Goal: Submit feedback/report problem

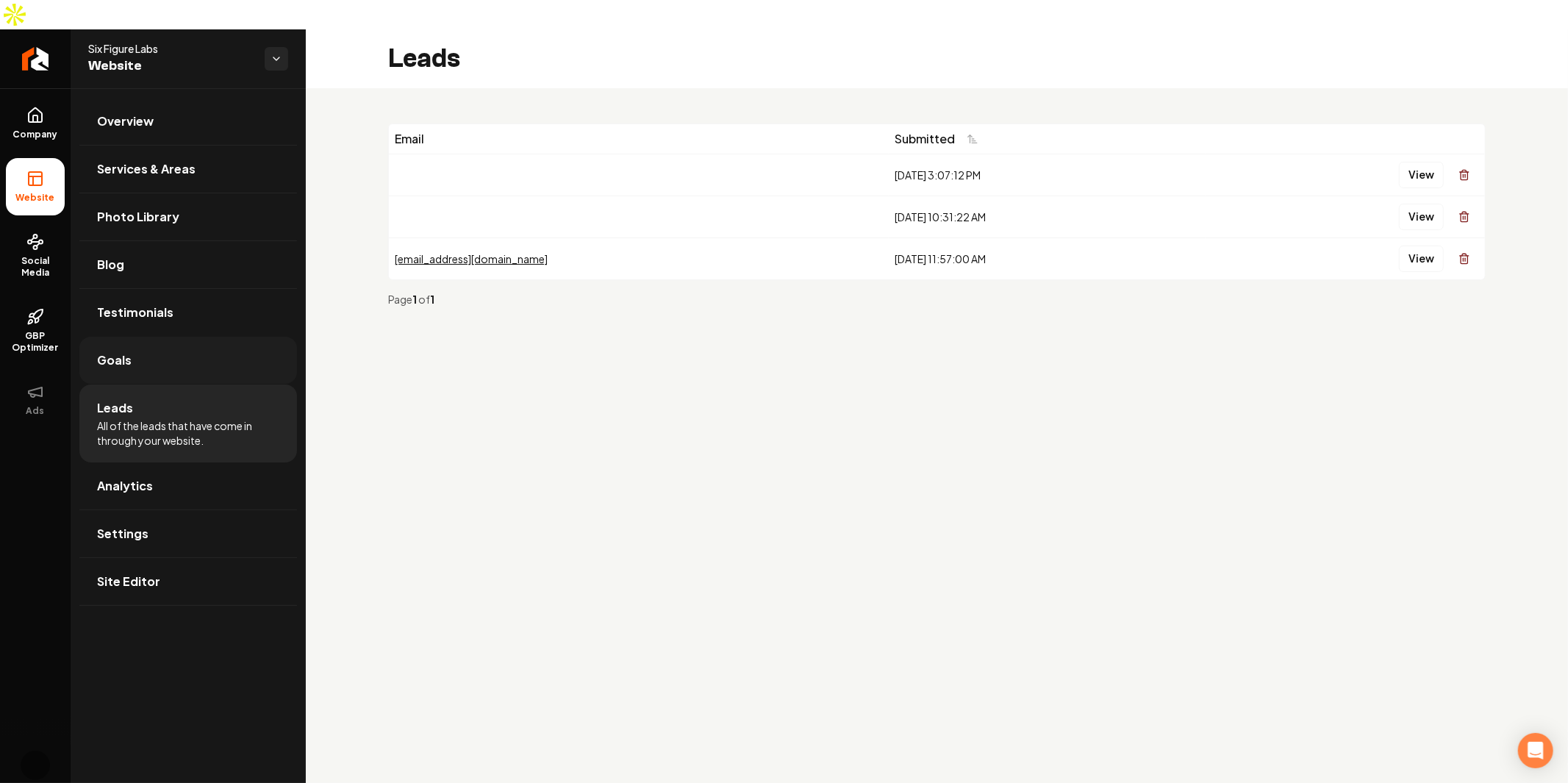
click at [128, 351] on span "Goals" at bounding box center [114, 360] width 35 height 18
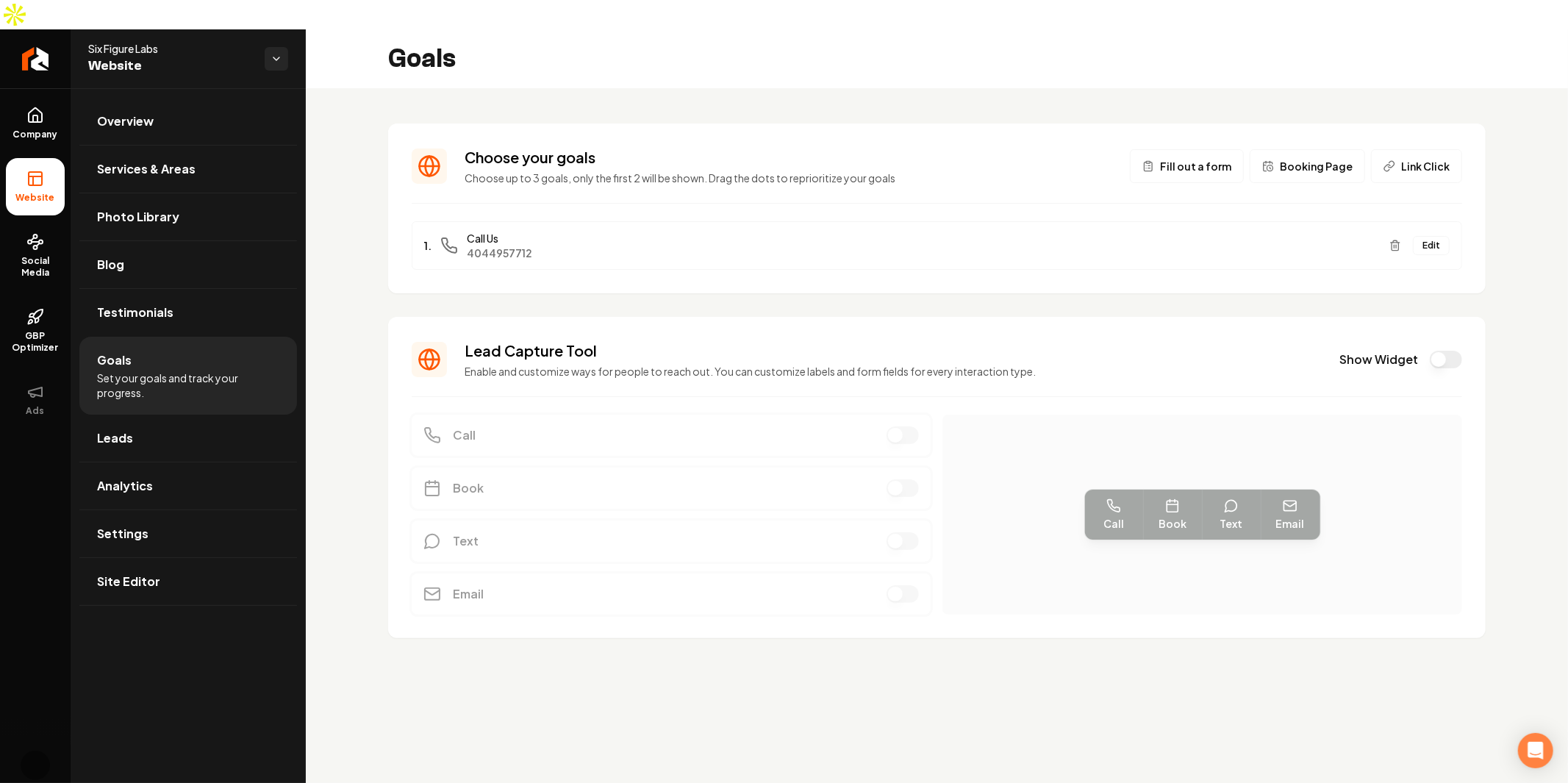
click at [1187, 149] on button "Fill out a form" at bounding box center [1187, 166] width 114 height 34
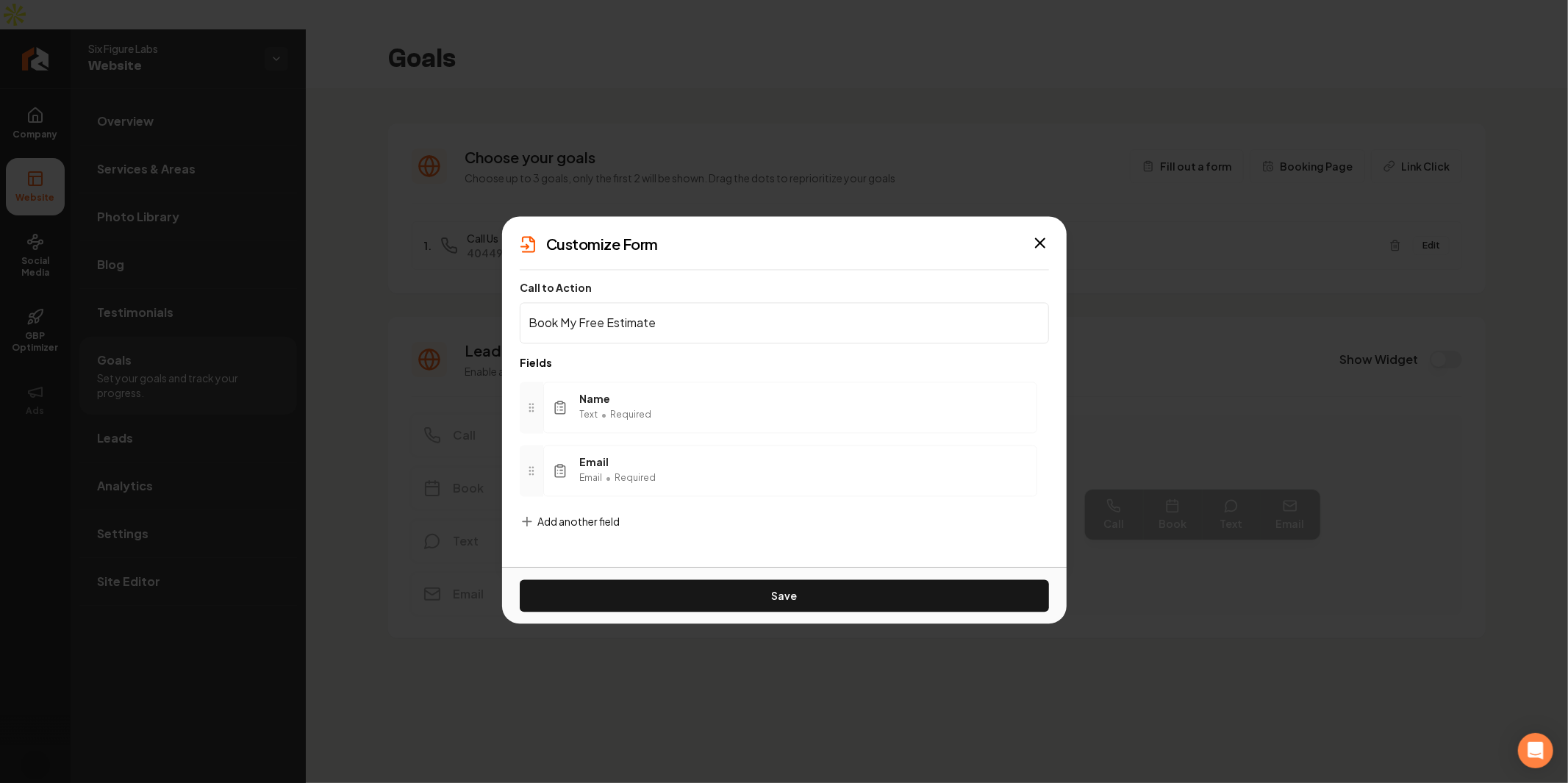
click at [811, 394] on div "Name Text • Required" at bounding box center [791, 406] width 494 height 51
drag, startPoint x: 645, startPoint y: 508, endPoint x: 612, endPoint y: 515, distance: 33.7
click at [641, 508] on div "Name Text • Required Email Email • Required To pick up a draggable item, press …" at bounding box center [785, 439] width 530 height 138
click at [564, 522] on span "Add another field" at bounding box center [579, 521] width 82 height 15
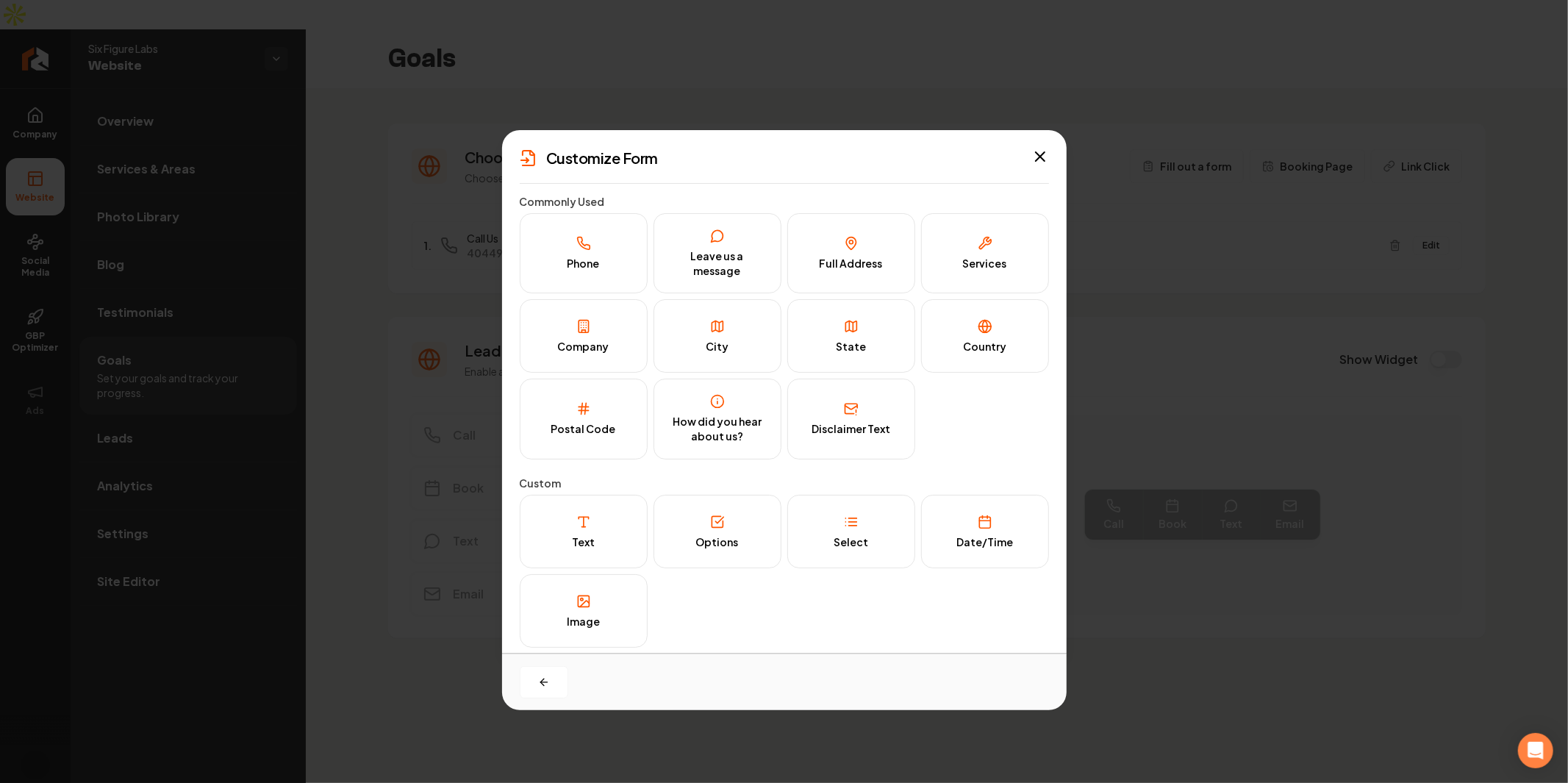
click at [663, 469] on div "Commonly Used Phone Leave us a message Full Address Services Company City State…" at bounding box center [785, 422] width 530 height 453
click at [712, 439] on div "How did you hear about us?" at bounding box center [717, 429] width 97 height 29
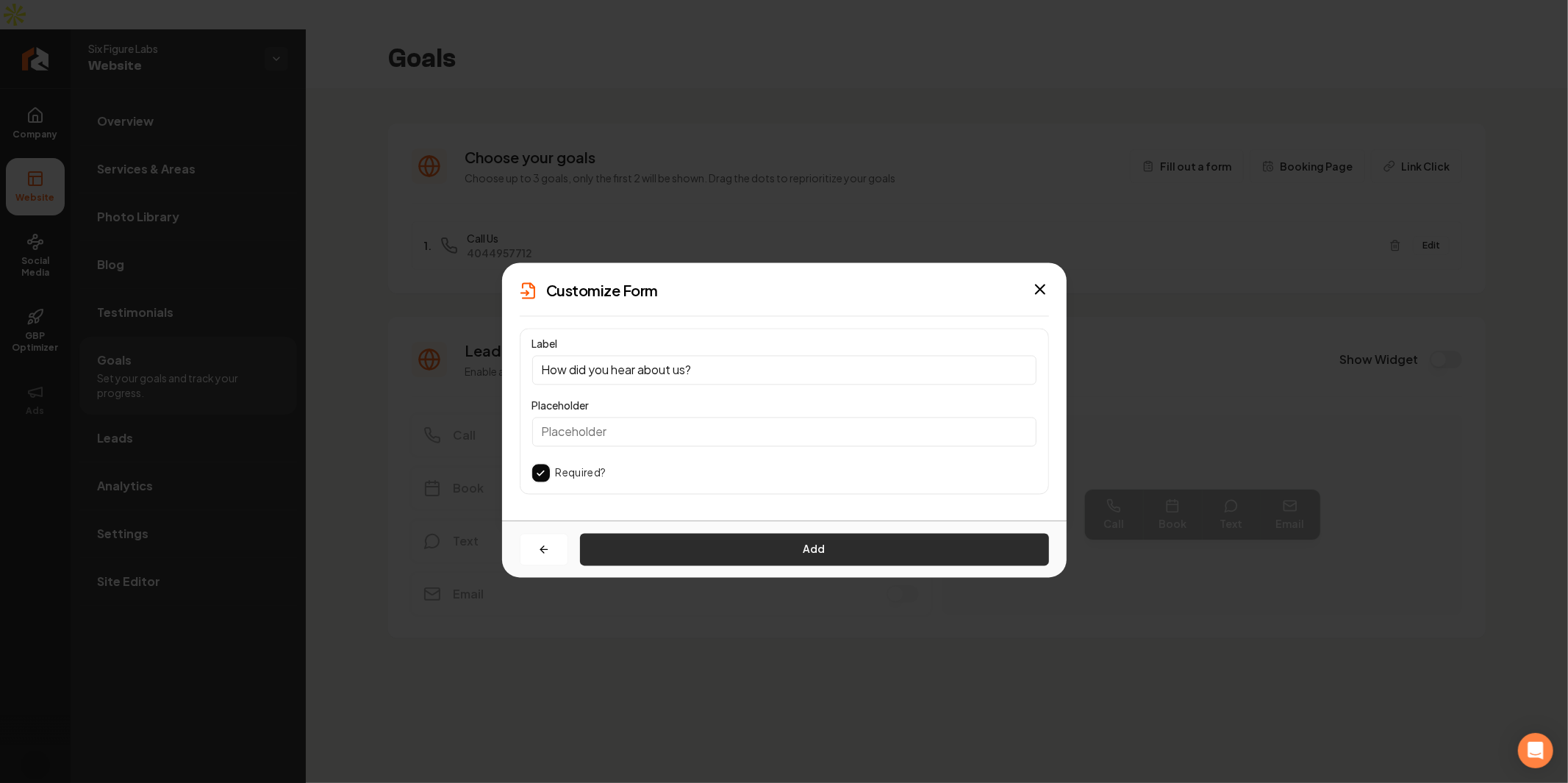
drag, startPoint x: 745, startPoint y: 535, endPoint x: 722, endPoint y: 552, distance: 28.6
click at [722, 552] on button "Add" at bounding box center [814, 549] width 469 height 33
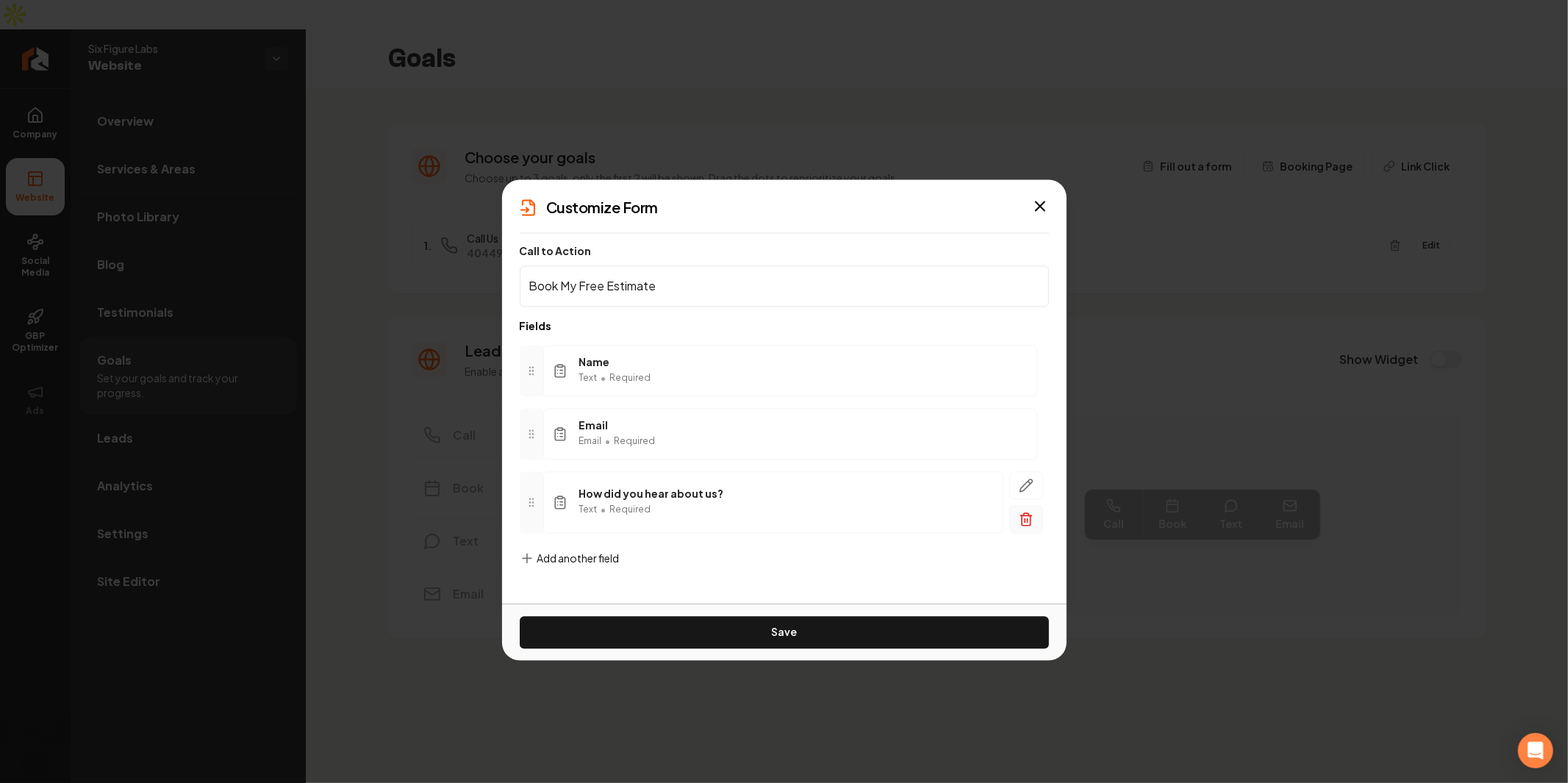
click at [1010, 513] on button "button" at bounding box center [1027, 519] width 34 height 28
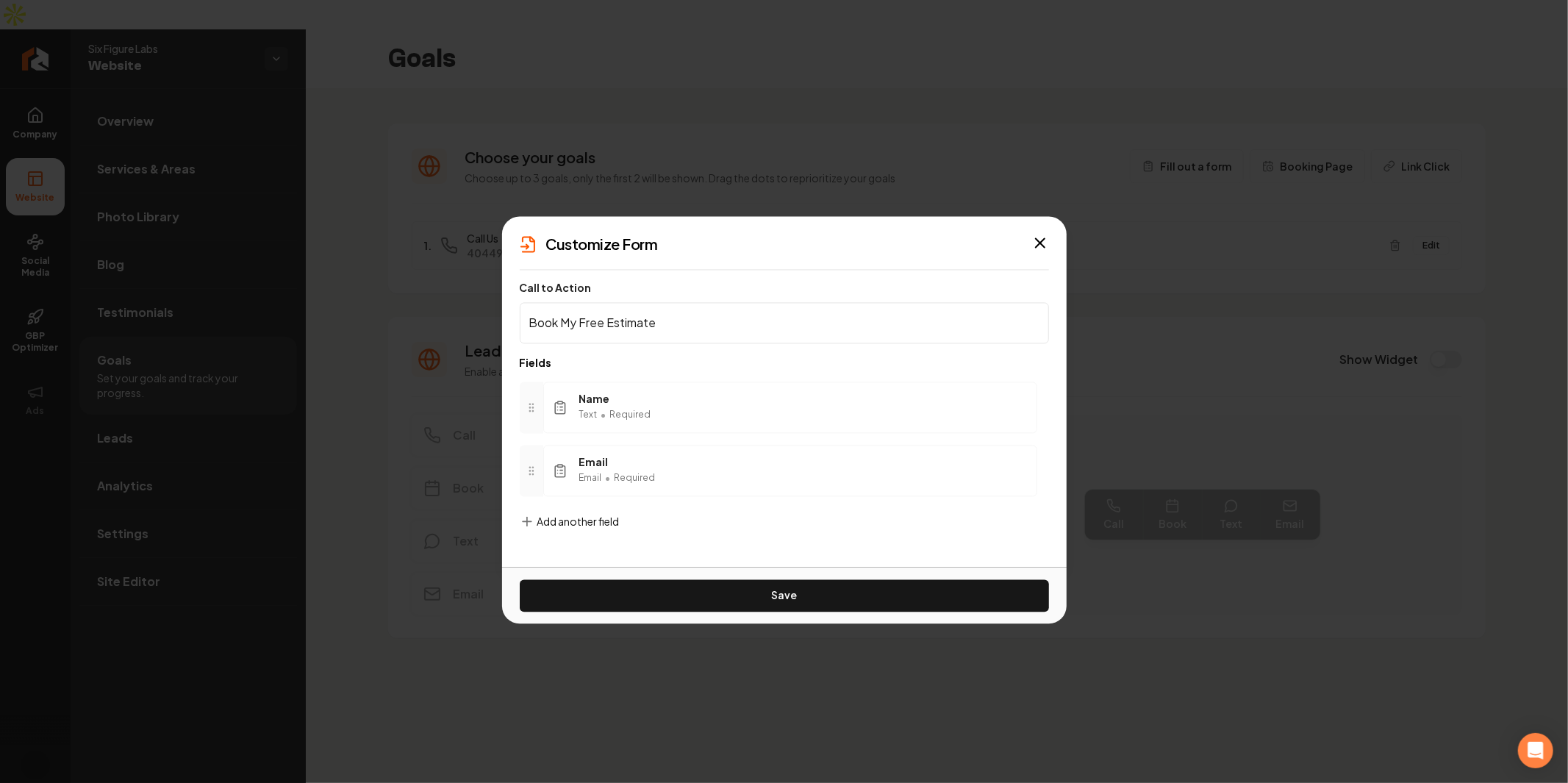
click at [599, 511] on form "Call to Action Book My Free Estimate Fields Name Text • Required Email Email • …" at bounding box center [785, 417] width 530 height 271
drag, startPoint x: 645, startPoint y: 460, endPoint x: 578, endPoint y: 526, distance: 94.0
click at [578, 526] on span "Add another field" at bounding box center [579, 521] width 82 height 15
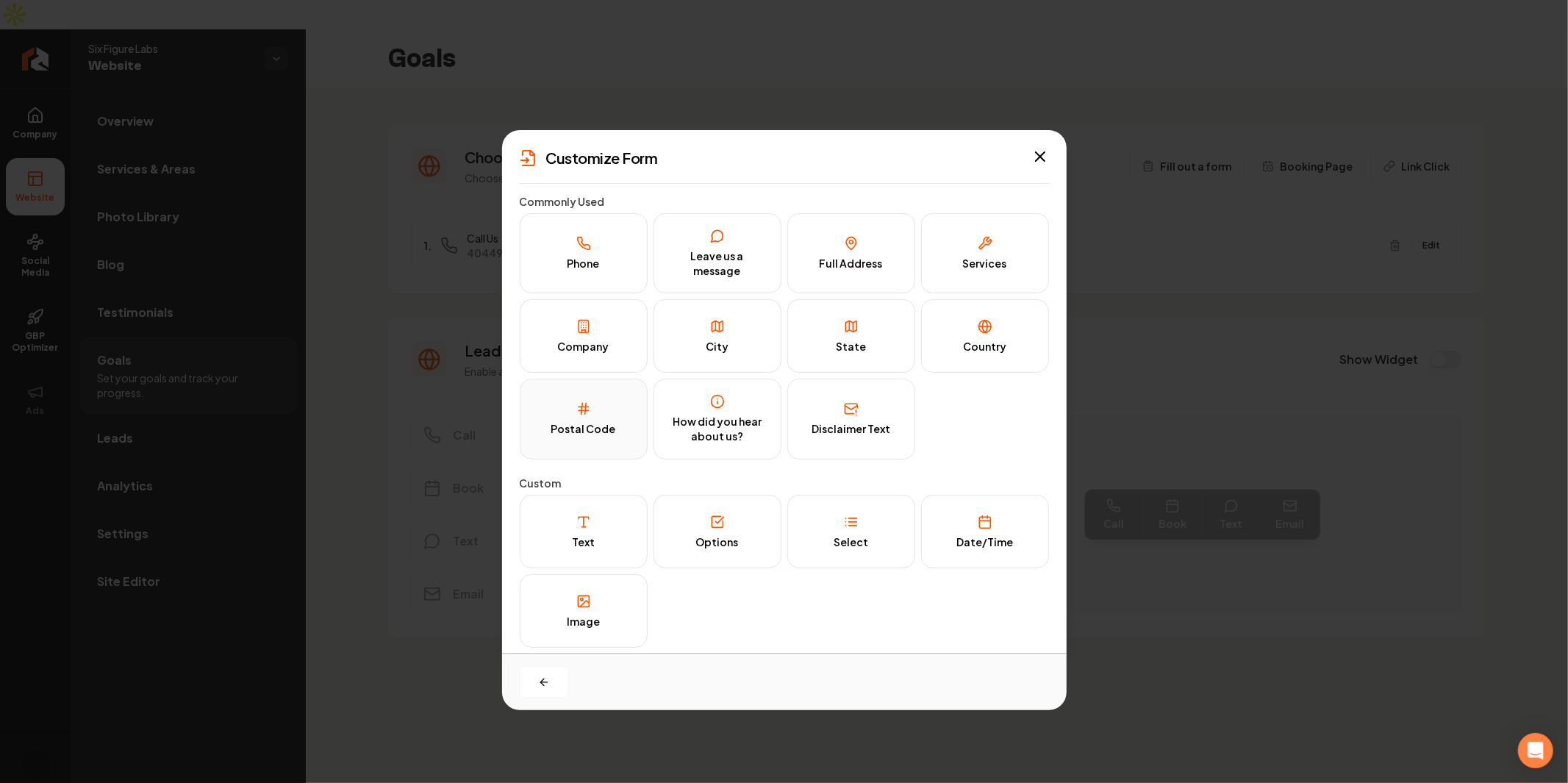
click at [589, 410] on icon at bounding box center [584, 409] width 15 height 15
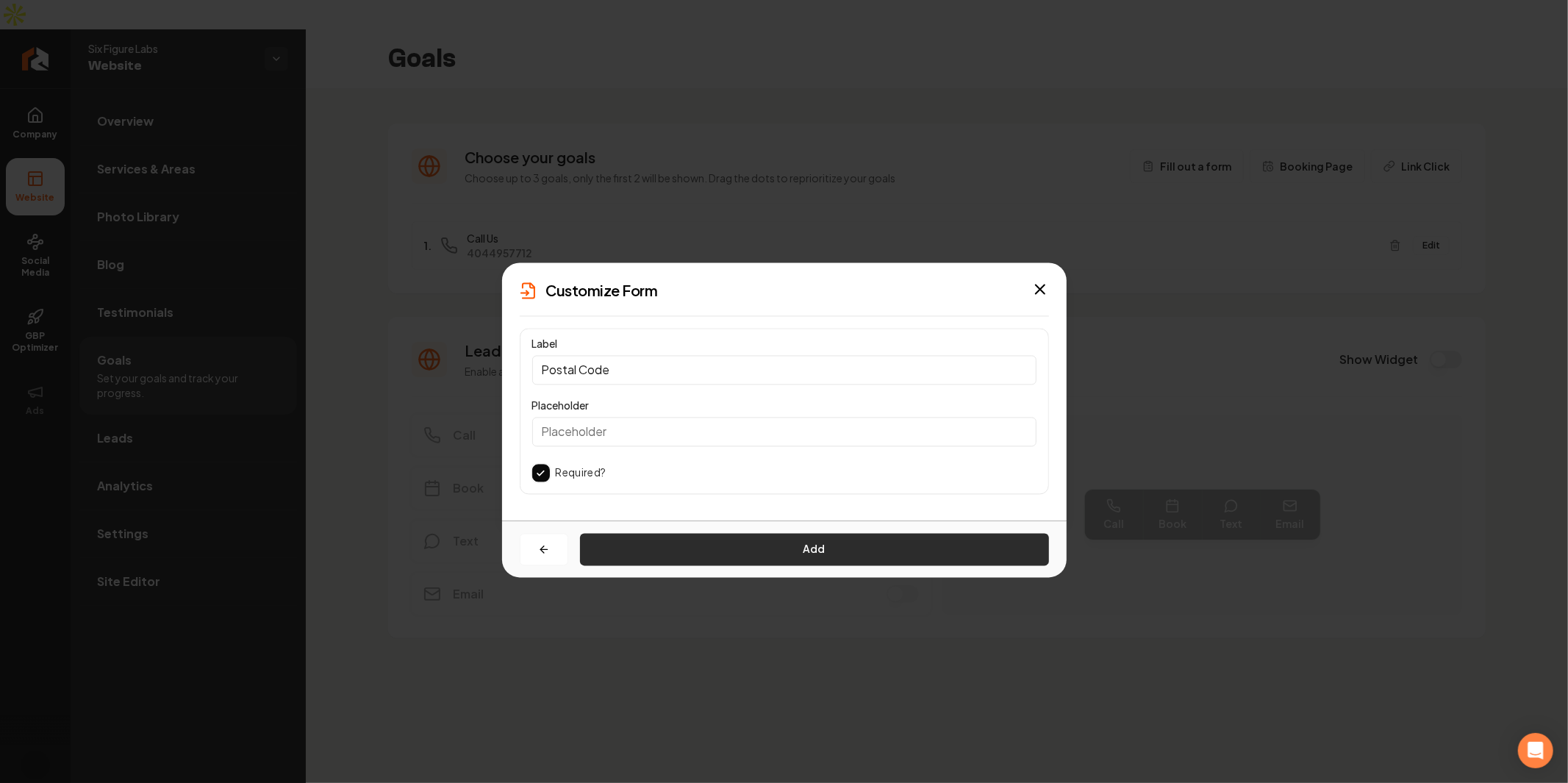
click at [751, 541] on button "Add" at bounding box center [814, 549] width 469 height 33
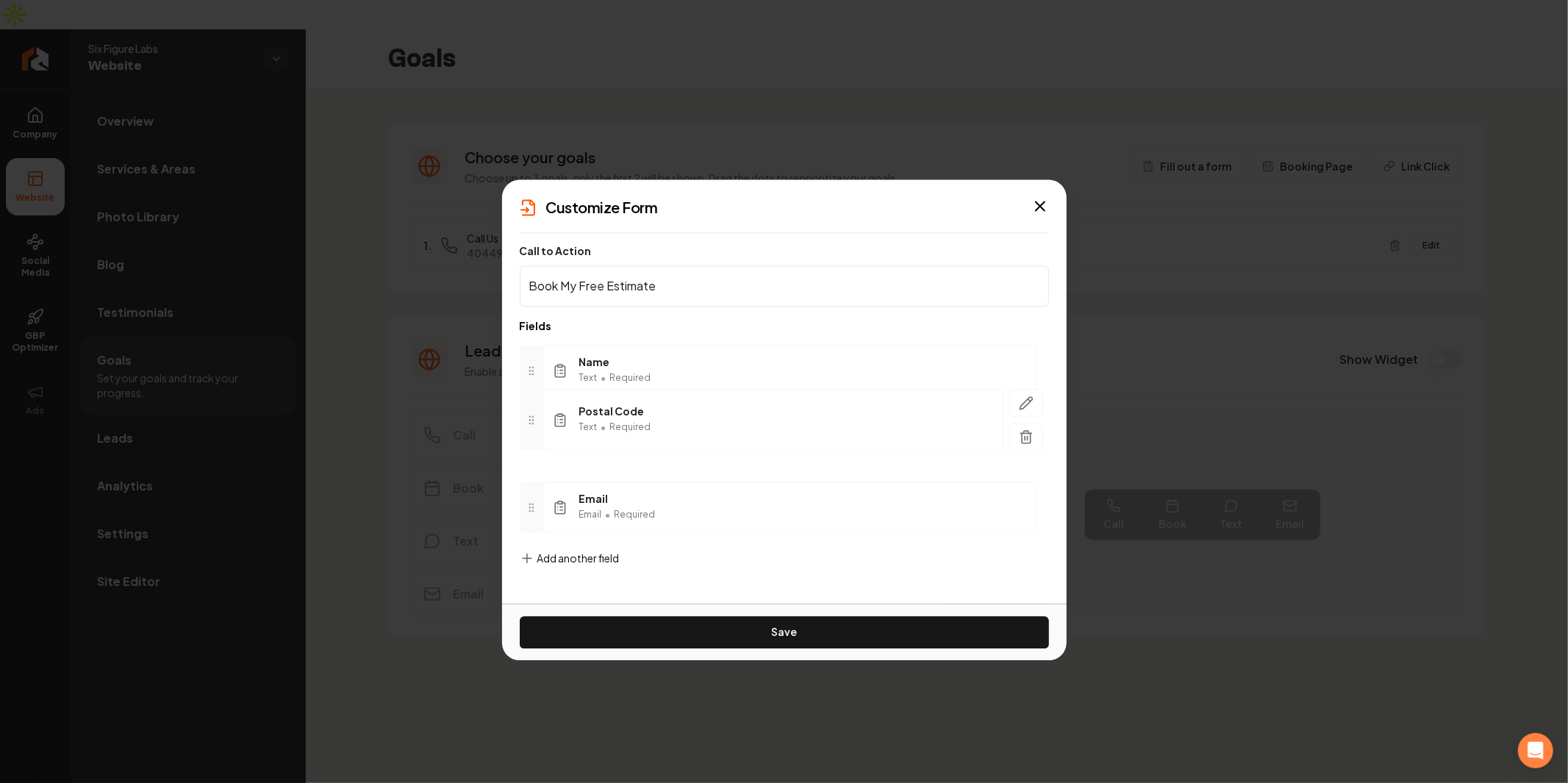
drag, startPoint x: 524, startPoint y: 503, endPoint x: 527, endPoint y: 417, distance: 86.1
click at [527, 417] on div at bounding box center [532, 419] width 24 height 62
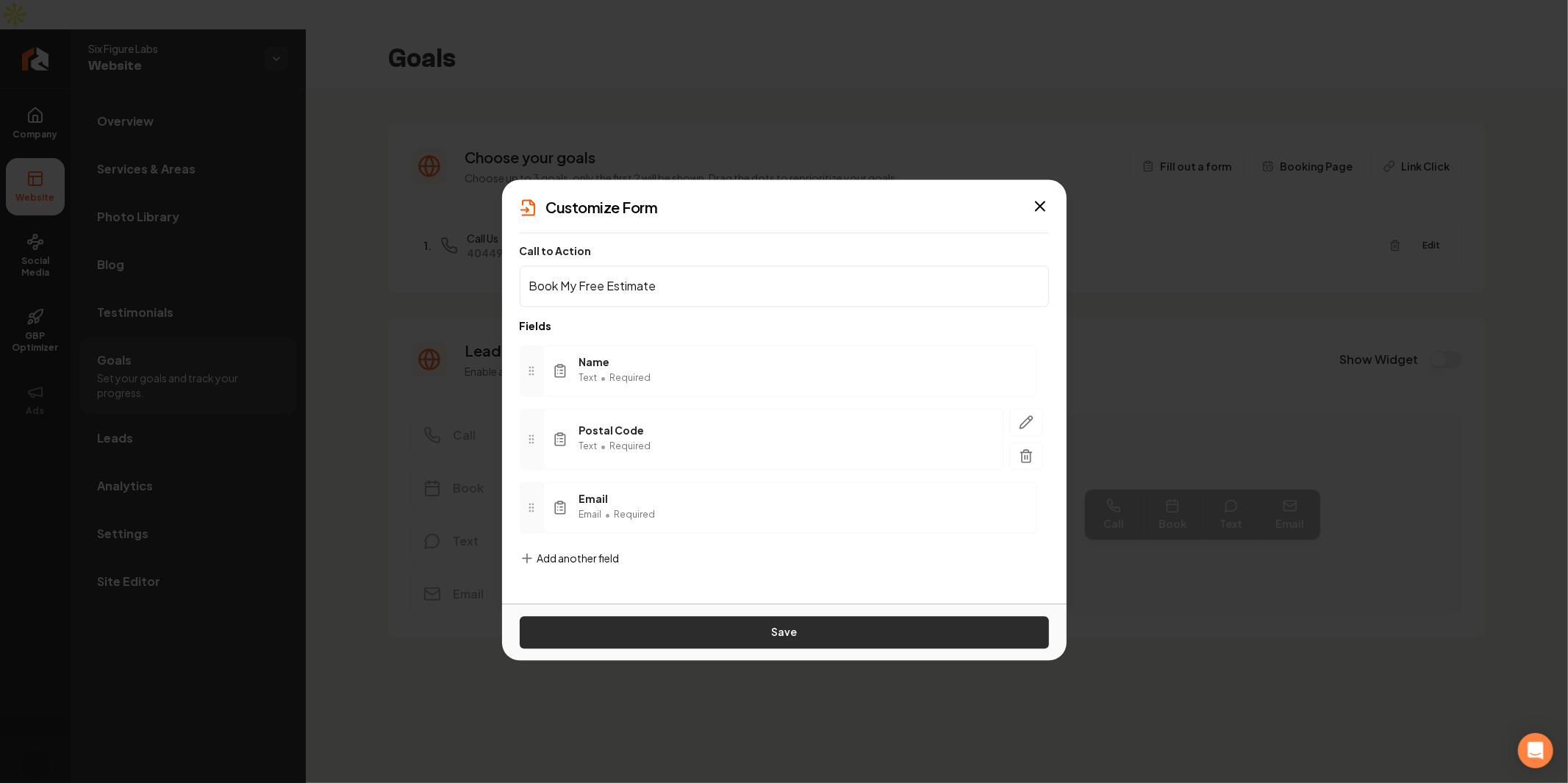
click at [641, 616] on button "Save" at bounding box center [785, 632] width 530 height 33
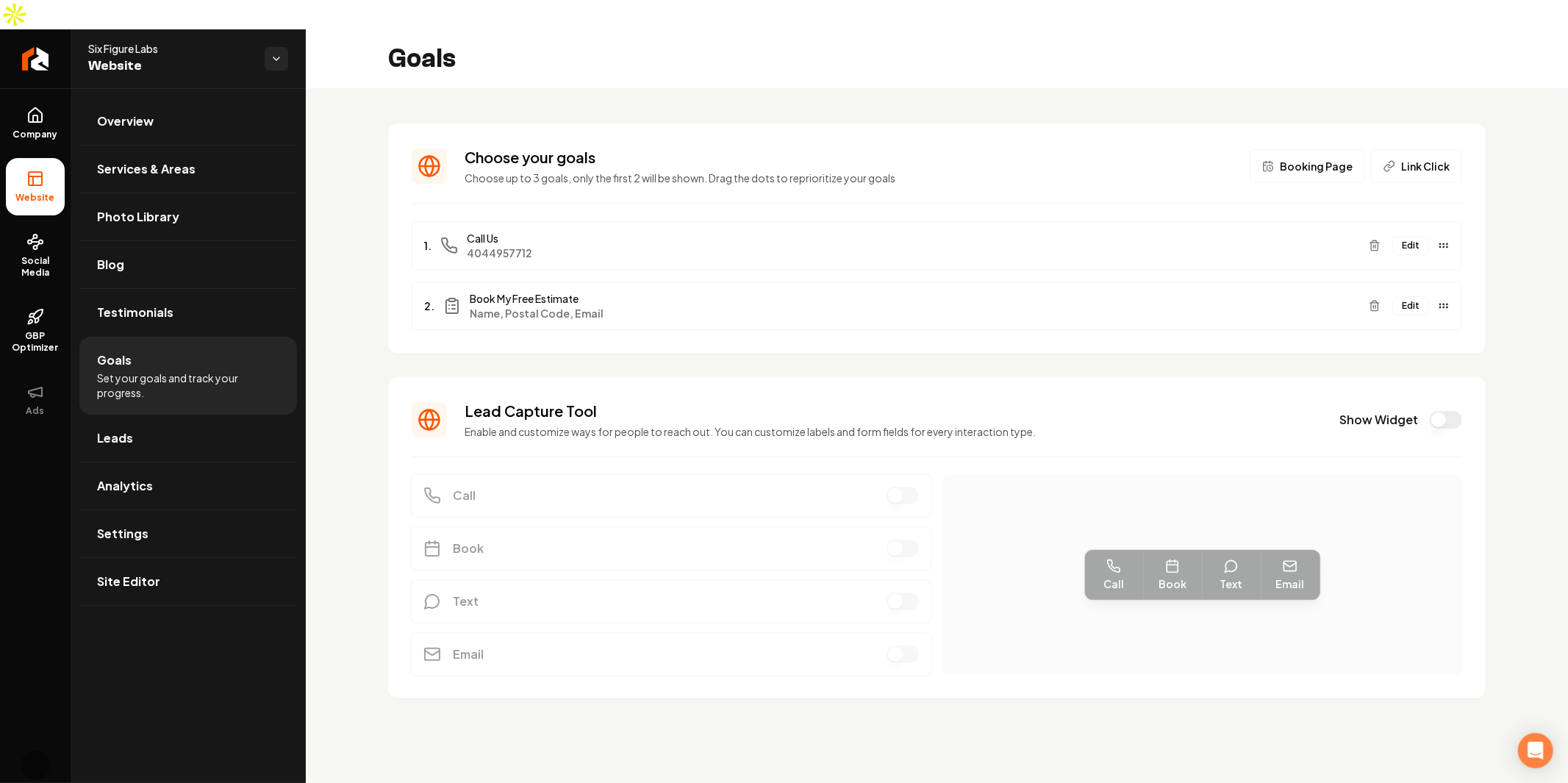
click at [1414, 296] on button "Edit" at bounding box center [1411, 305] width 37 height 19
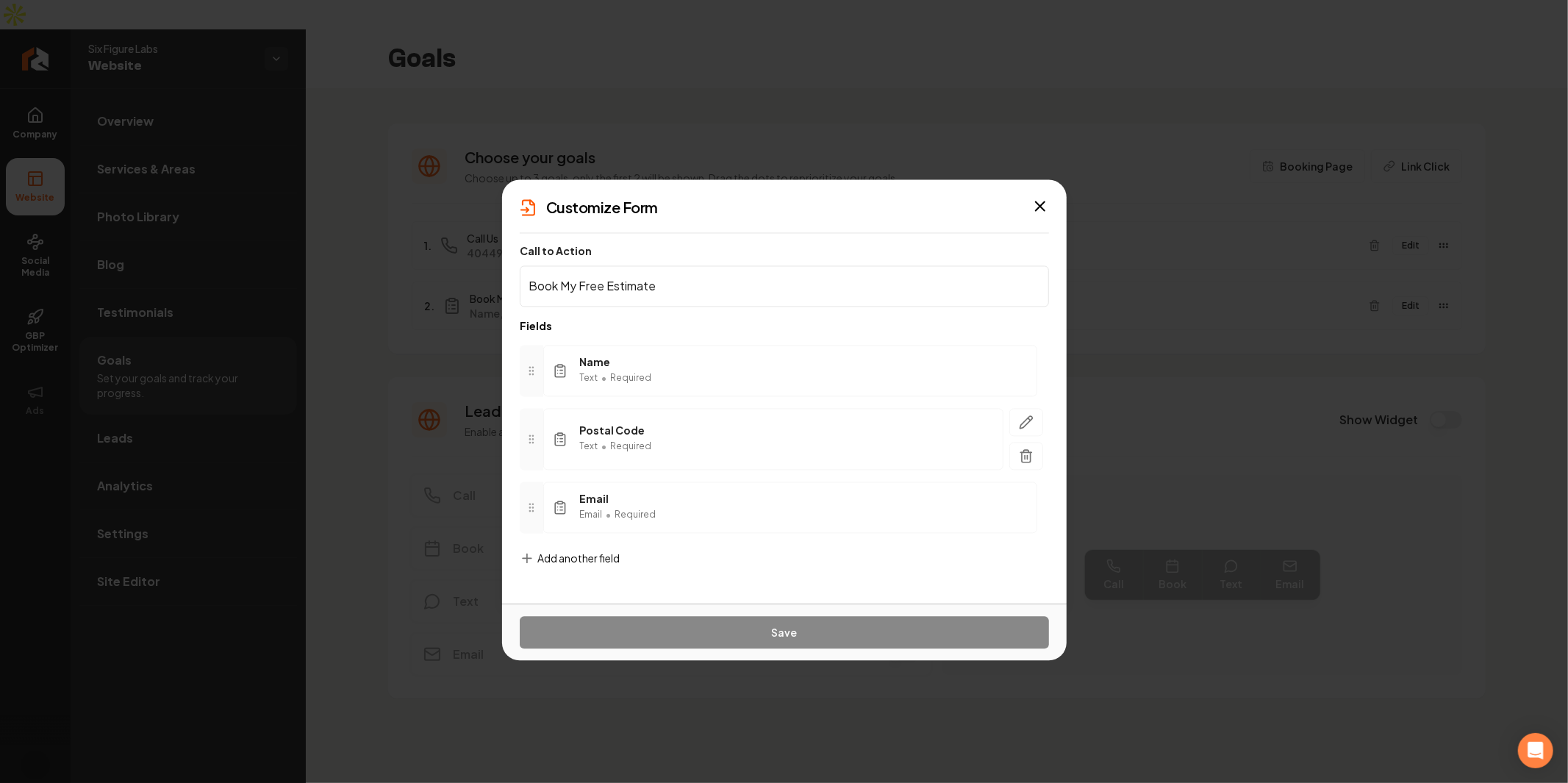
click at [607, 566] on div "Add another field" at bounding box center [570, 569] width 100 height 39
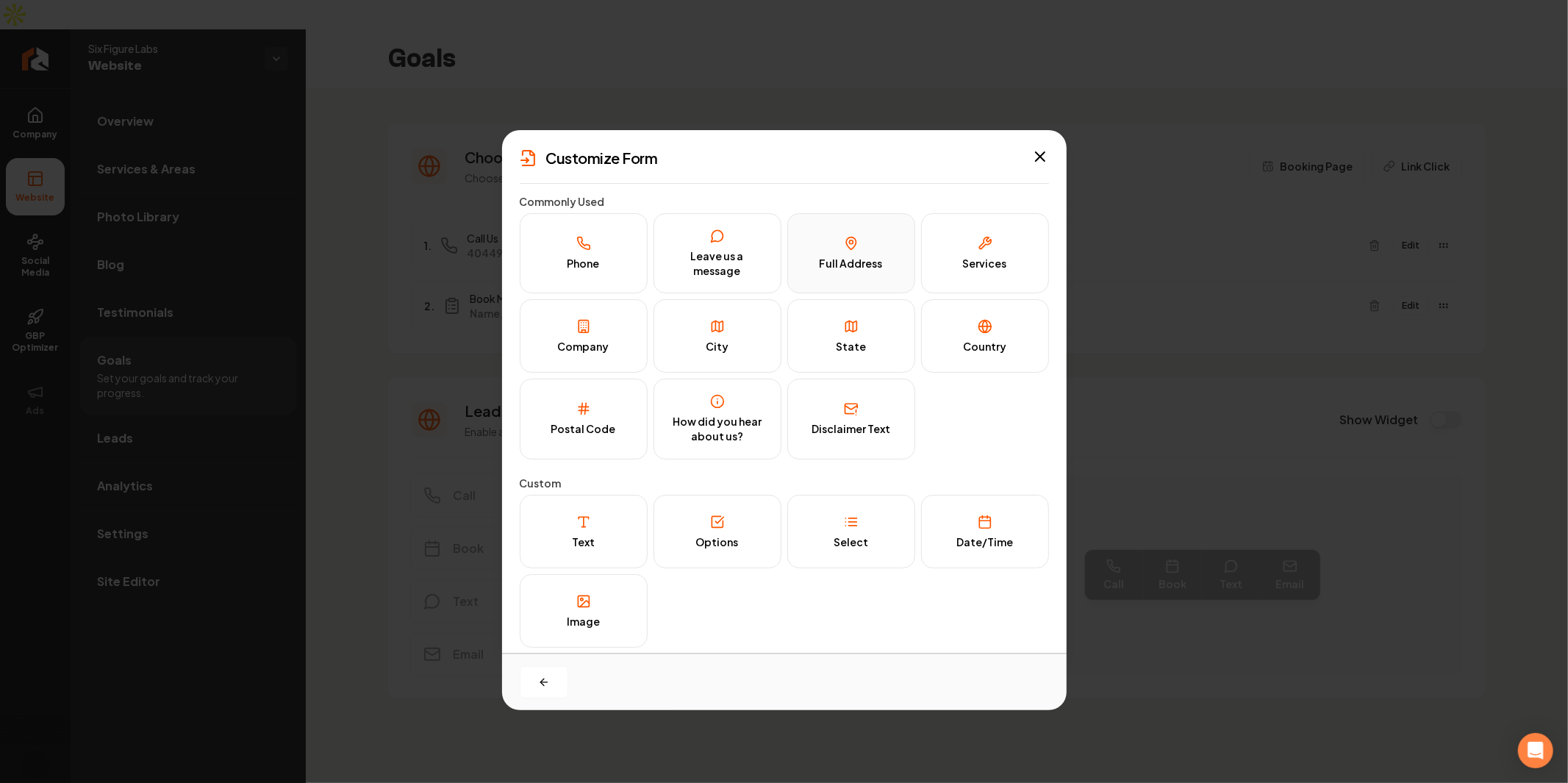
click at [859, 274] on button "Full Address" at bounding box center [851, 253] width 128 height 80
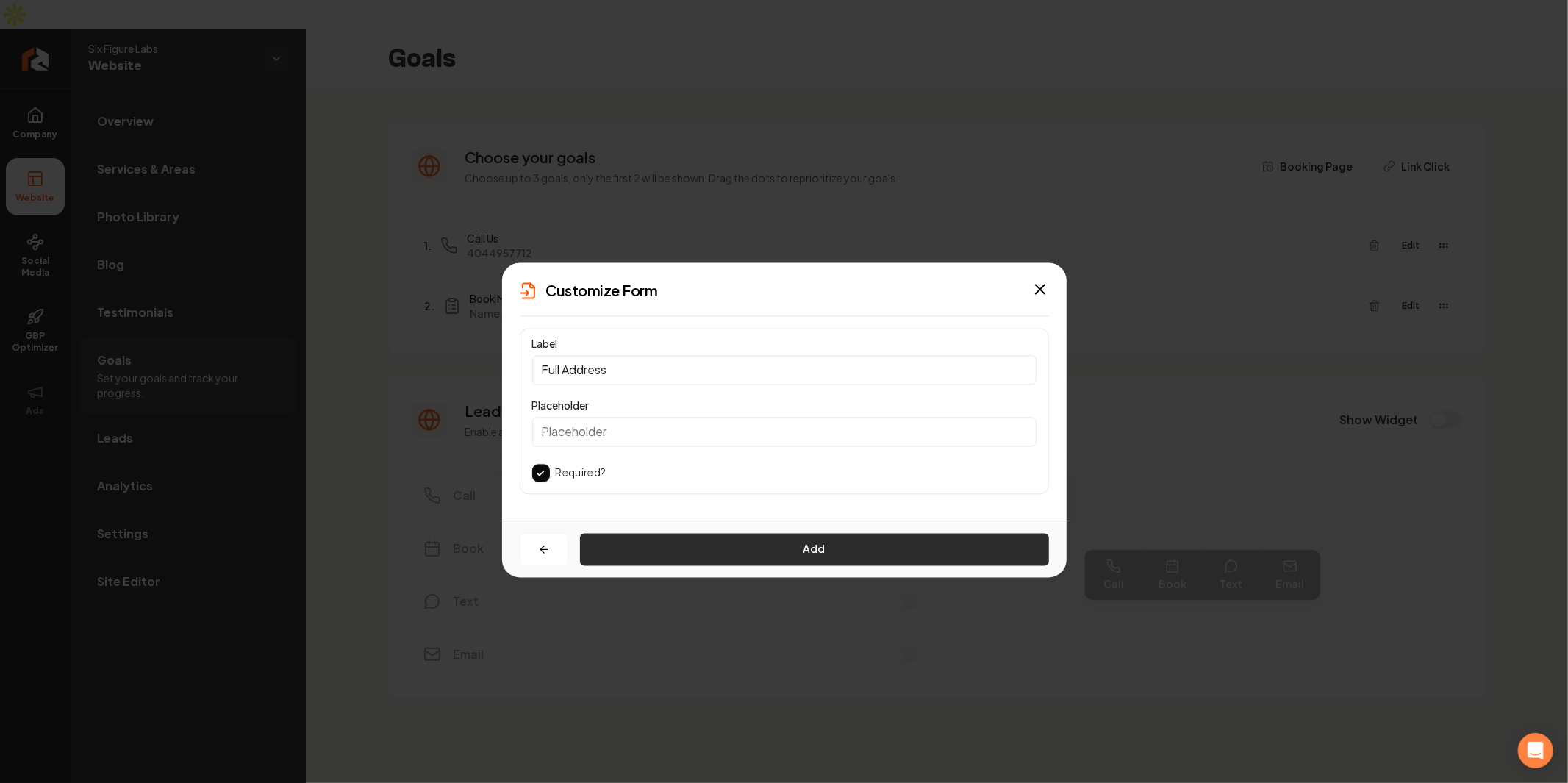
click at [759, 542] on button "Add" at bounding box center [814, 549] width 469 height 33
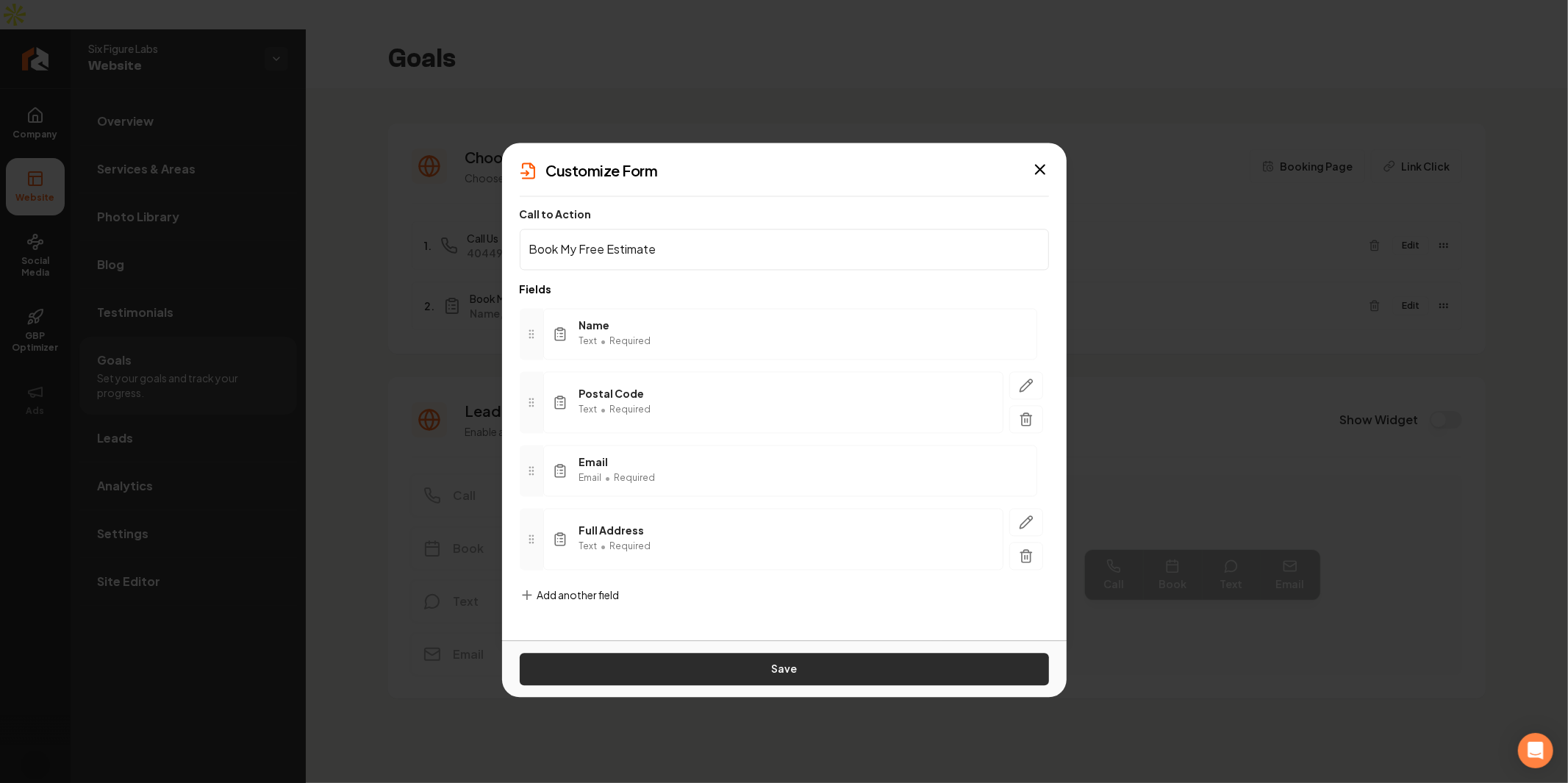
click at [730, 672] on button "Save" at bounding box center [785, 669] width 530 height 33
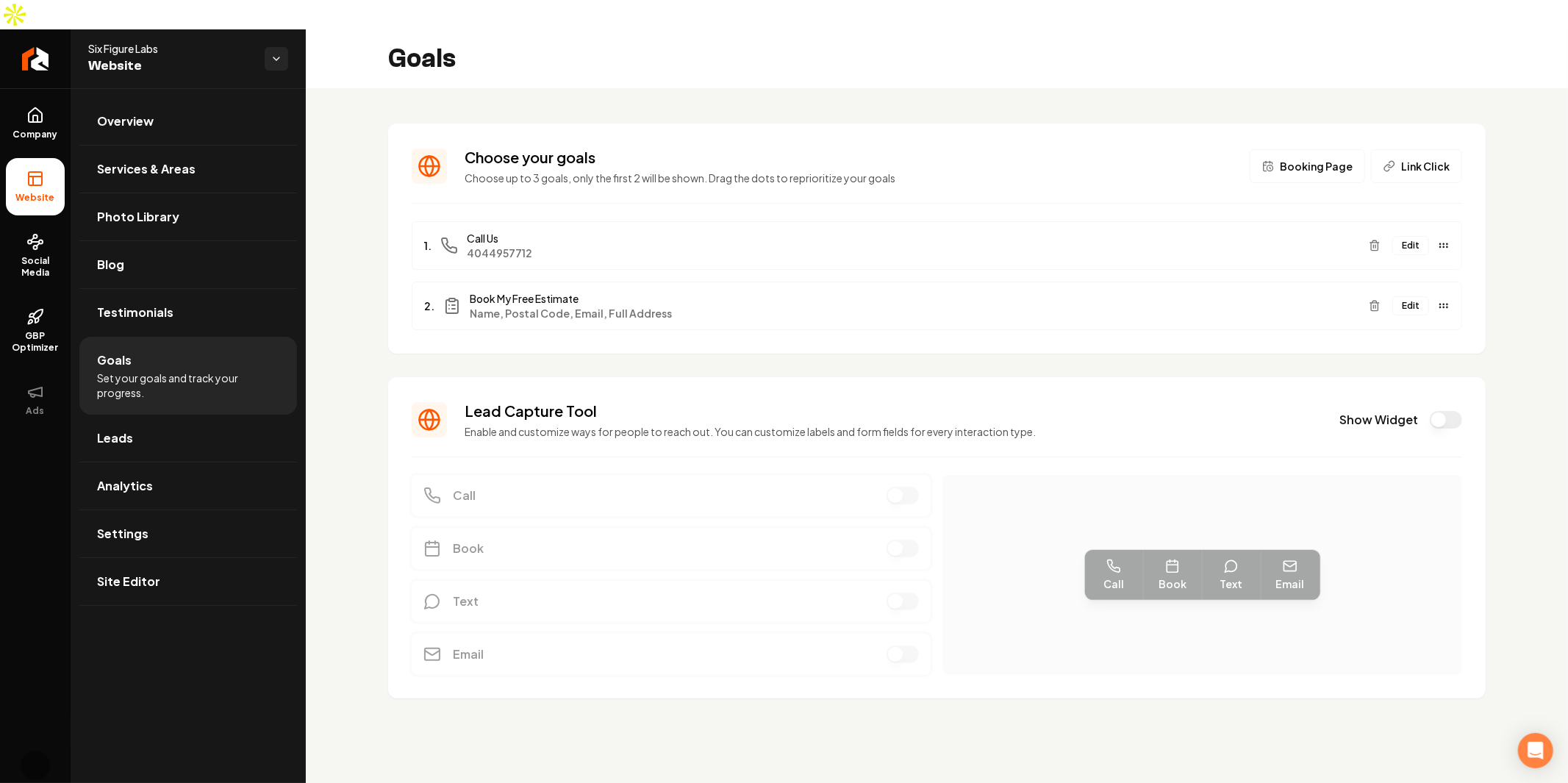
click at [1442, 411] on button "Show Widget" at bounding box center [1446, 420] width 33 height 18
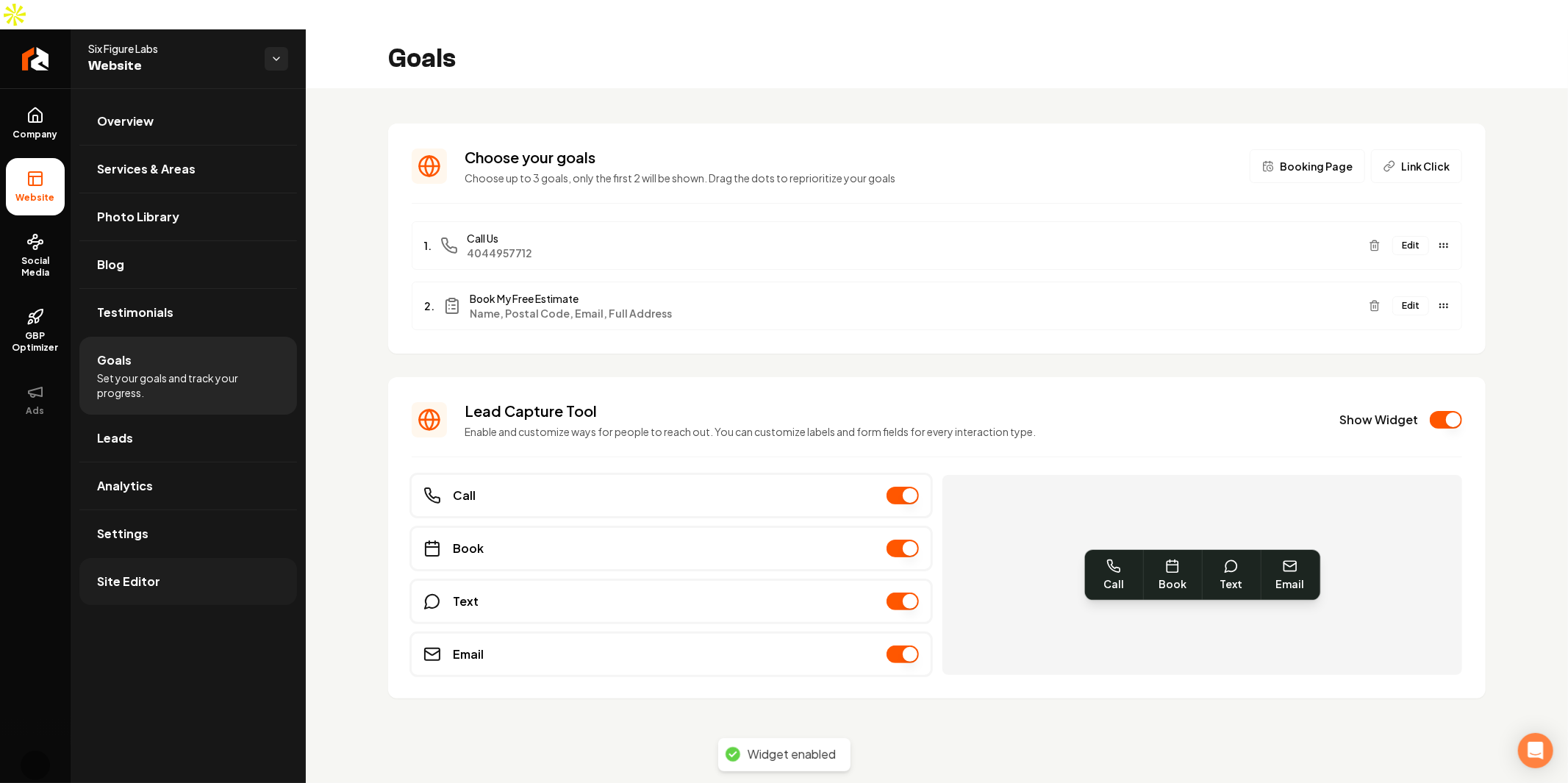
click at [126, 572] on span "Site Editor" at bounding box center [128, 581] width 63 height 18
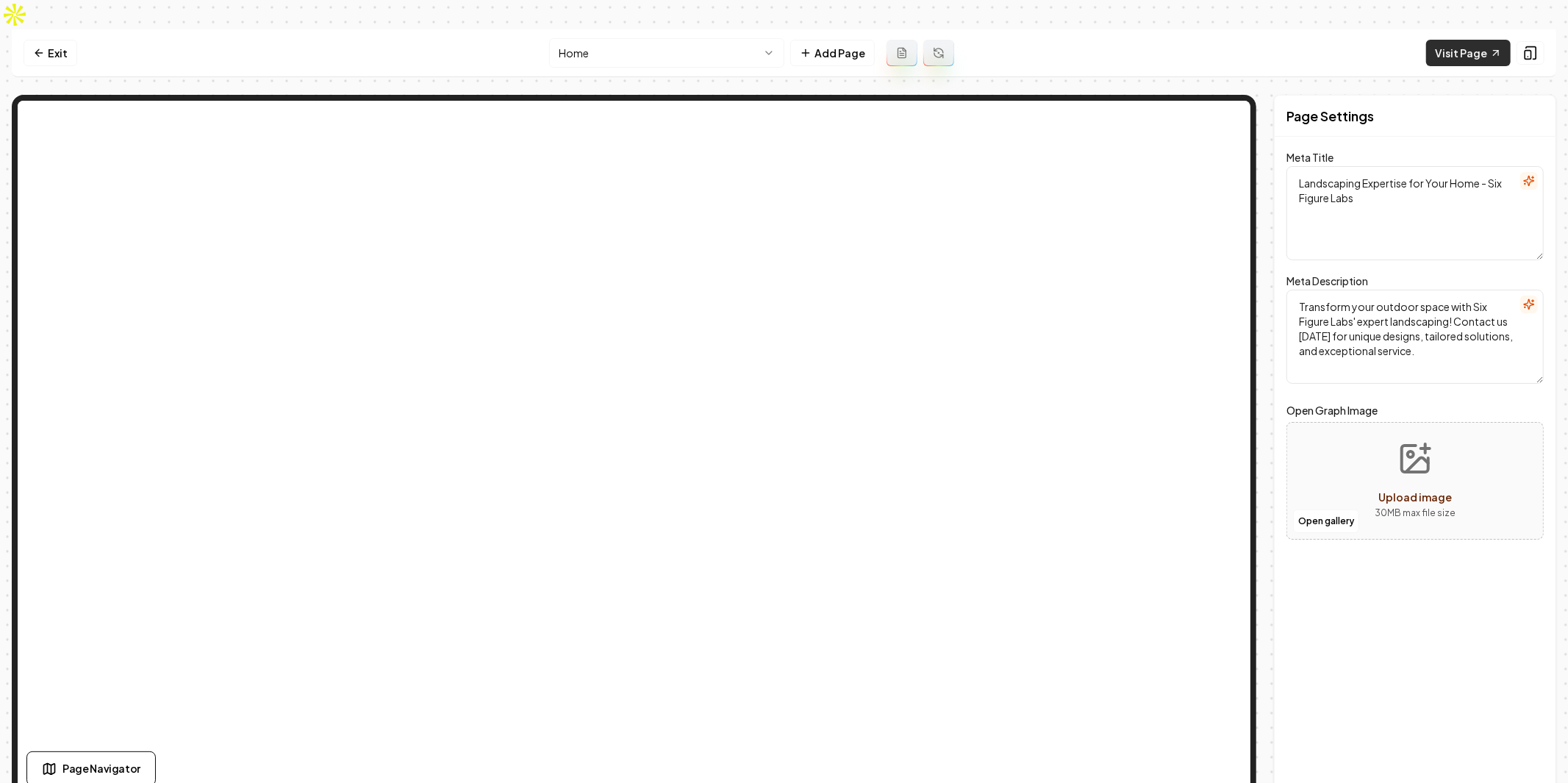
click at [1491, 40] on link "Visit Page" at bounding box center [1469, 53] width 85 height 27
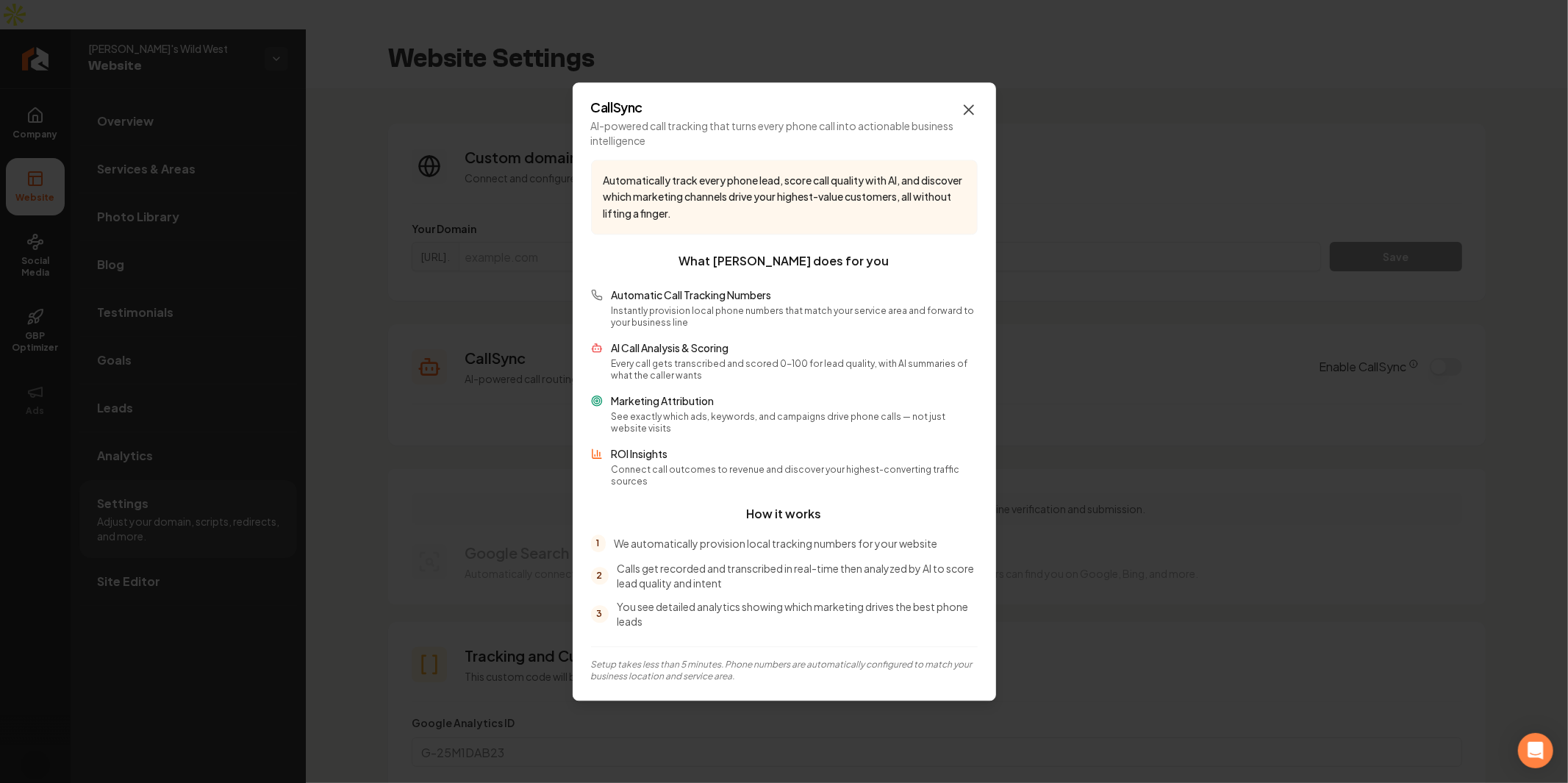
click at [961, 119] on icon "button" at bounding box center [969, 110] width 18 height 18
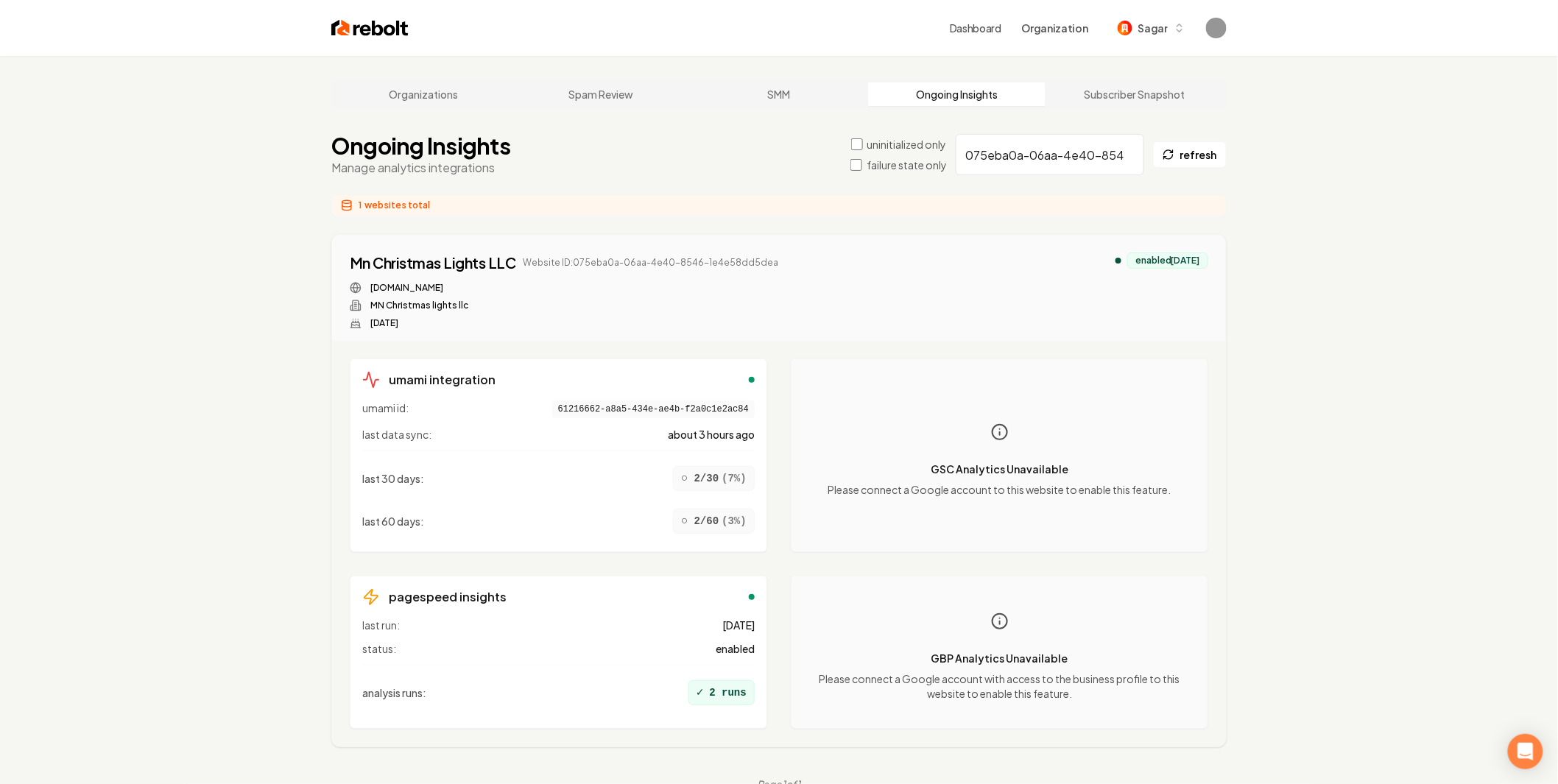
click at [1000, 138] on input "075eba0a-06aa-4e40-8546-1e4e58dd5dea" at bounding box center [1050, 154] width 189 height 42
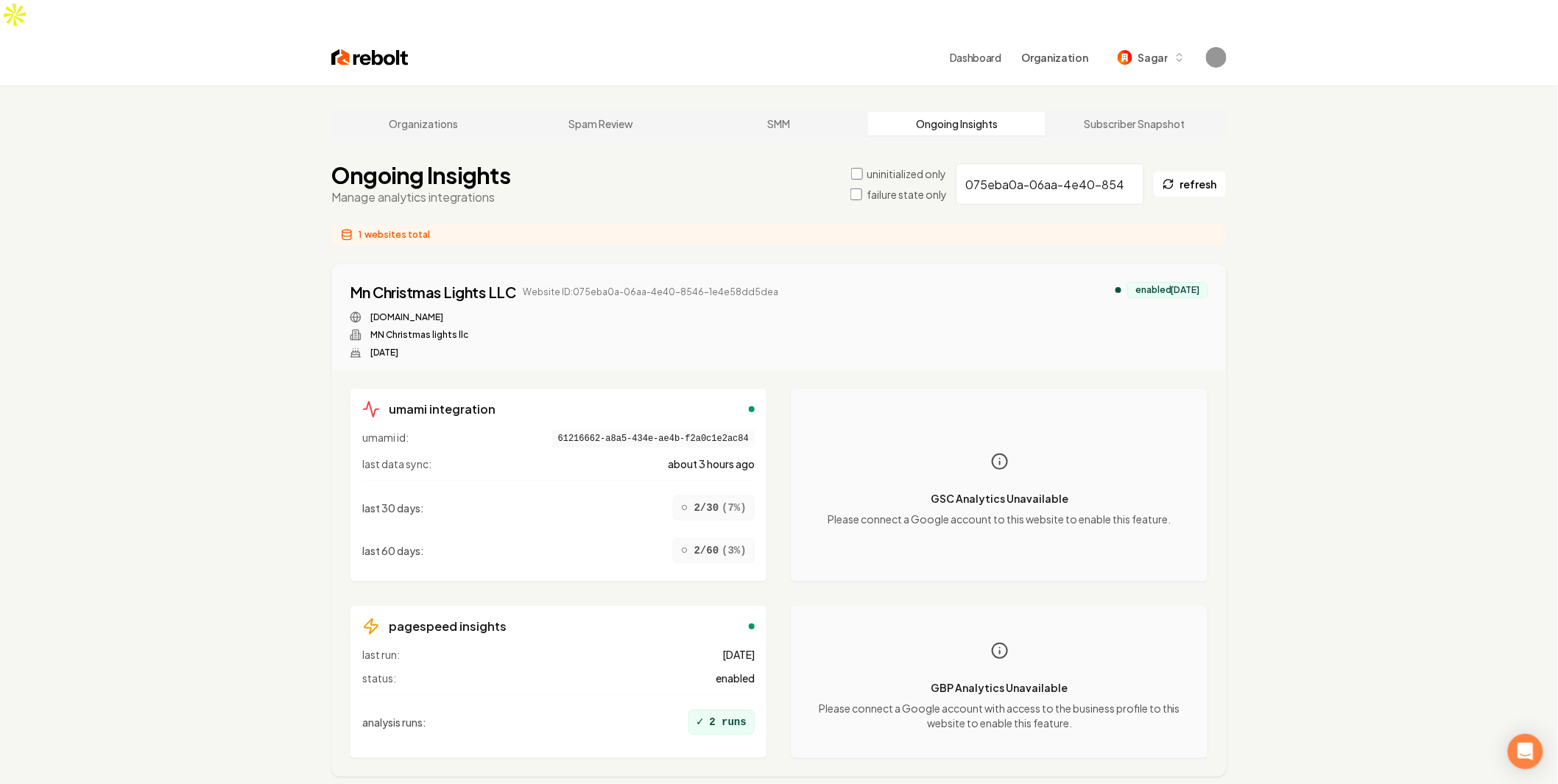
click at [1026, 163] on input "075eba0a-06aa-4e40-8546-1e4e58dd5dea" at bounding box center [1050, 184] width 189 height 42
click at [896, 187] on label "failure state only" at bounding box center [907, 195] width 80 height 15
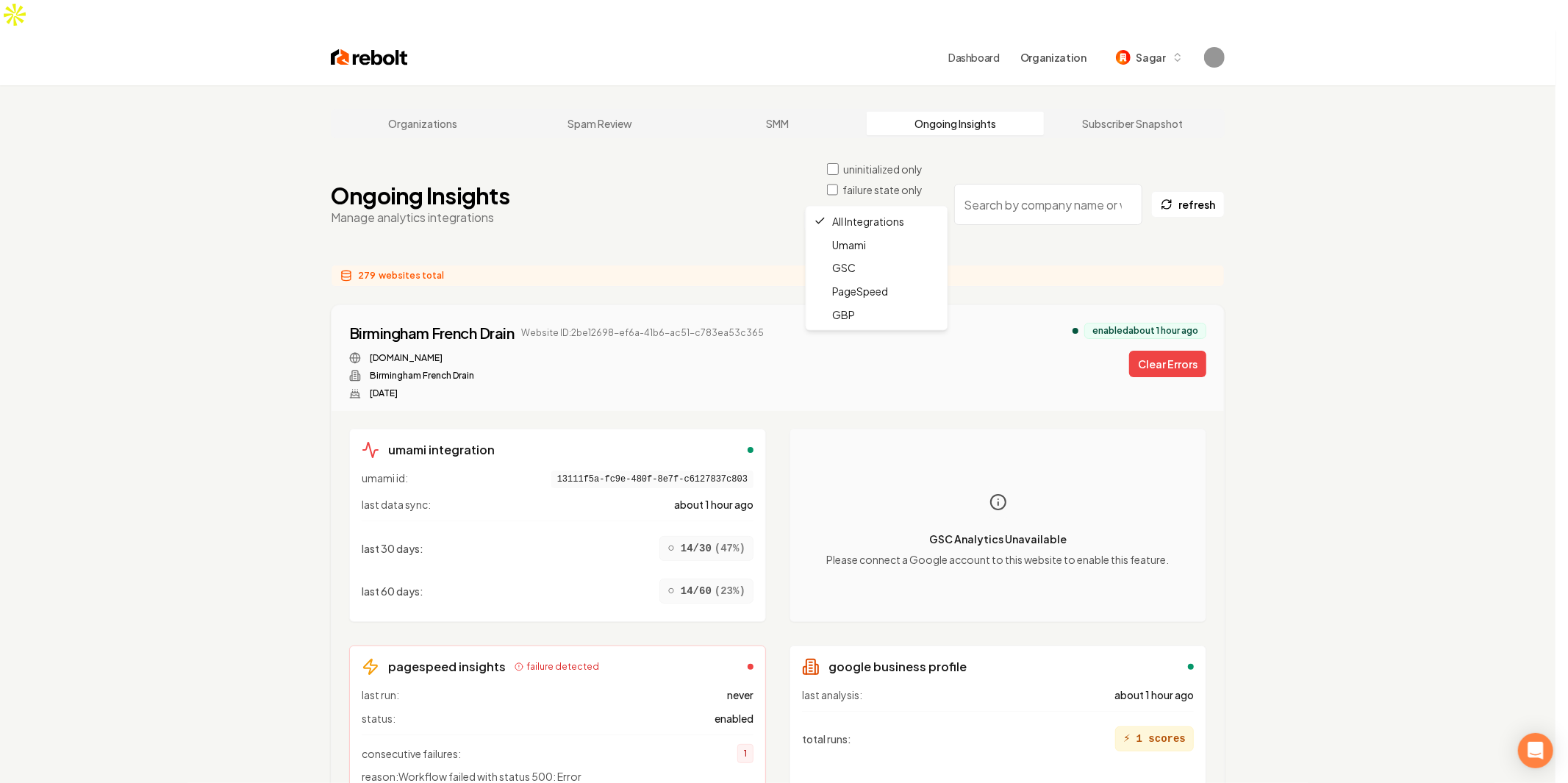
click at [840, 191] on html "Dashboard Organization Sagar Organizations Spam Review SMM Ongoing Insights Sub…" at bounding box center [784, 392] width 1568 height 783
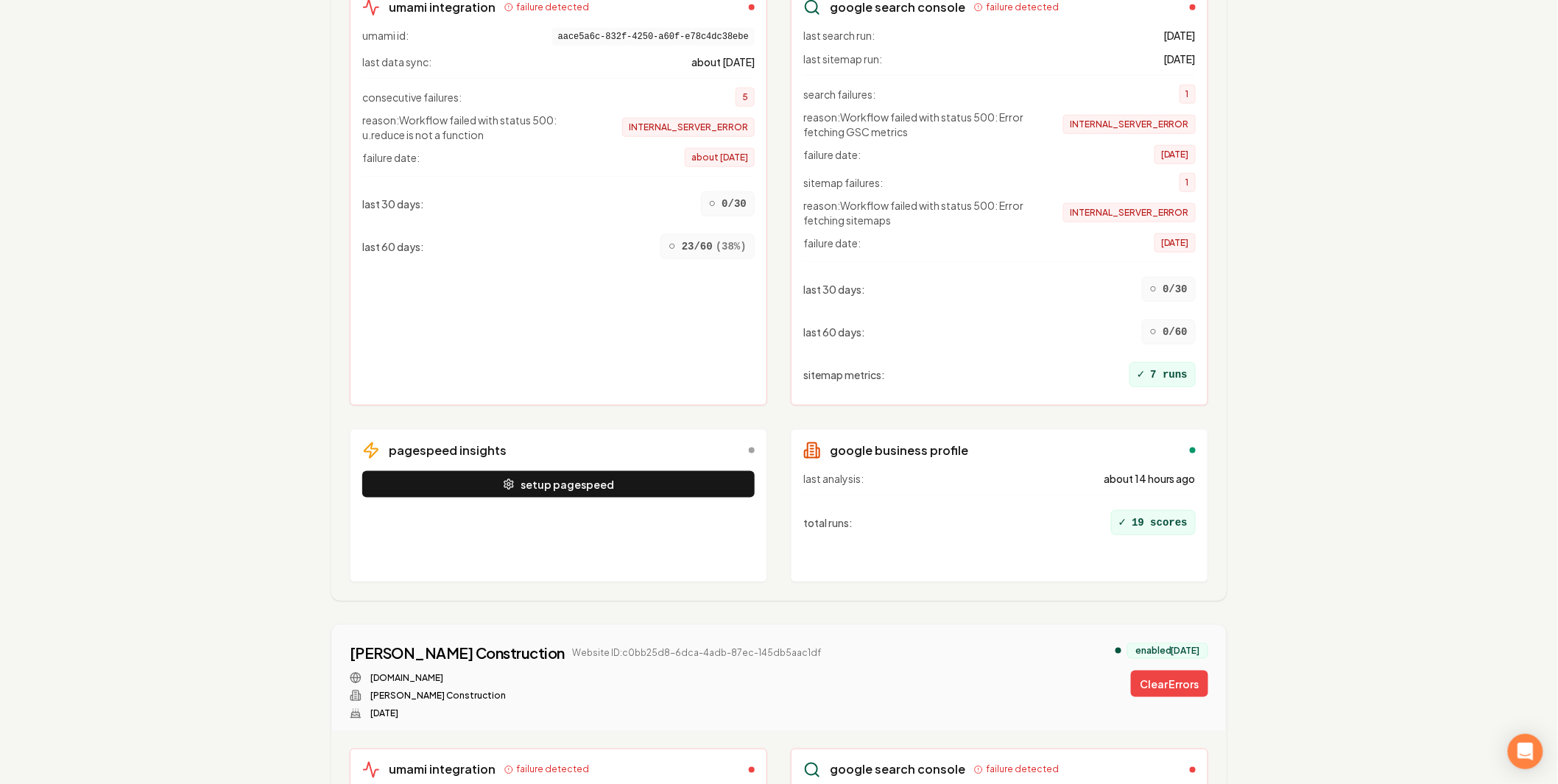
scroll to position [327, 0]
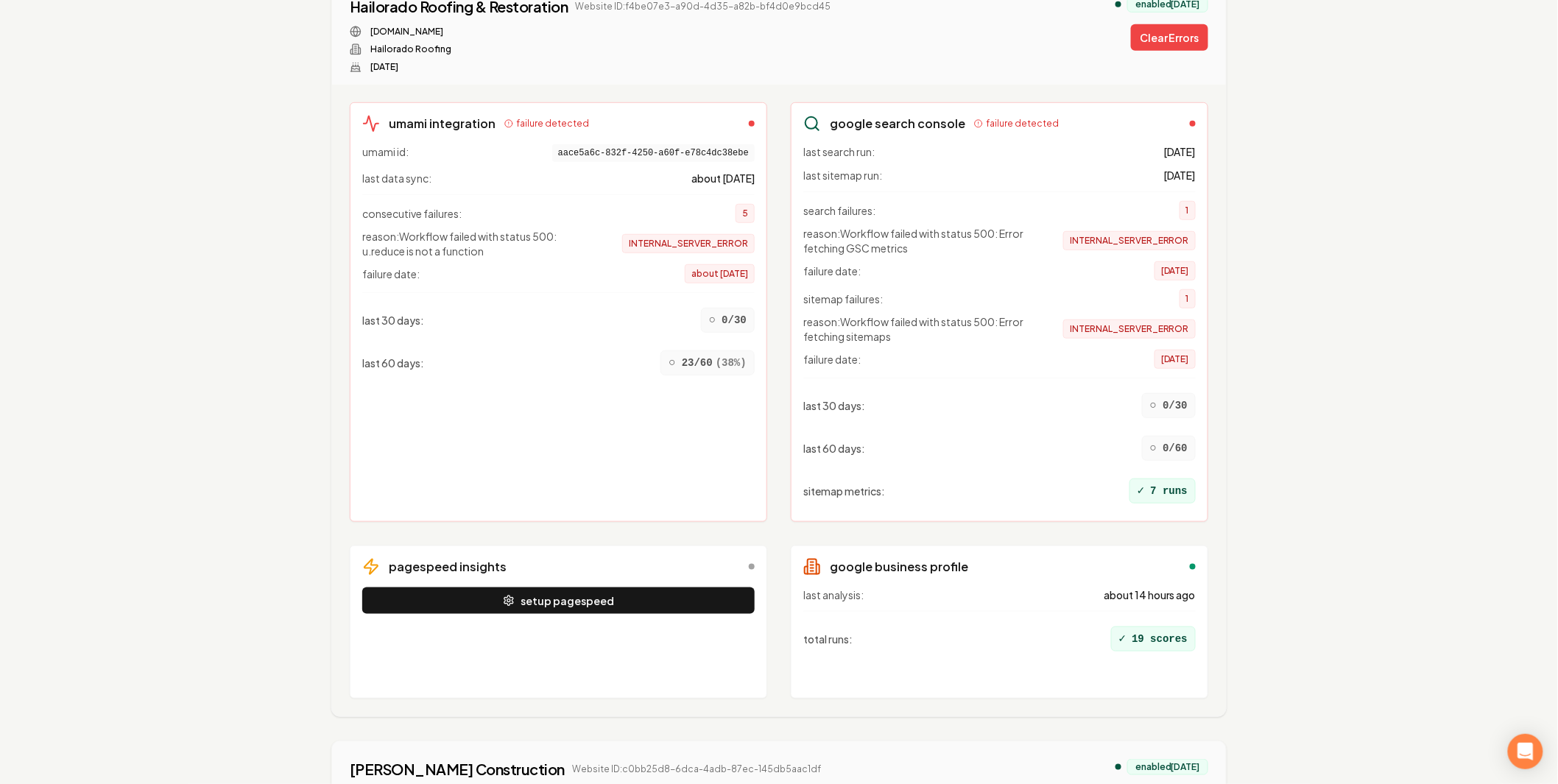
click at [708, 234] on span "INTERNAL_SERVER_ERROR" at bounding box center [688, 244] width 132 height 19
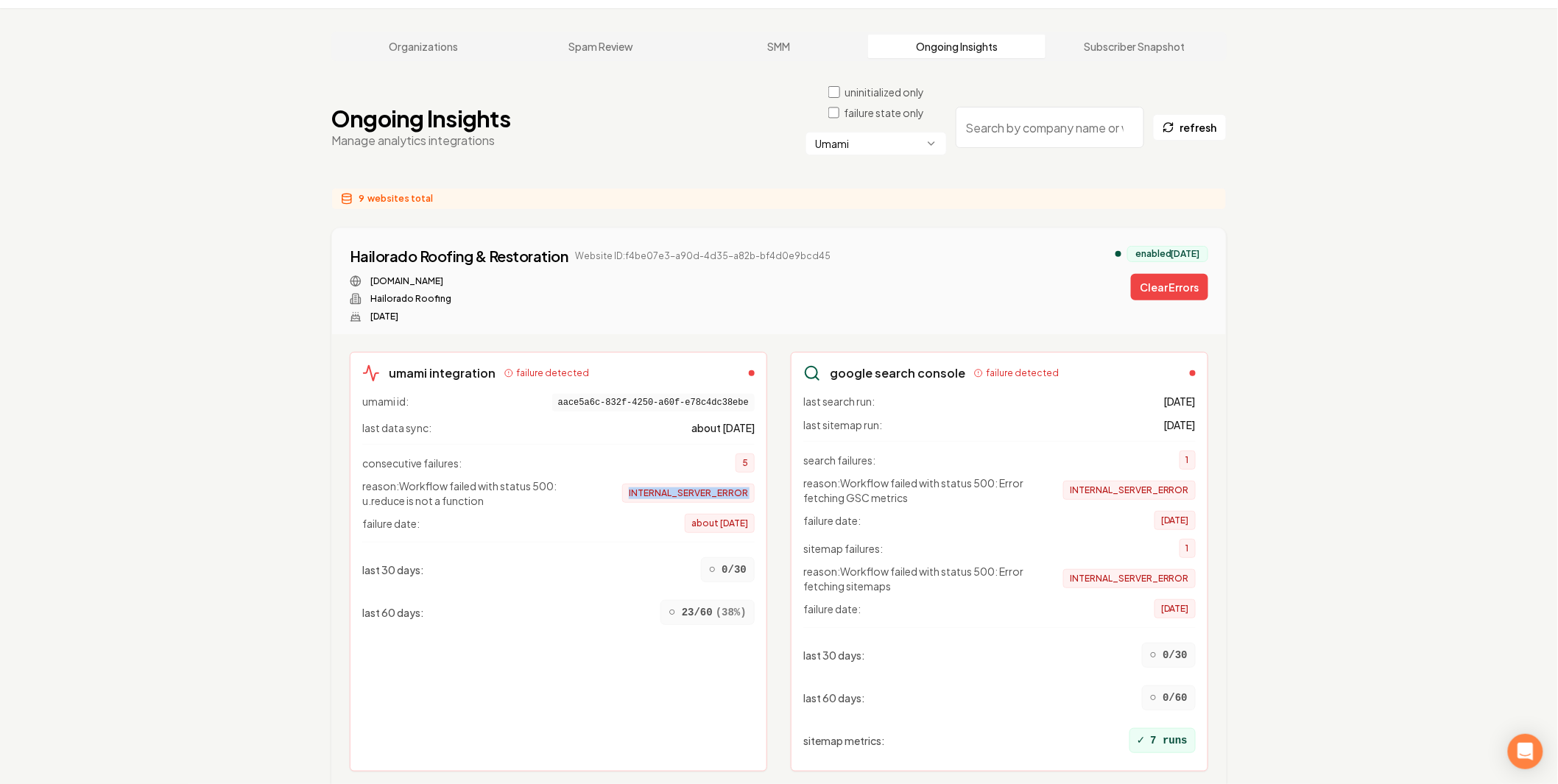
scroll to position [82, 0]
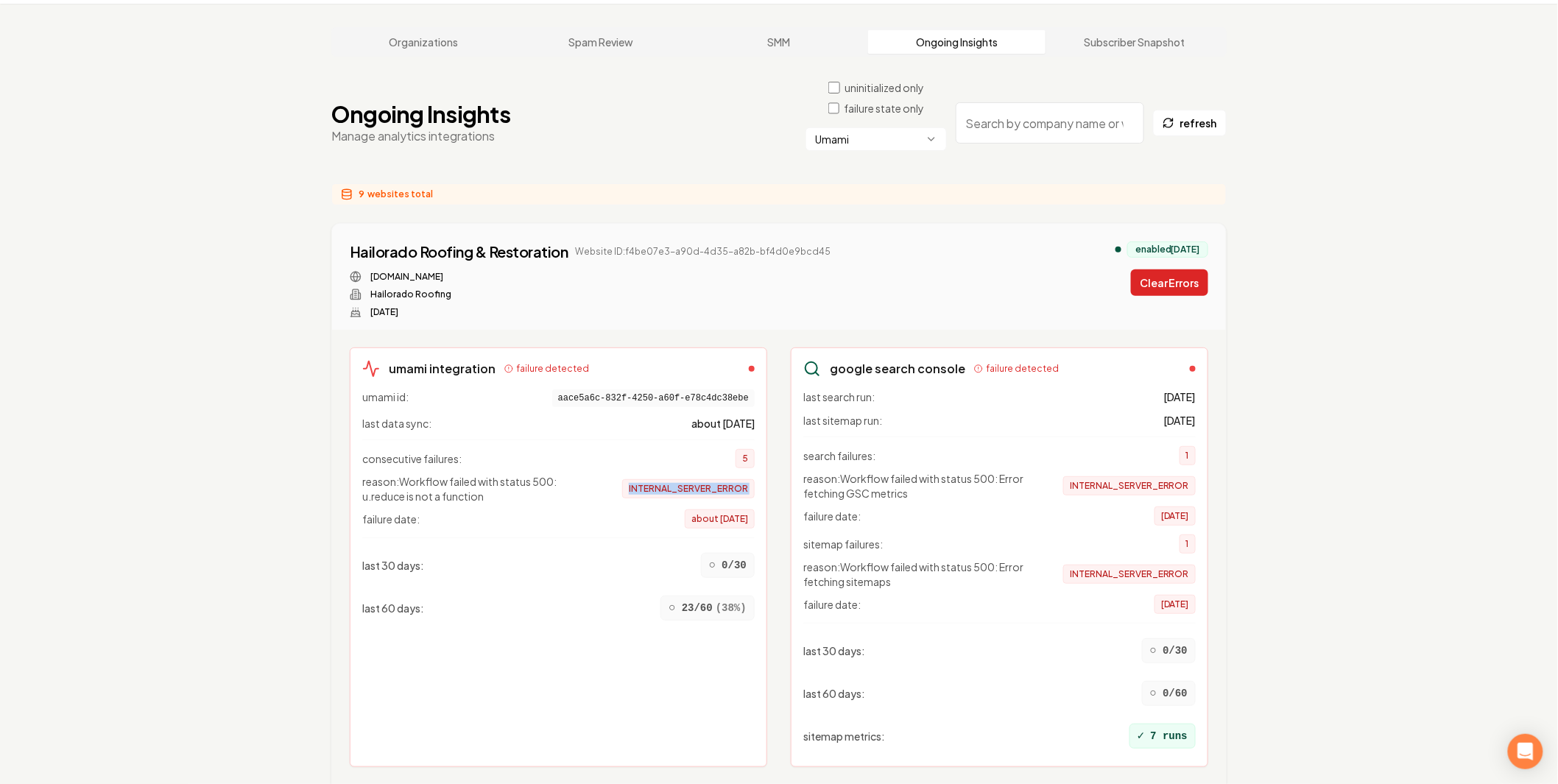
click at [1160, 270] on button "Clear Errors" at bounding box center [1170, 283] width 77 height 27
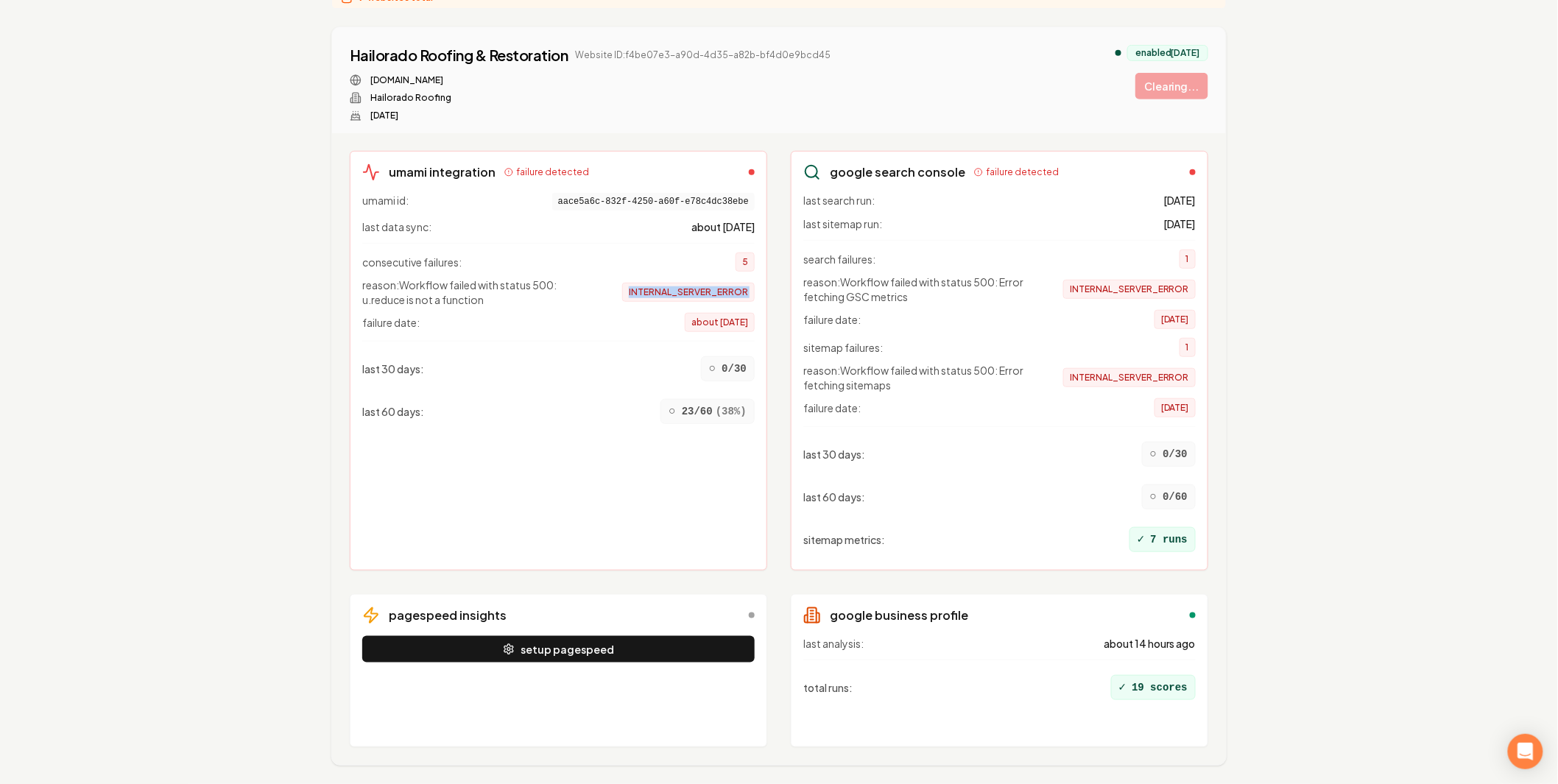
scroll to position [327, 0]
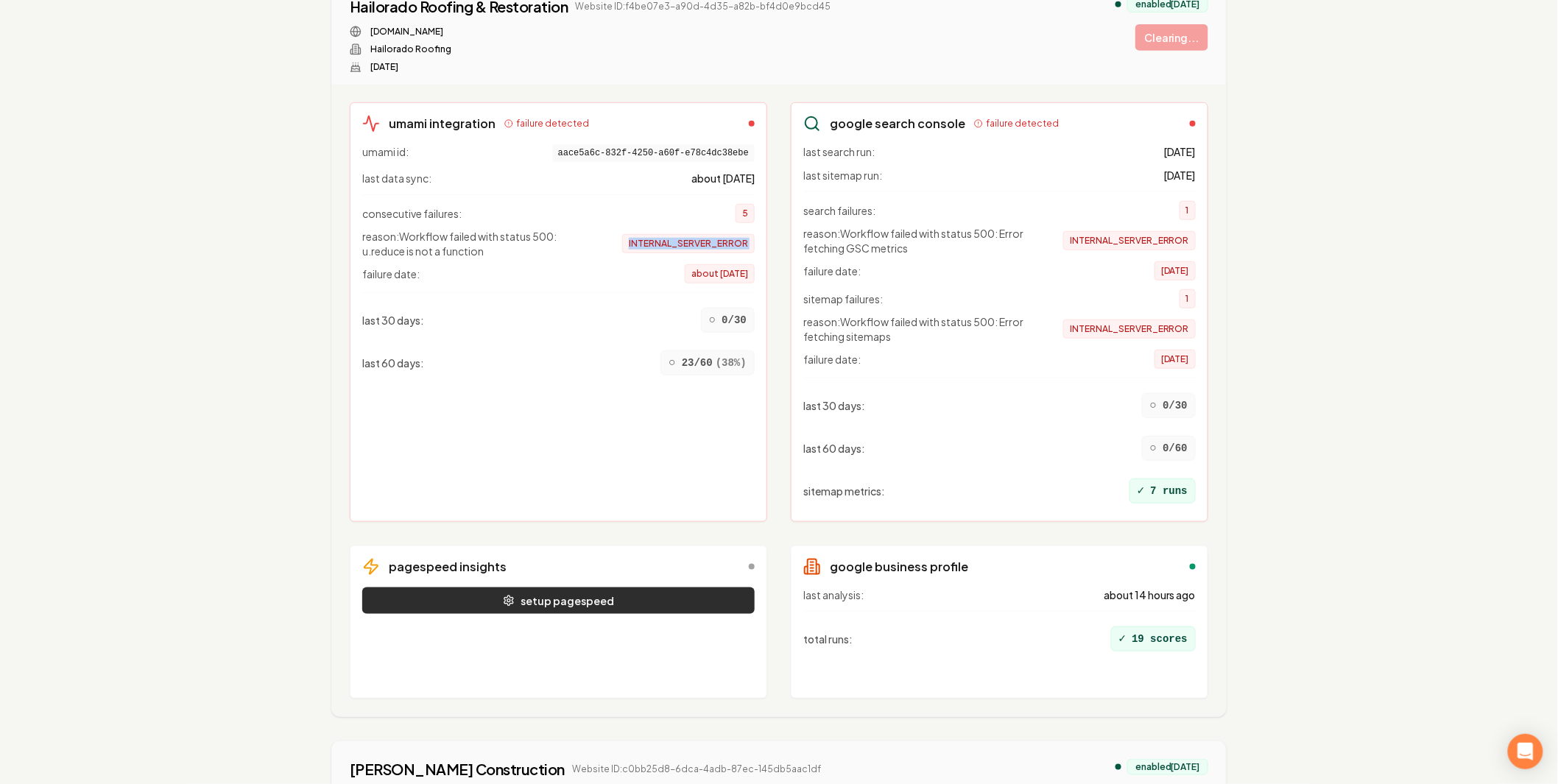
click at [535, 587] on button "setup pagespeed" at bounding box center [558, 601] width 392 height 27
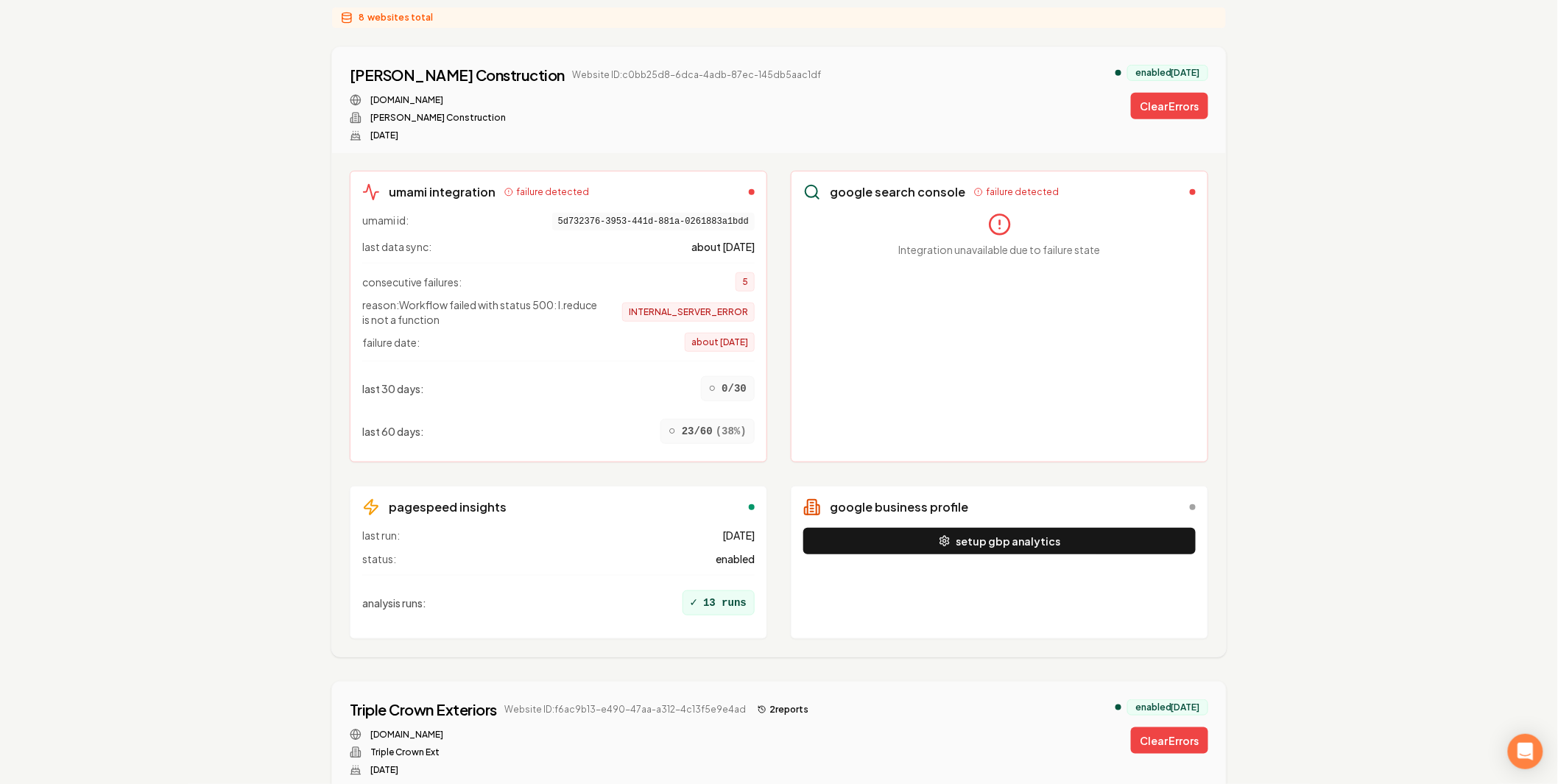
scroll to position [217, 0]
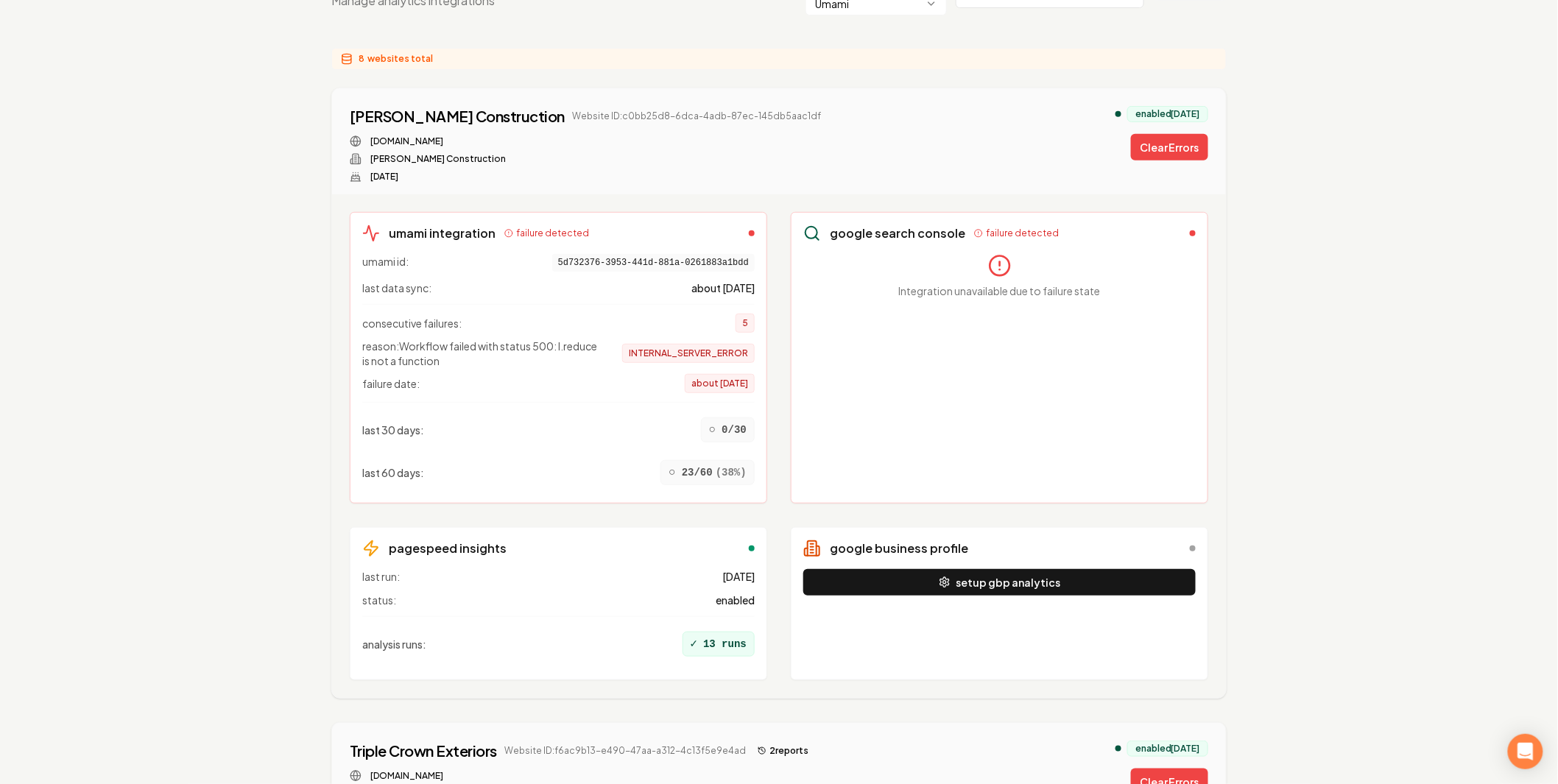
click at [729, 344] on span "INTERNAL_SERVER_ERROR" at bounding box center [688, 353] width 132 height 19
drag, startPoint x: 406, startPoint y: 319, endPoint x: 587, endPoint y: 330, distance: 181.3
click at [587, 339] on span "reason: Workflow failed with status 500: l.reduce is not a function" at bounding box center [480, 353] width 235 height 30
click at [569, 339] on span "reason: Workflow failed with status 500: l.reduce is not a function" at bounding box center [480, 353] width 235 height 30
click at [1137, 134] on button "Clear Errors" at bounding box center [1170, 147] width 77 height 27
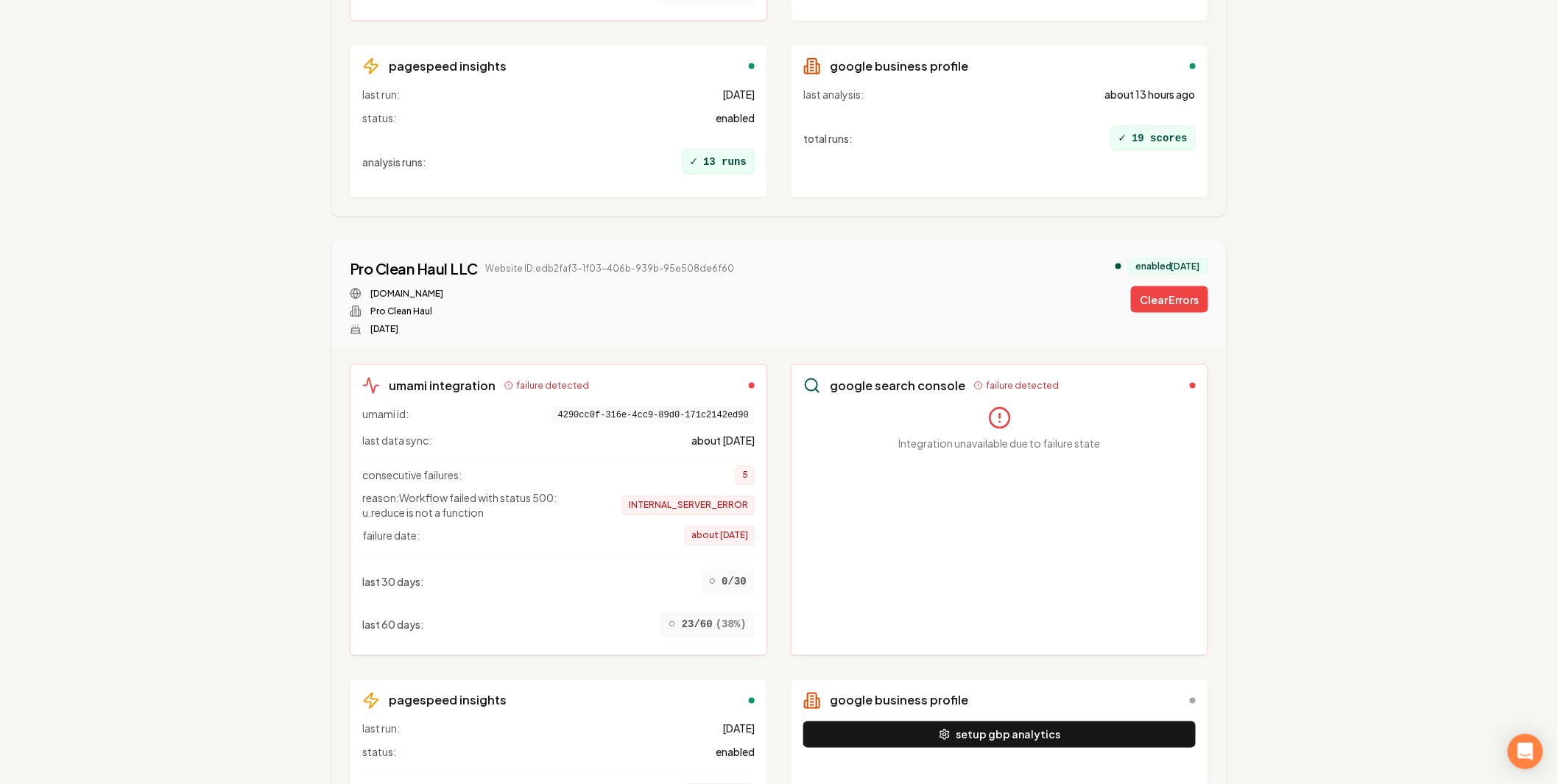
scroll to position [653, 0]
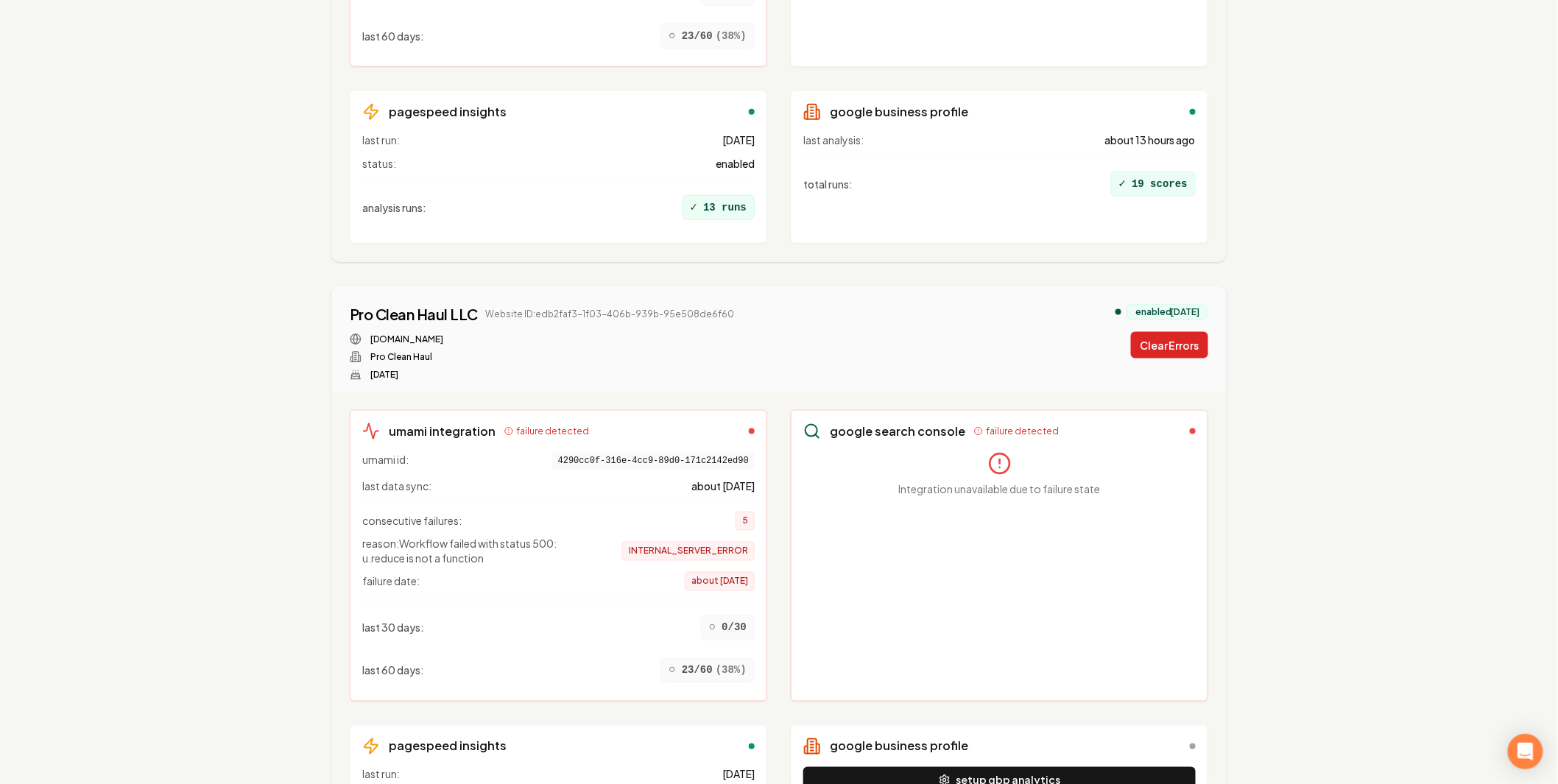
click at [1167, 332] on button "Clear Errors" at bounding box center [1170, 345] width 77 height 27
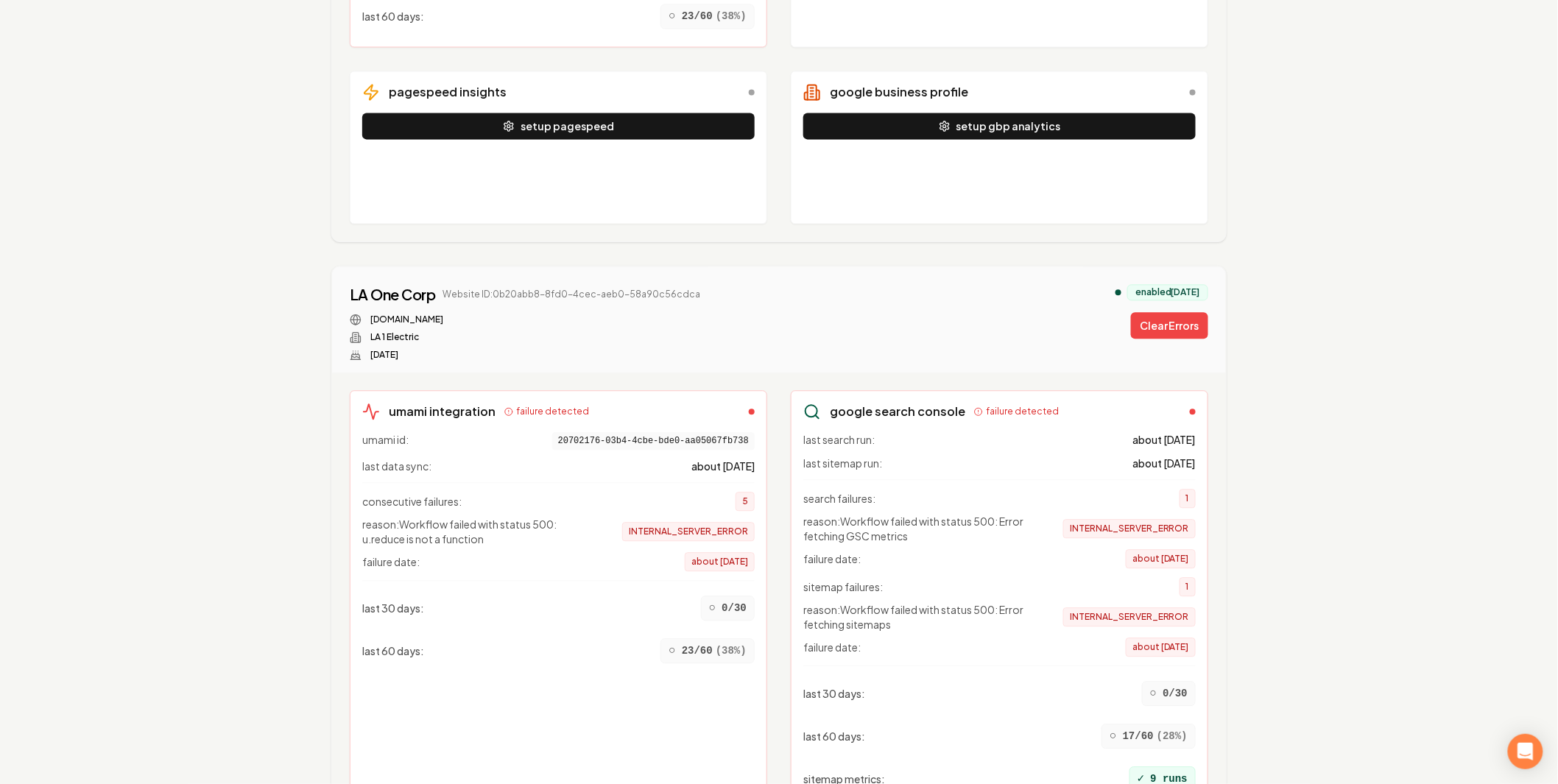
scroll to position [673, 0]
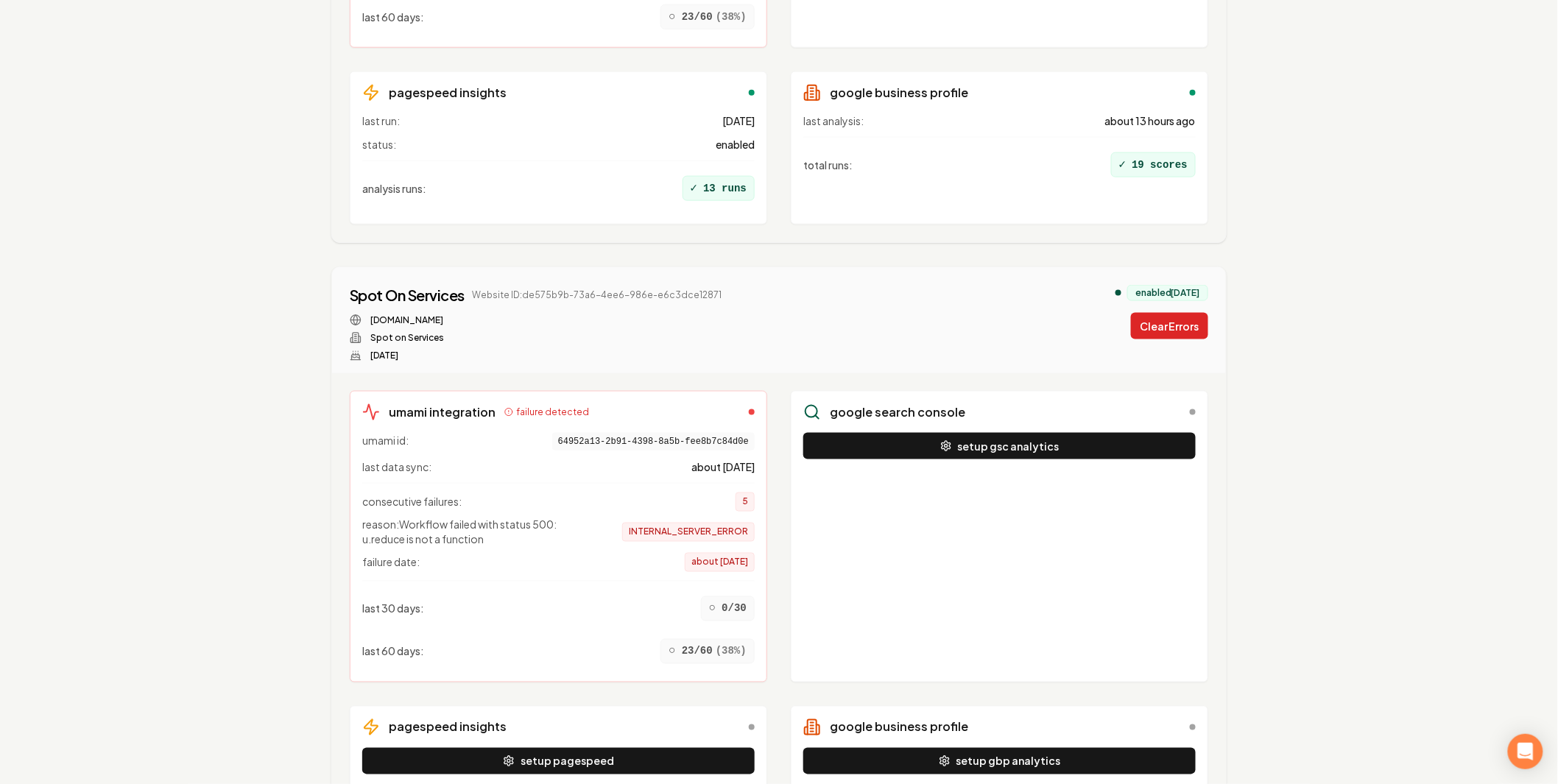
click at [1168, 313] on button "Clear Errors" at bounding box center [1170, 326] width 77 height 27
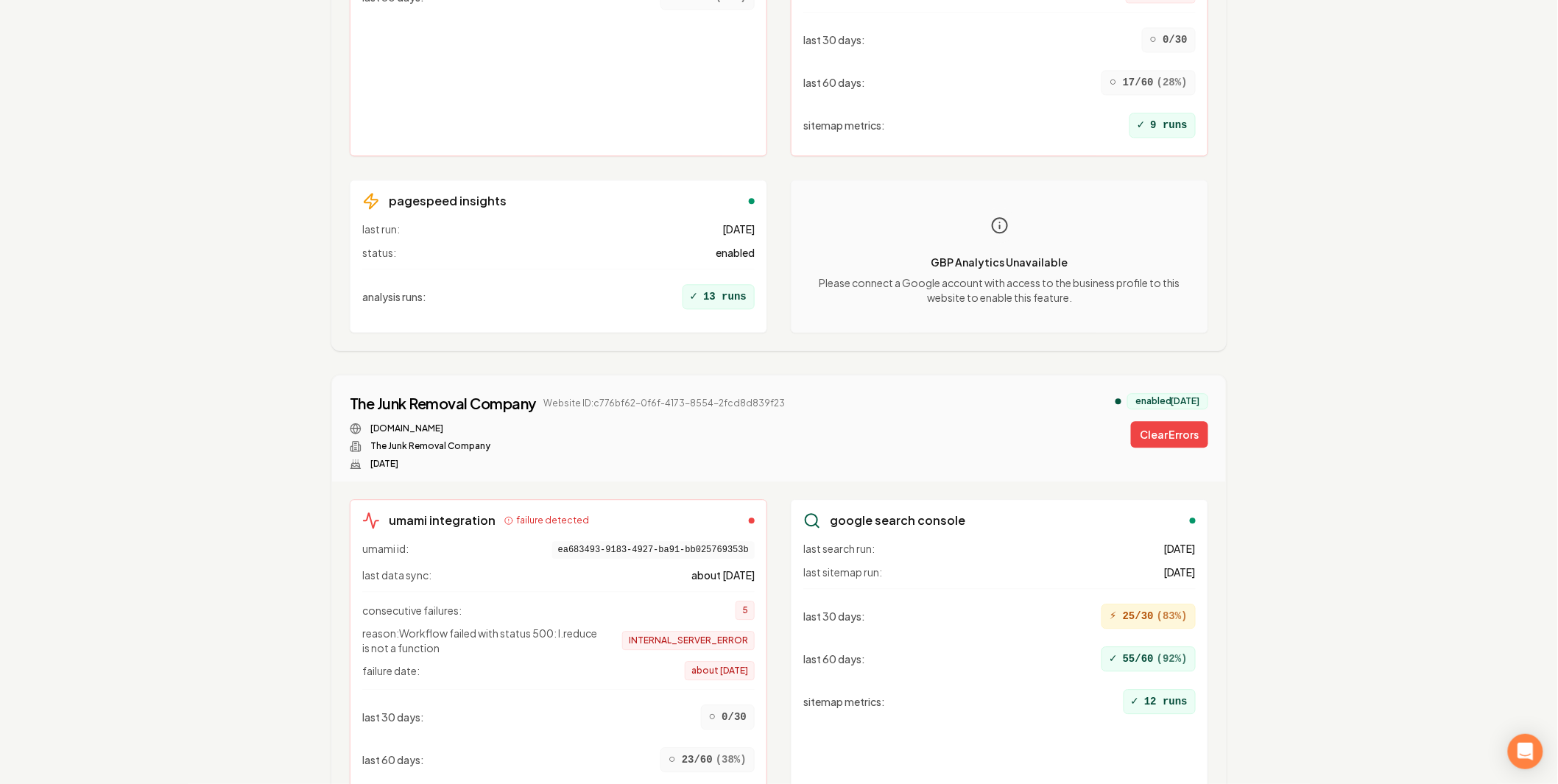
scroll to position [692, 0]
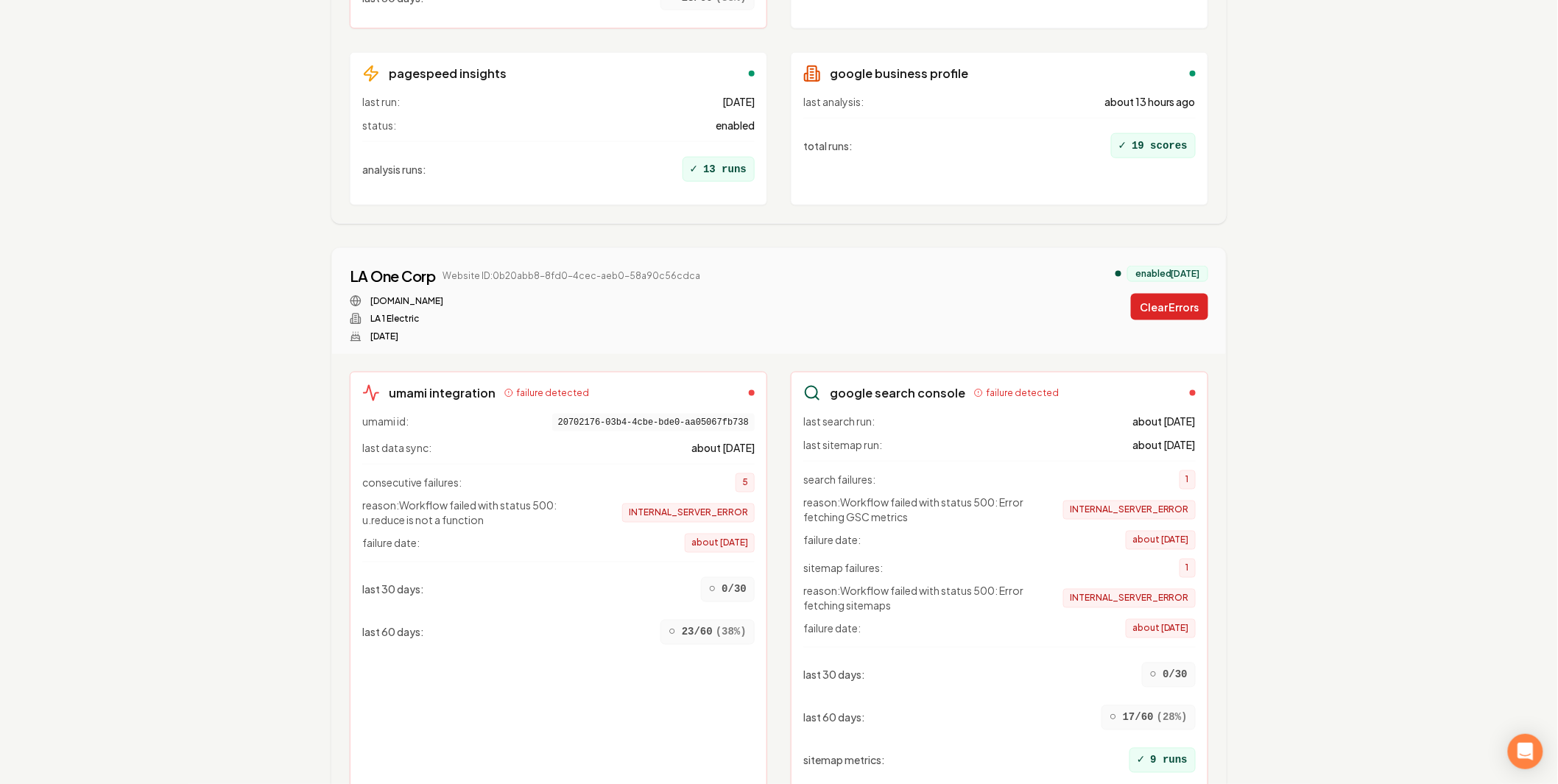
click at [1179, 294] on button "Clear Errors" at bounding box center [1170, 307] width 77 height 27
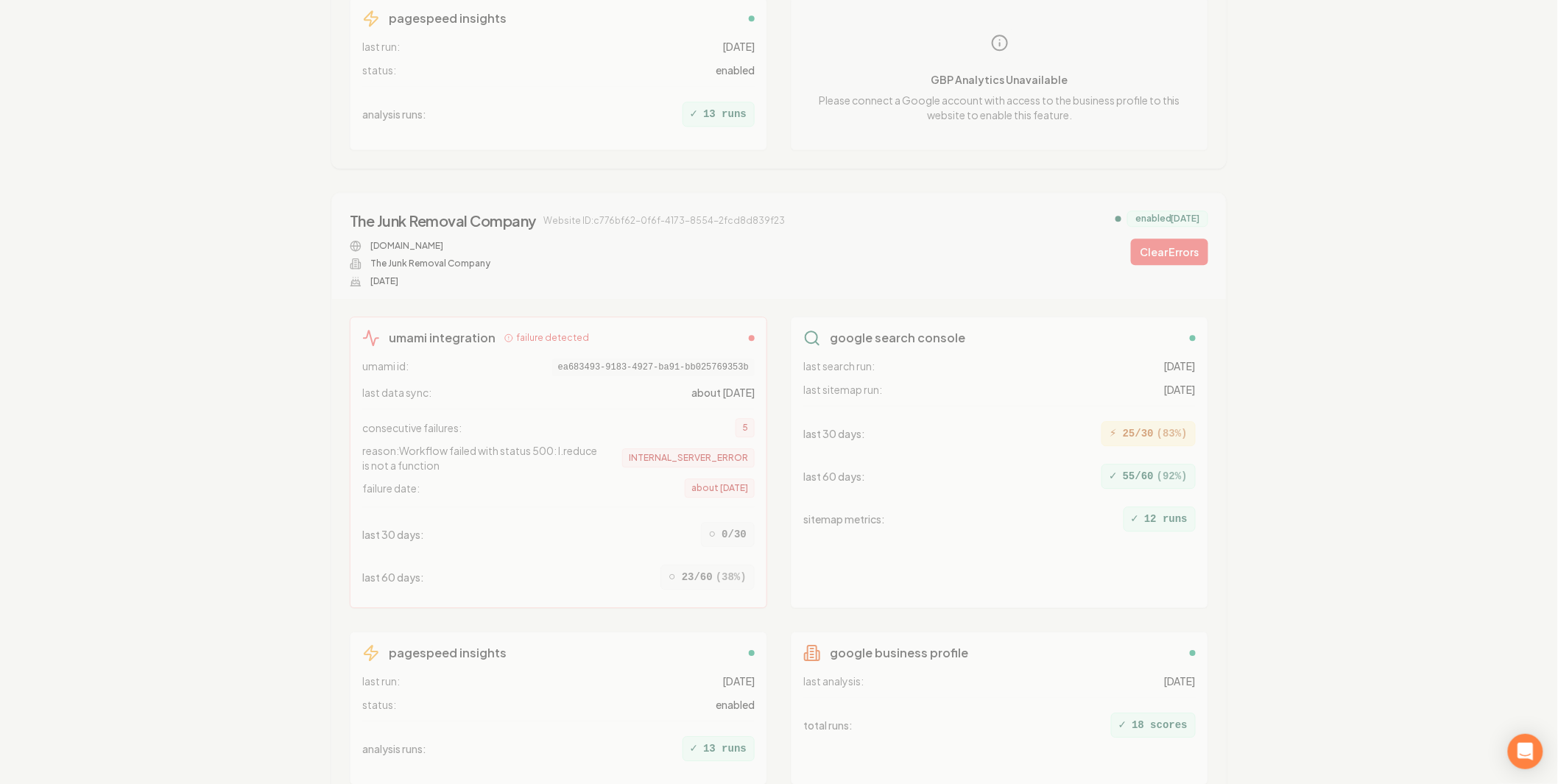
scroll to position [745, 0]
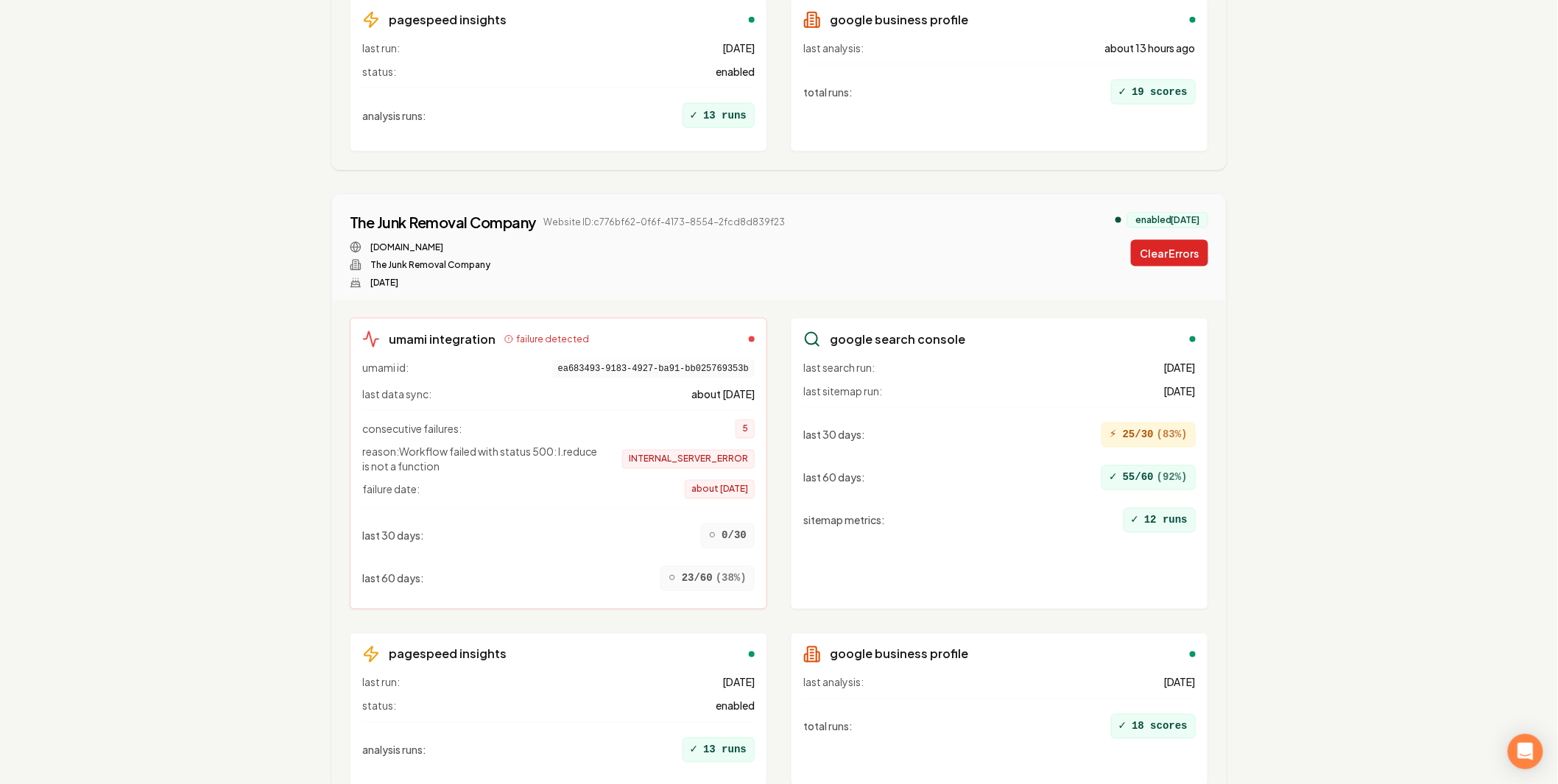
click at [1183, 240] on button "Clear Errors" at bounding box center [1170, 253] width 77 height 27
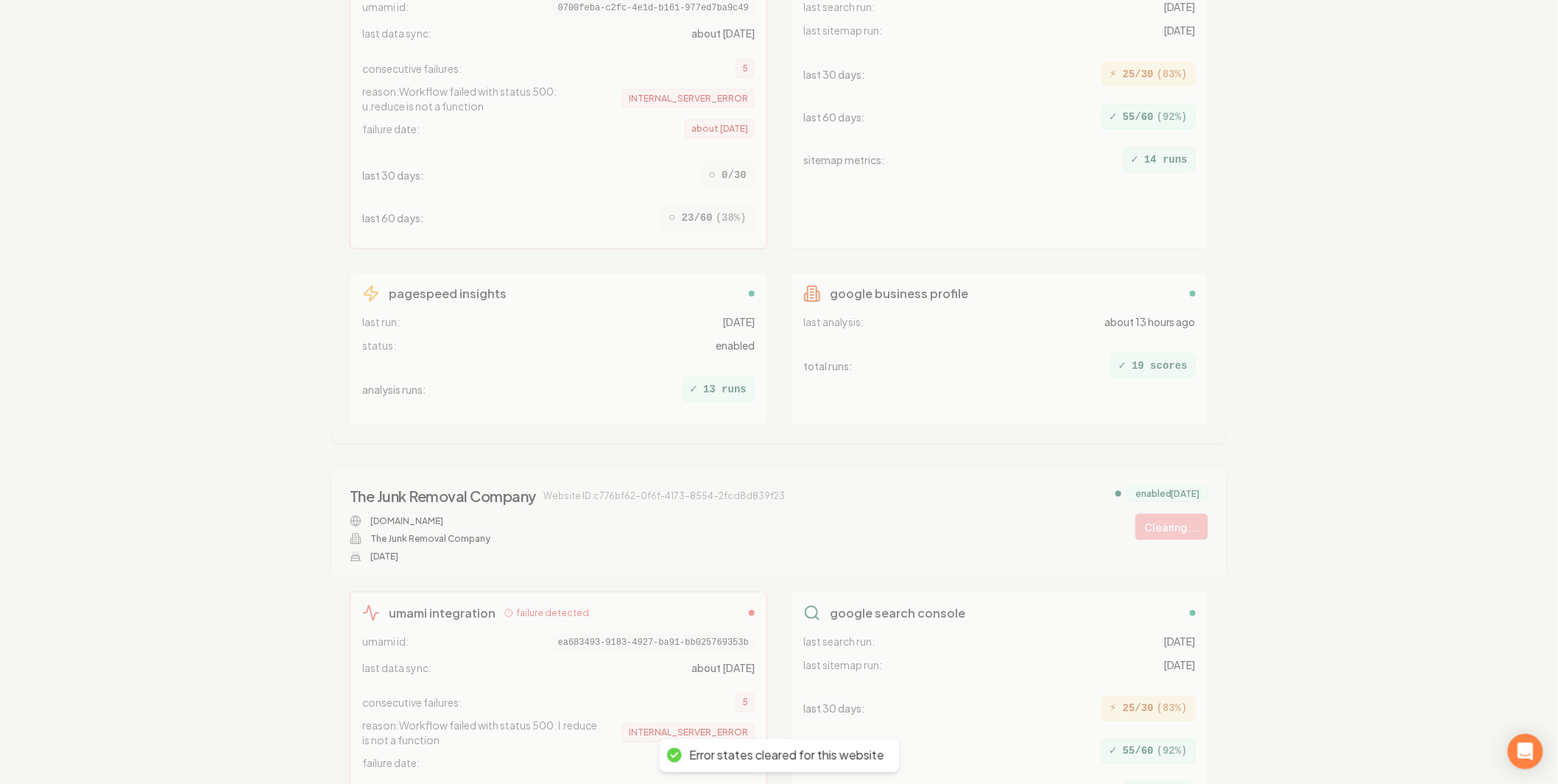
scroll to position [0, 0]
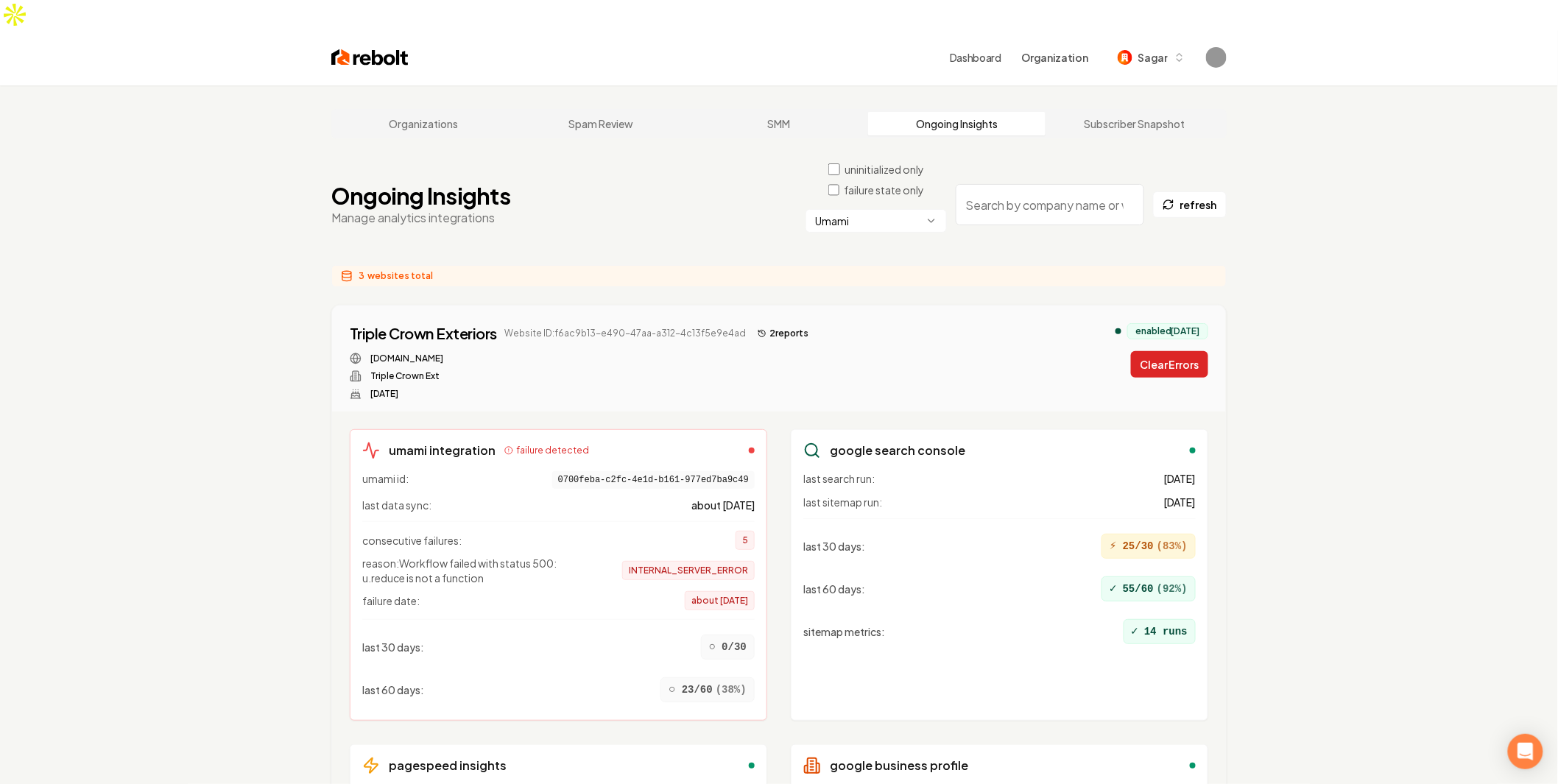
click at [1163, 351] on button "Clear Errors" at bounding box center [1170, 365] width 77 height 27
click at [1158, 351] on button "Clear Errors" at bounding box center [1170, 365] width 77 height 27
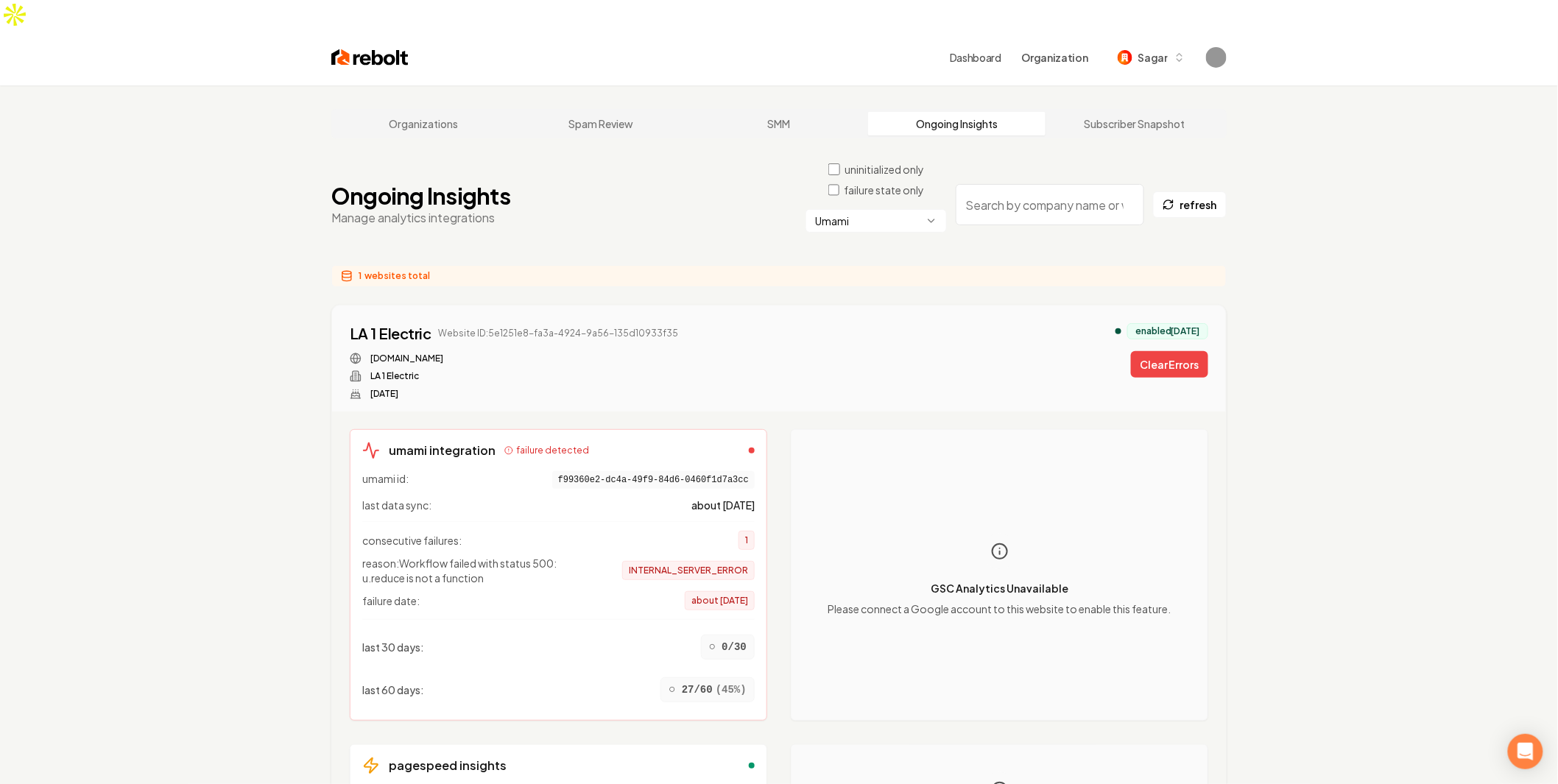
click at [1158, 351] on button "Clear Errors" at bounding box center [1170, 365] width 77 height 27
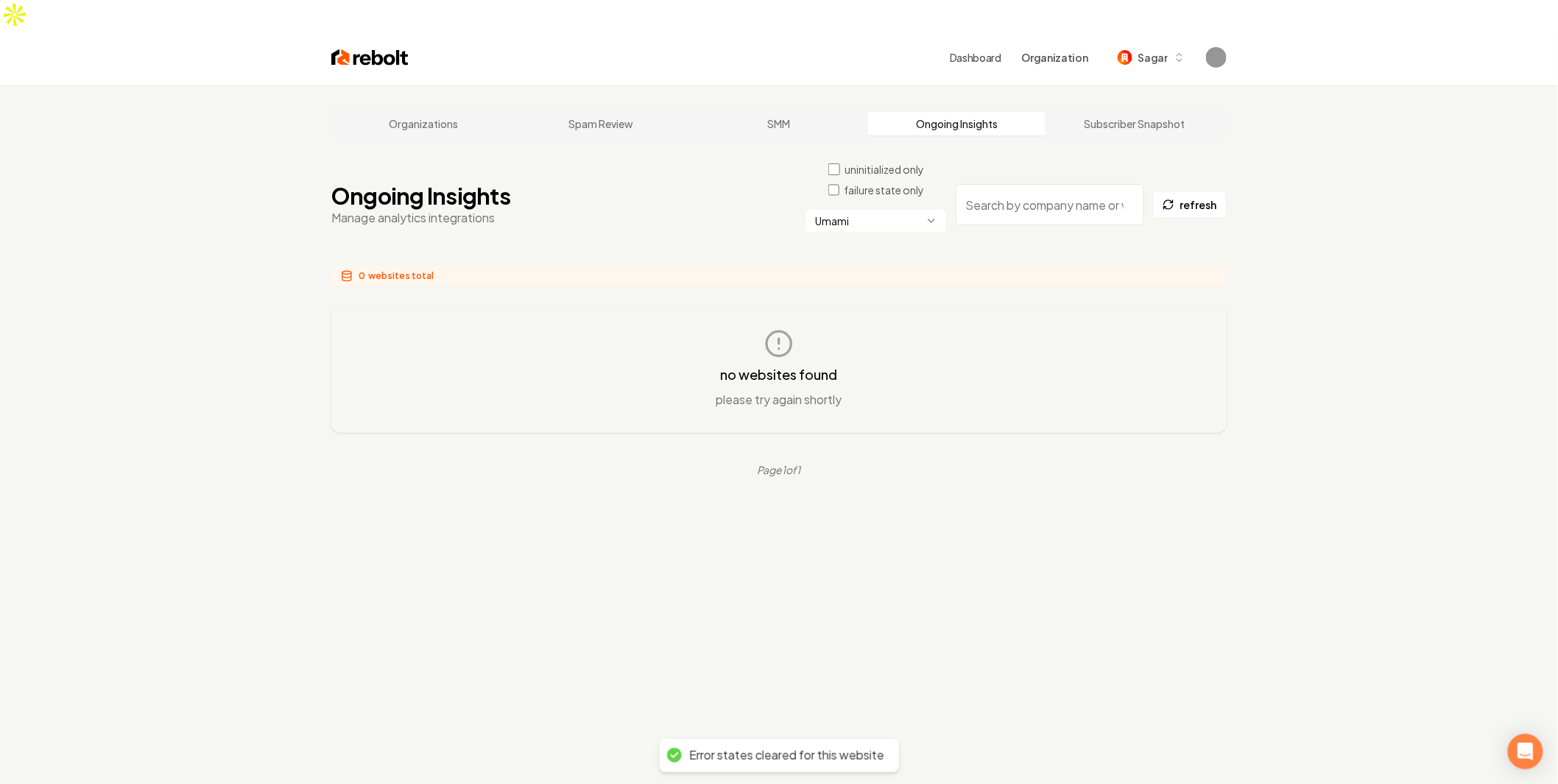
drag, startPoint x: 884, startPoint y: 314, endPoint x: 869, endPoint y: 293, distance: 25.8
click at [882, 329] on div "no websites found please try again shortly" at bounding box center [779, 368] width 847 height 79
click at [892, 174] on div "uninitialized only failure state only Umami" at bounding box center [876, 204] width 141 height 85
drag, startPoint x: 909, startPoint y: 157, endPoint x: 905, endPoint y: 171, distance: 14.6
click at [908, 183] on label "failure state only" at bounding box center [884, 190] width 80 height 15
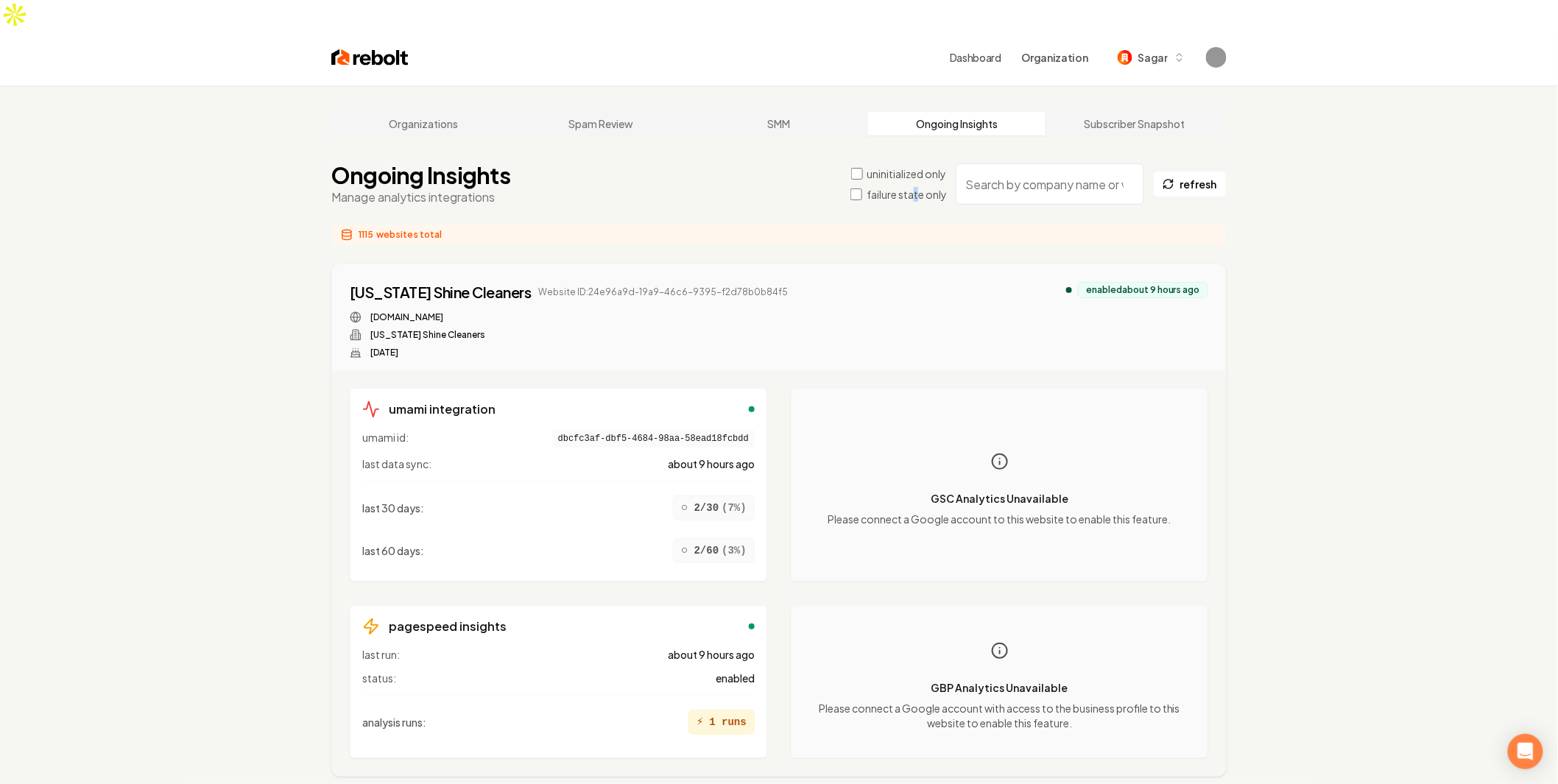
click at [916, 187] on label "failure state only" at bounding box center [907, 195] width 80 height 15
click at [887, 166] on label "uninitialized only" at bounding box center [907, 174] width 79 height 15
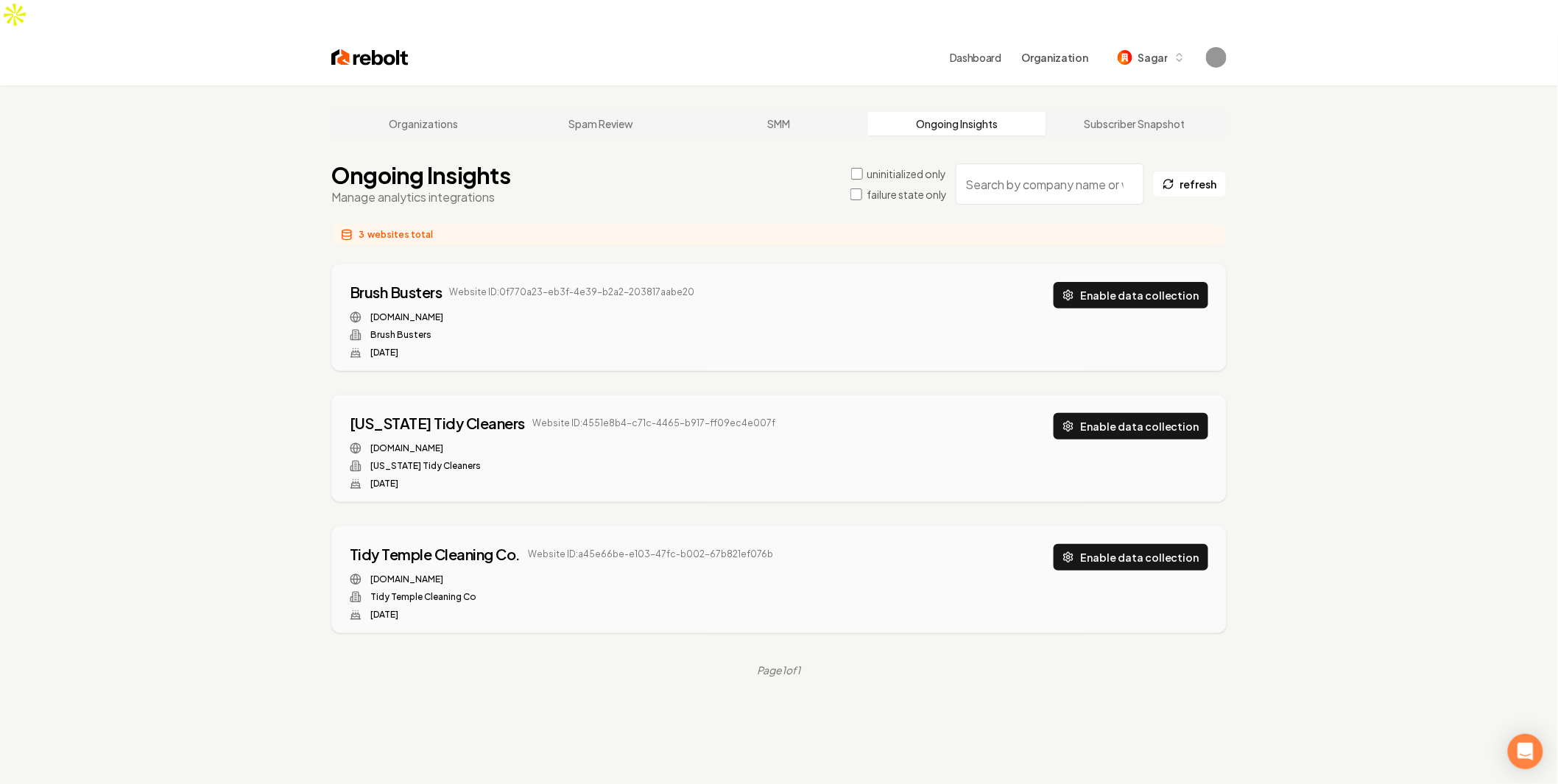
click at [890, 166] on label "uninitialized only" at bounding box center [907, 174] width 79 height 15
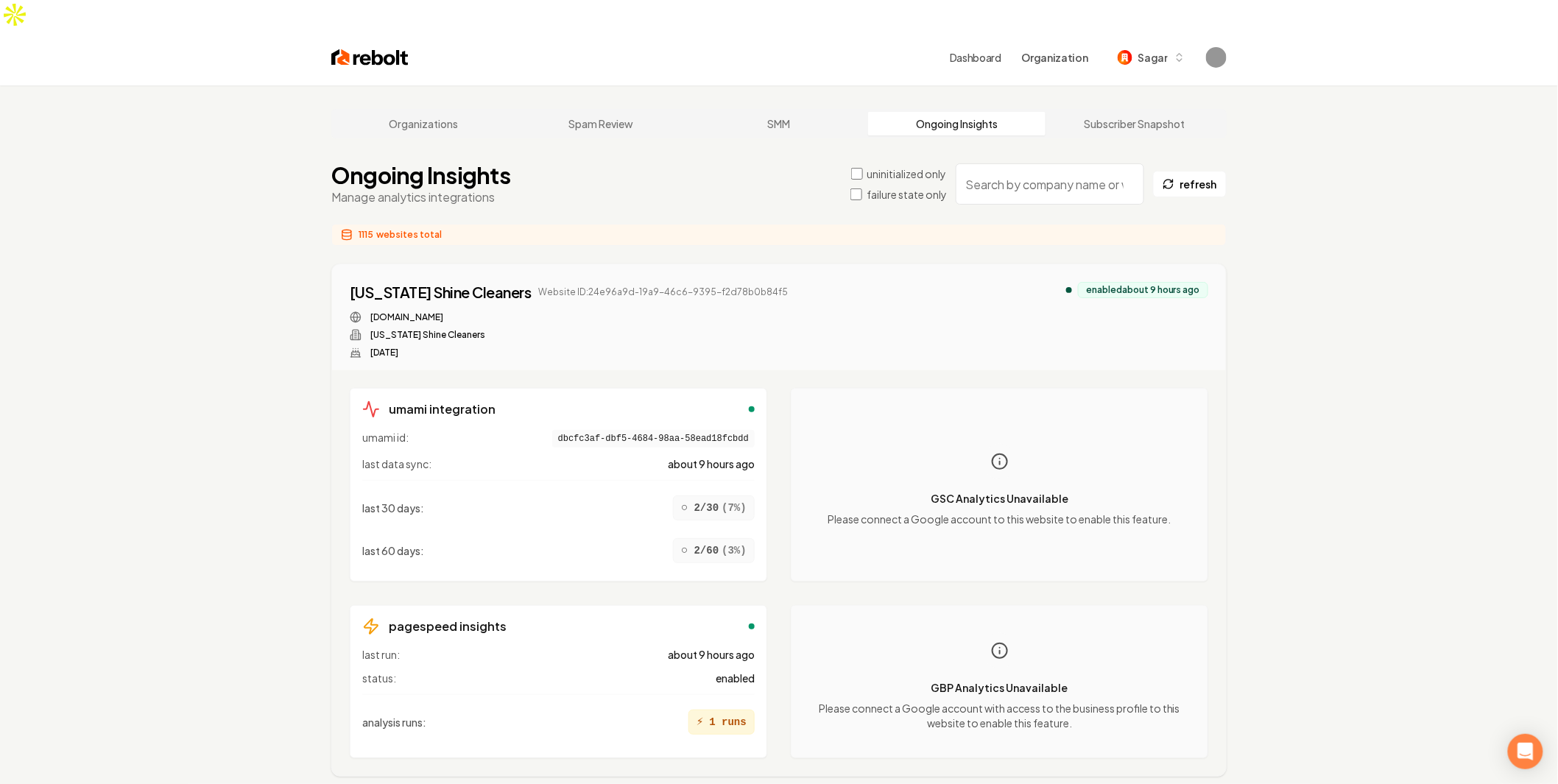
click at [890, 187] on label "failure state only" at bounding box center [907, 195] width 80 height 15
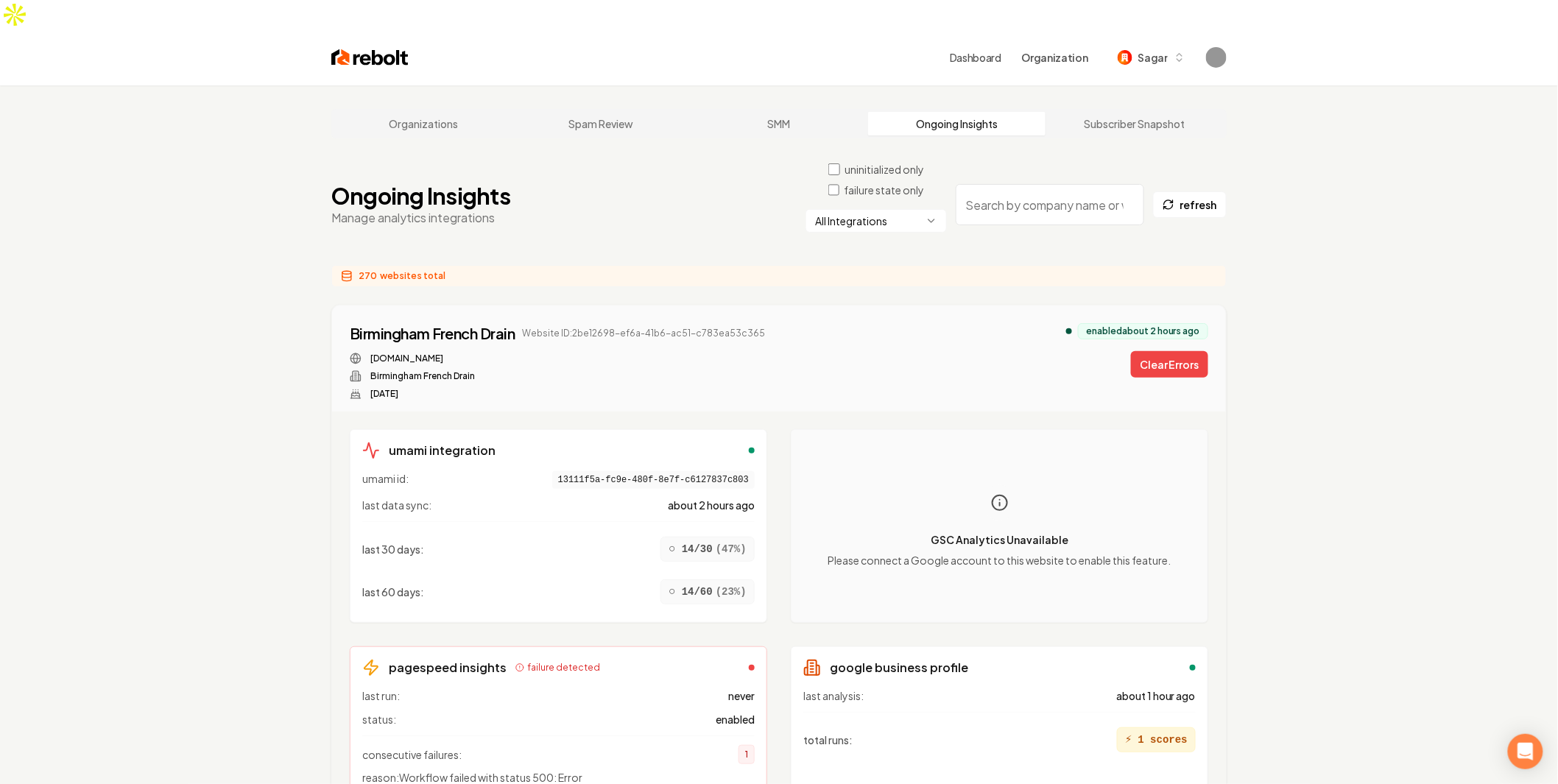
click at [885, 194] on html "Dashboard Organization Sagar Organizations Spam Review SMM Ongoing Insights Sub…" at bounding box center [779, 392] width 1558 height 784
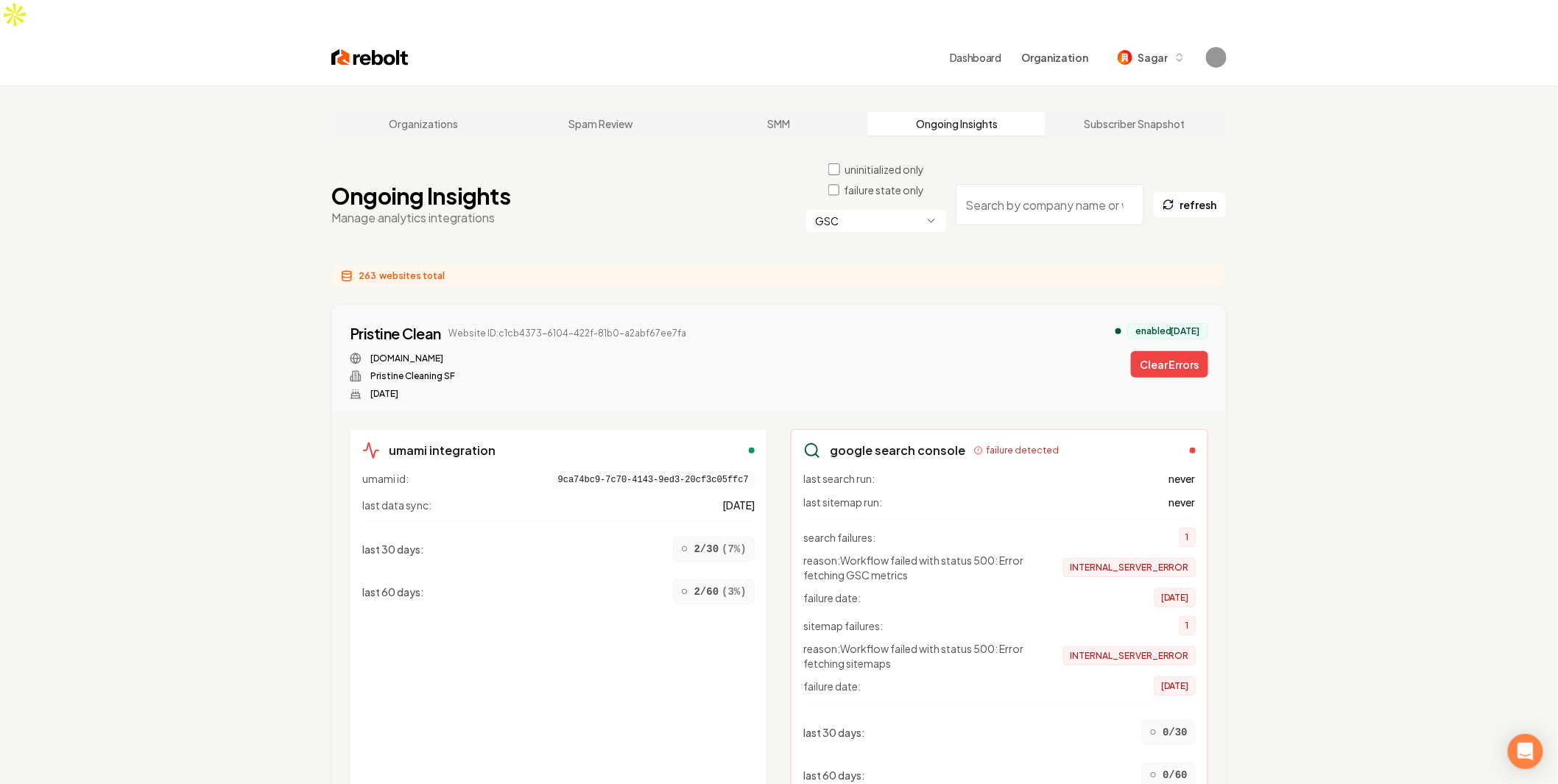
click at [898, 193] on html "Dashboard Organization Sagar Organizations Spam Review SMM Ongoing Insights Sub…" at bounding box center [779, 392] width 1558 height 784
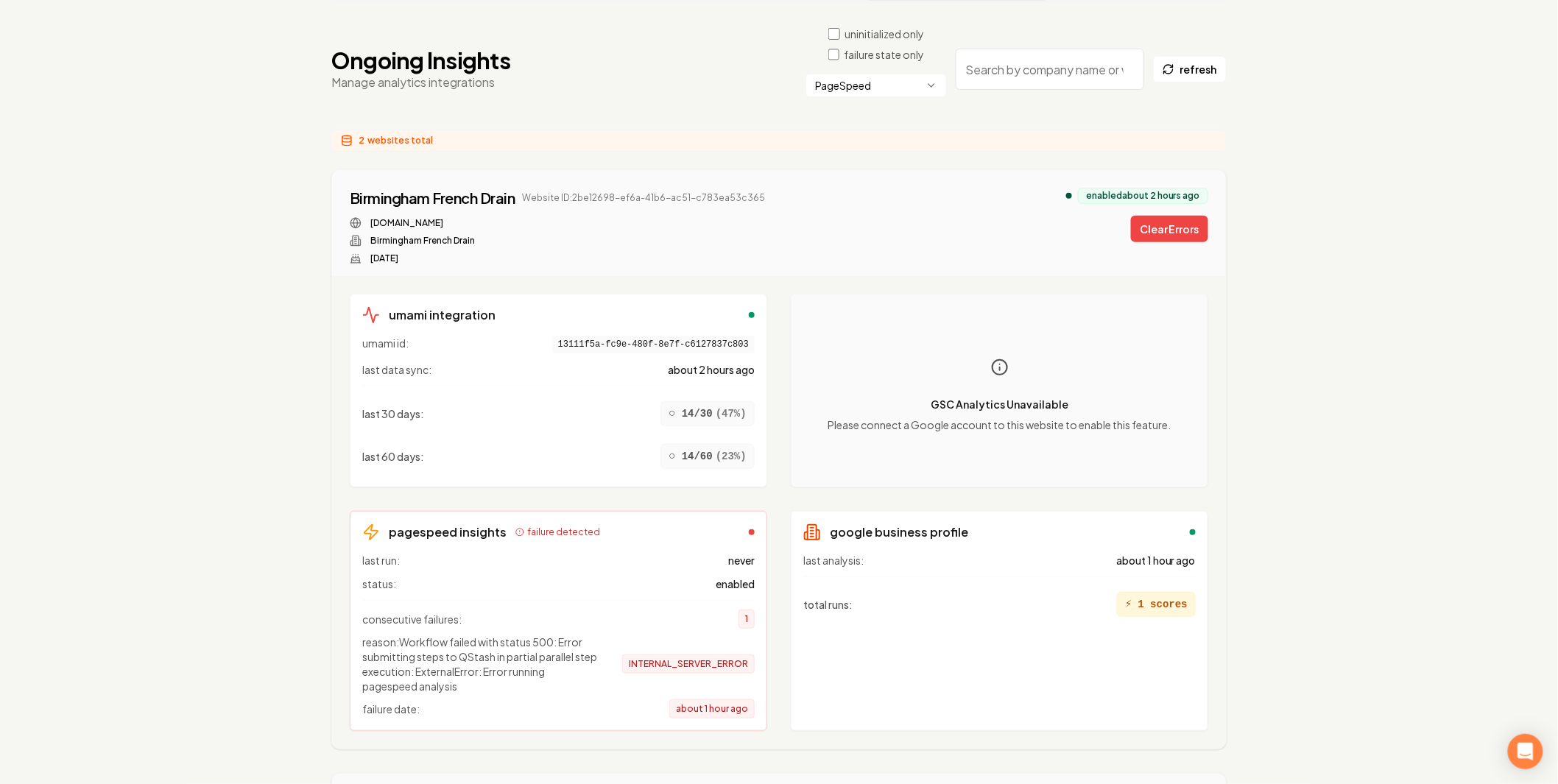
scroll to position [327, 0]
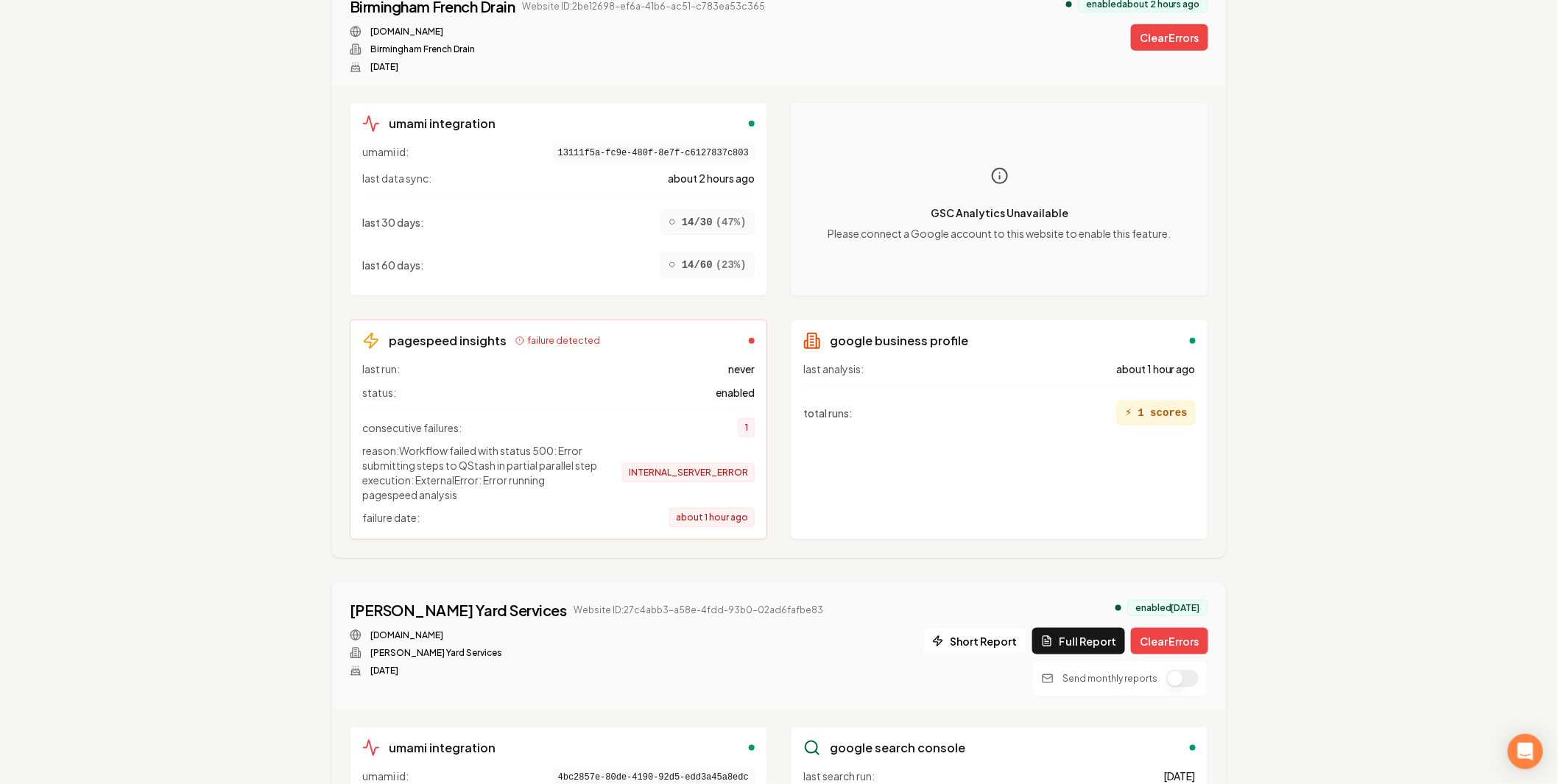
click at [85, 394] on div "Organizations Spam Review SMM Ongoing Insights Subscriber Snapshot Ongoing Insi…" at bounding box center [779, 552] width 1558 height 1586
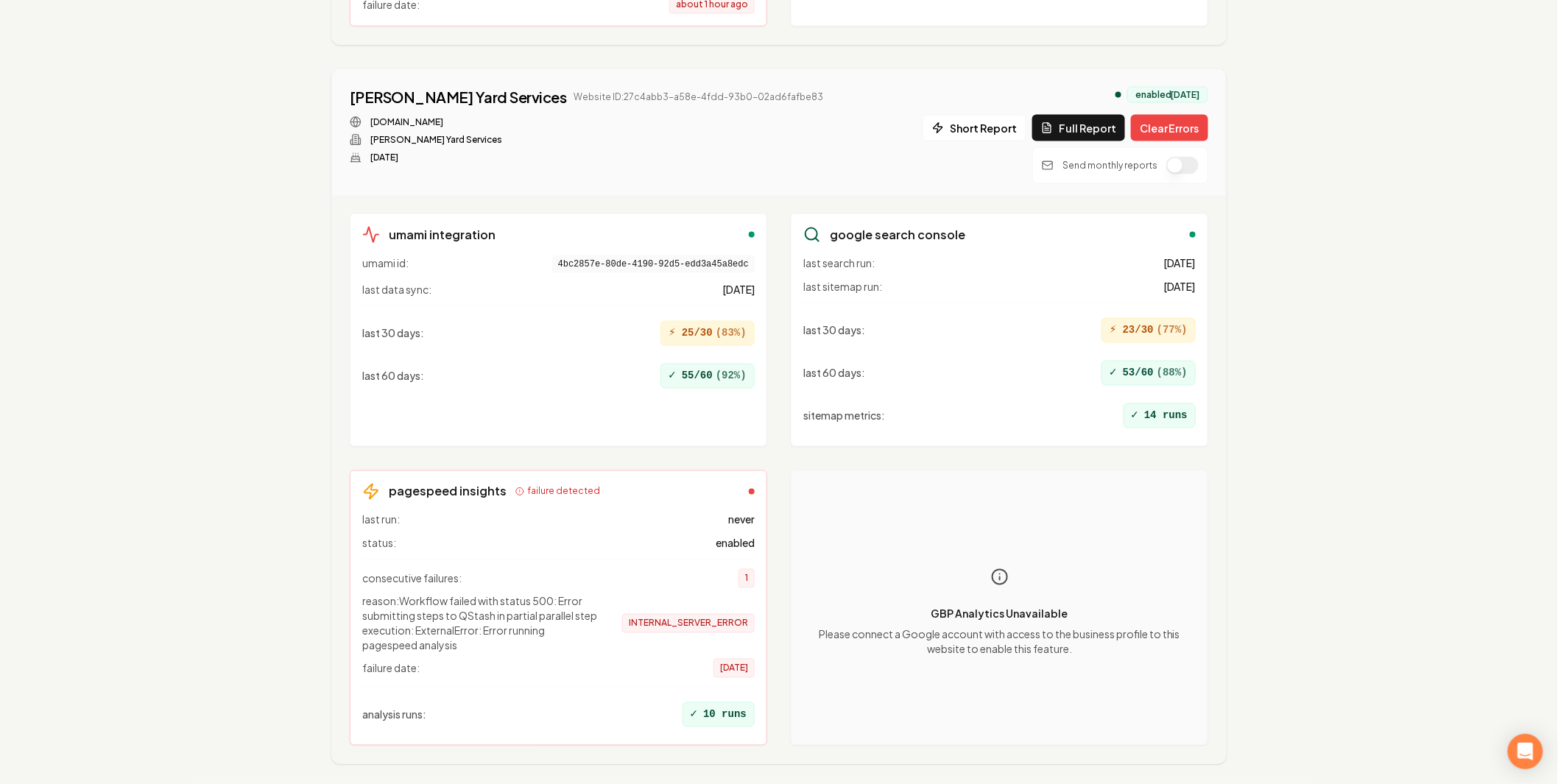
scroll to position [860, 0]
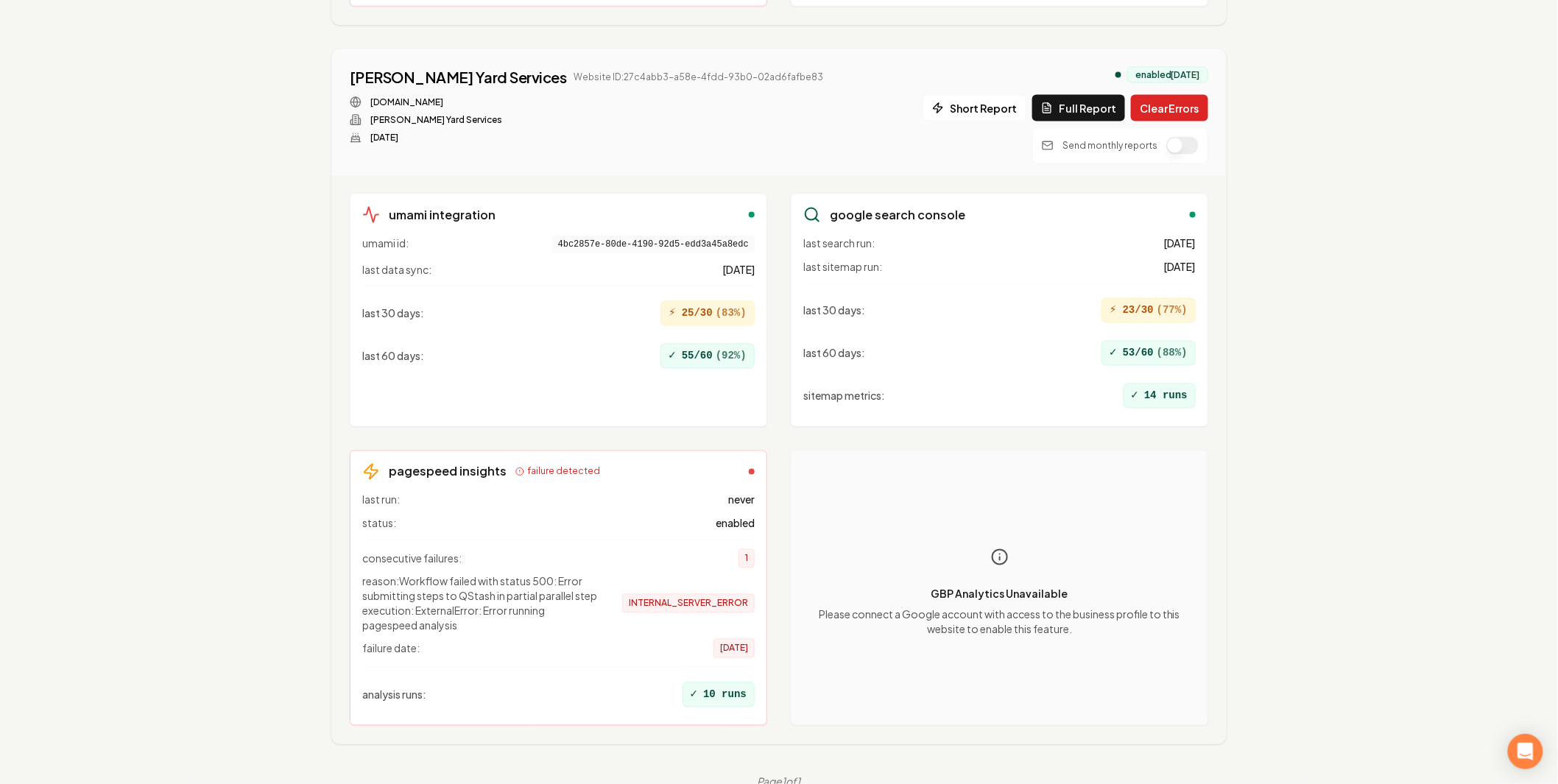
click at [1158, 95] on button "Clear Errors" at bounding box center [1170, 108] width 77 height 27
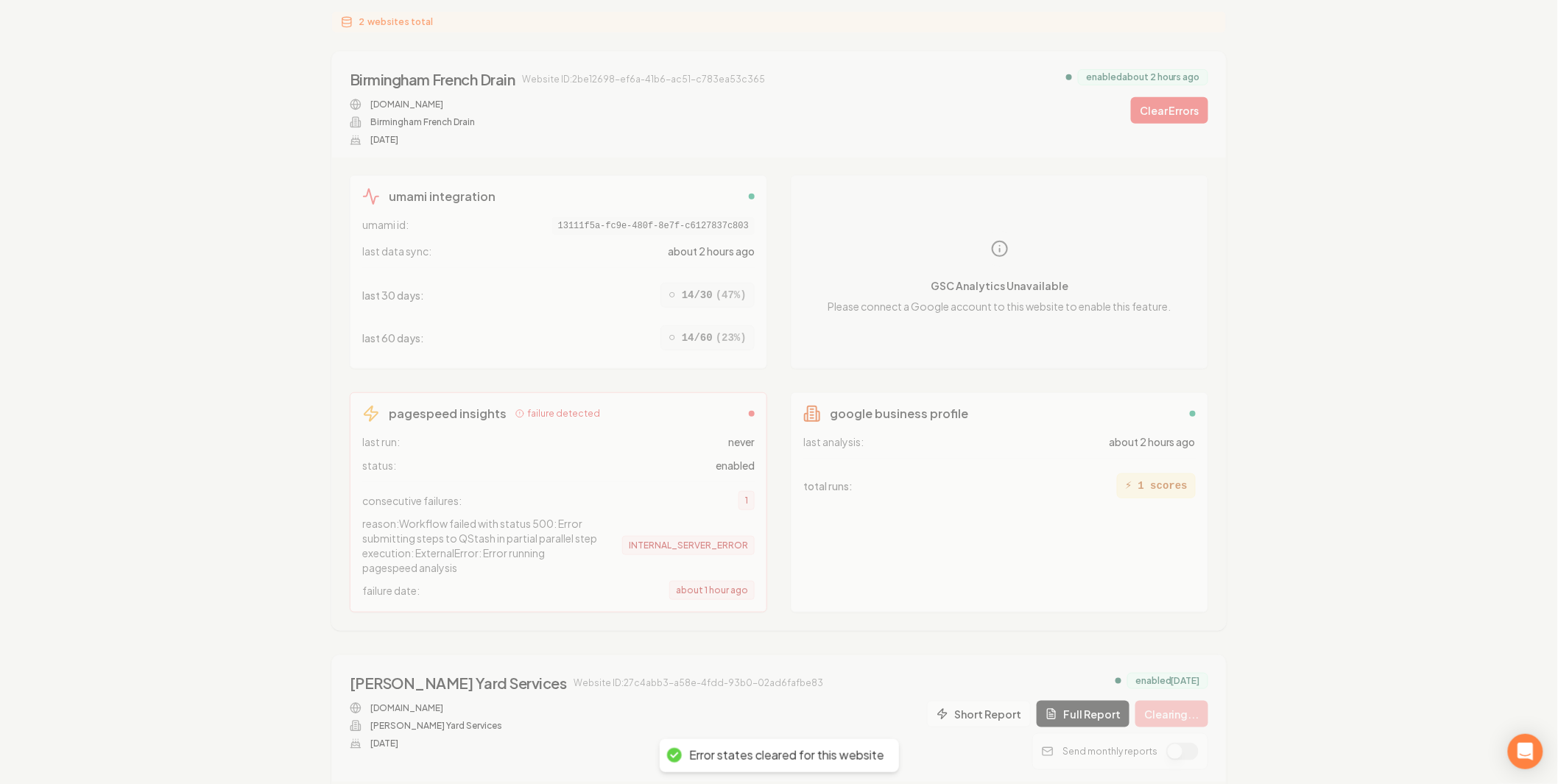
scroll to position [124, 0]
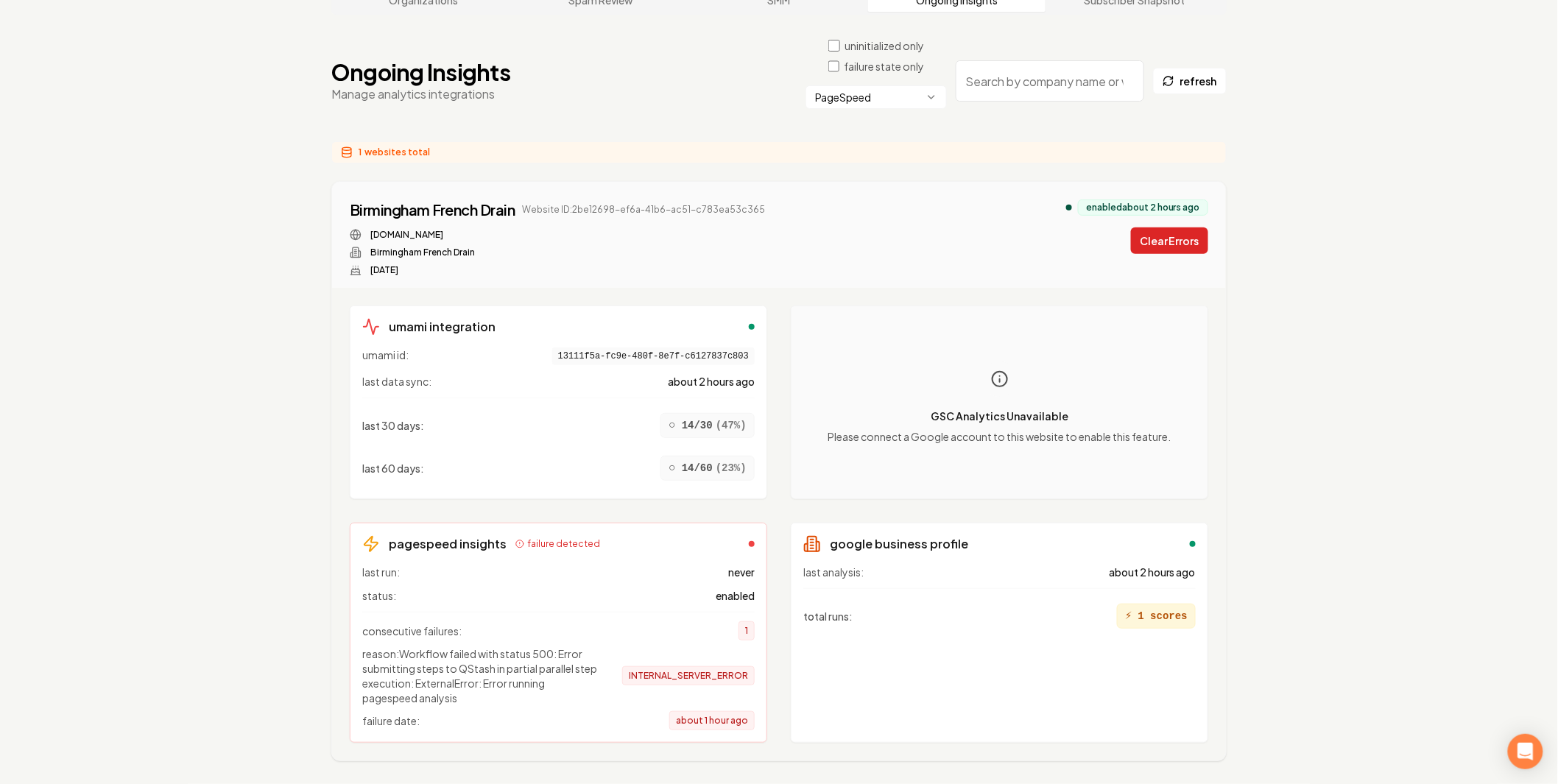
click at [1161, 227] on button "Clear Errors" at bounding box center [1170, 241] width 77 height 27
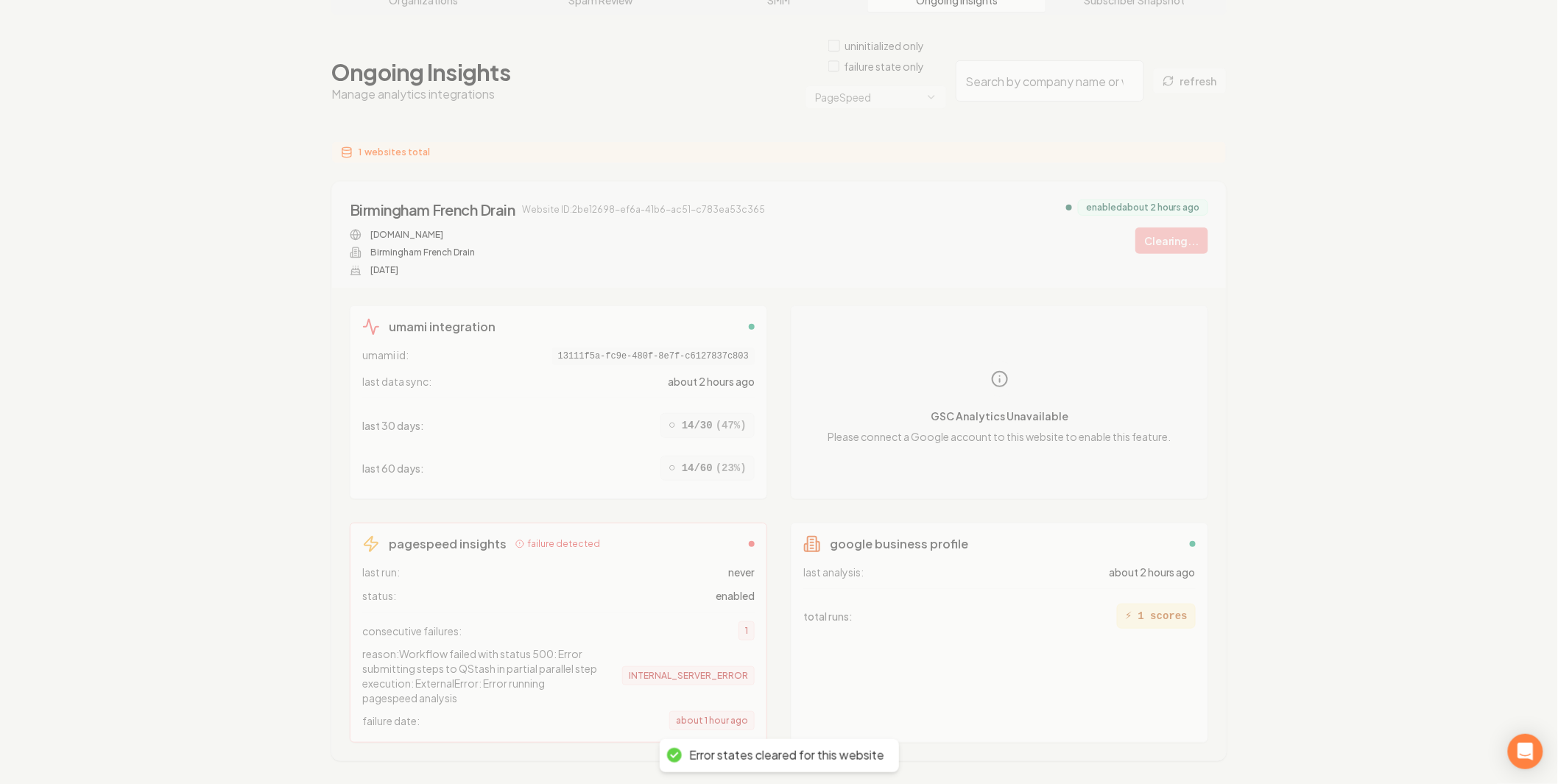
scroll to position [55, 0]
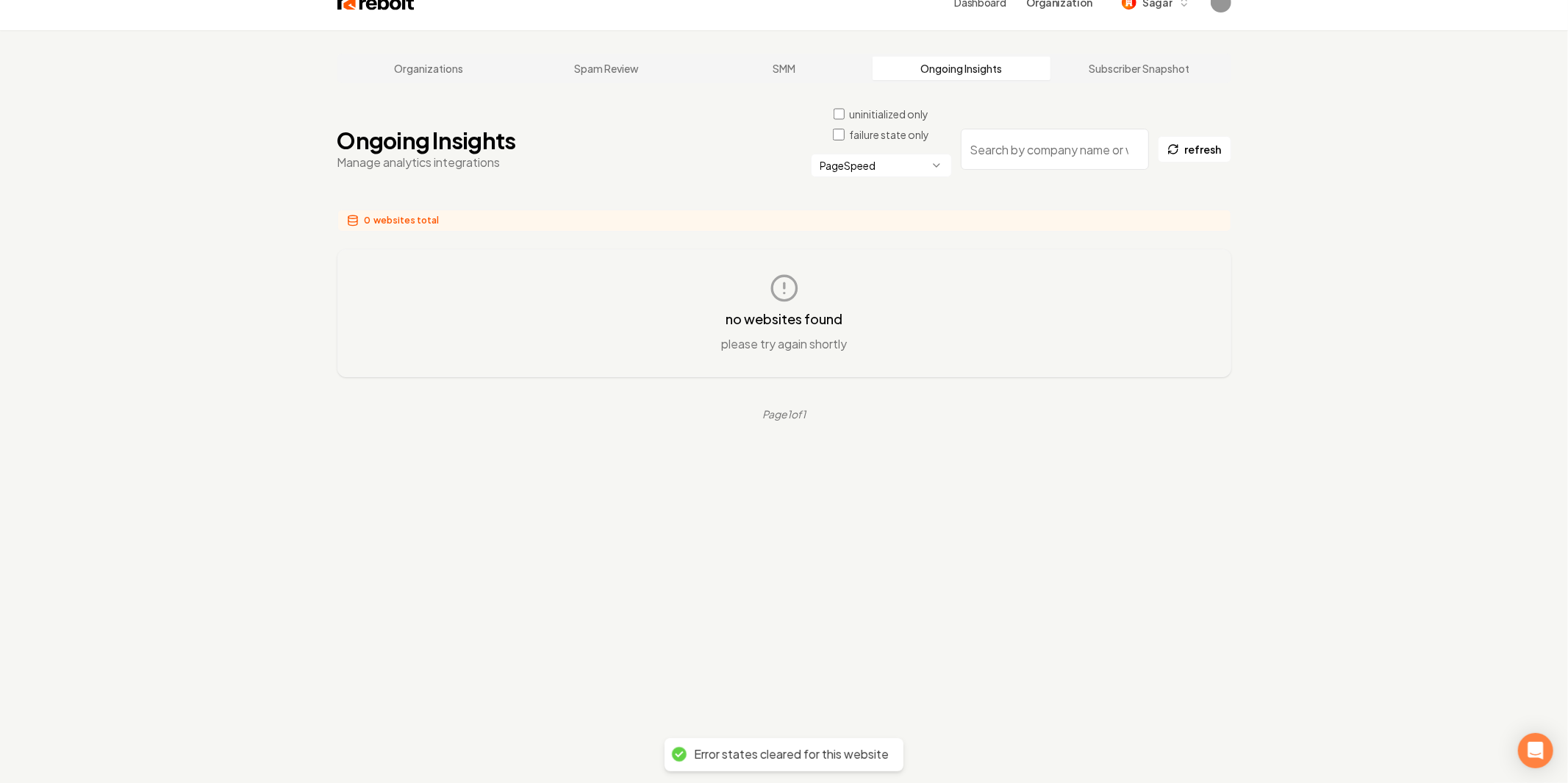
click at [904, 141] on html "Dashboard Organization Sagar Organizations Spam Review SMM Ongoing Insights Sub…" at bounding box center [784, 337] width 1568 height 783
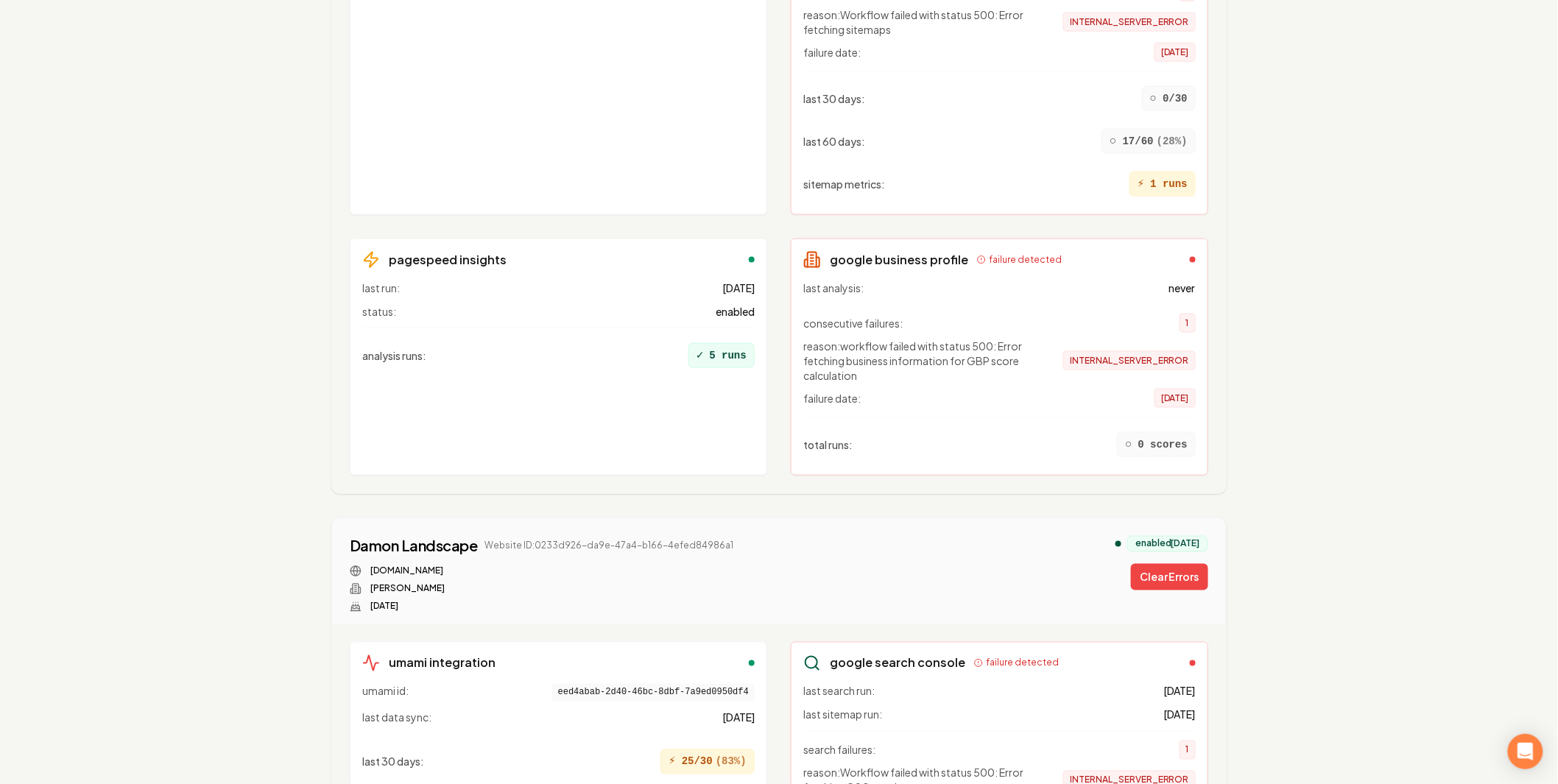
scroll to position [791, 0]
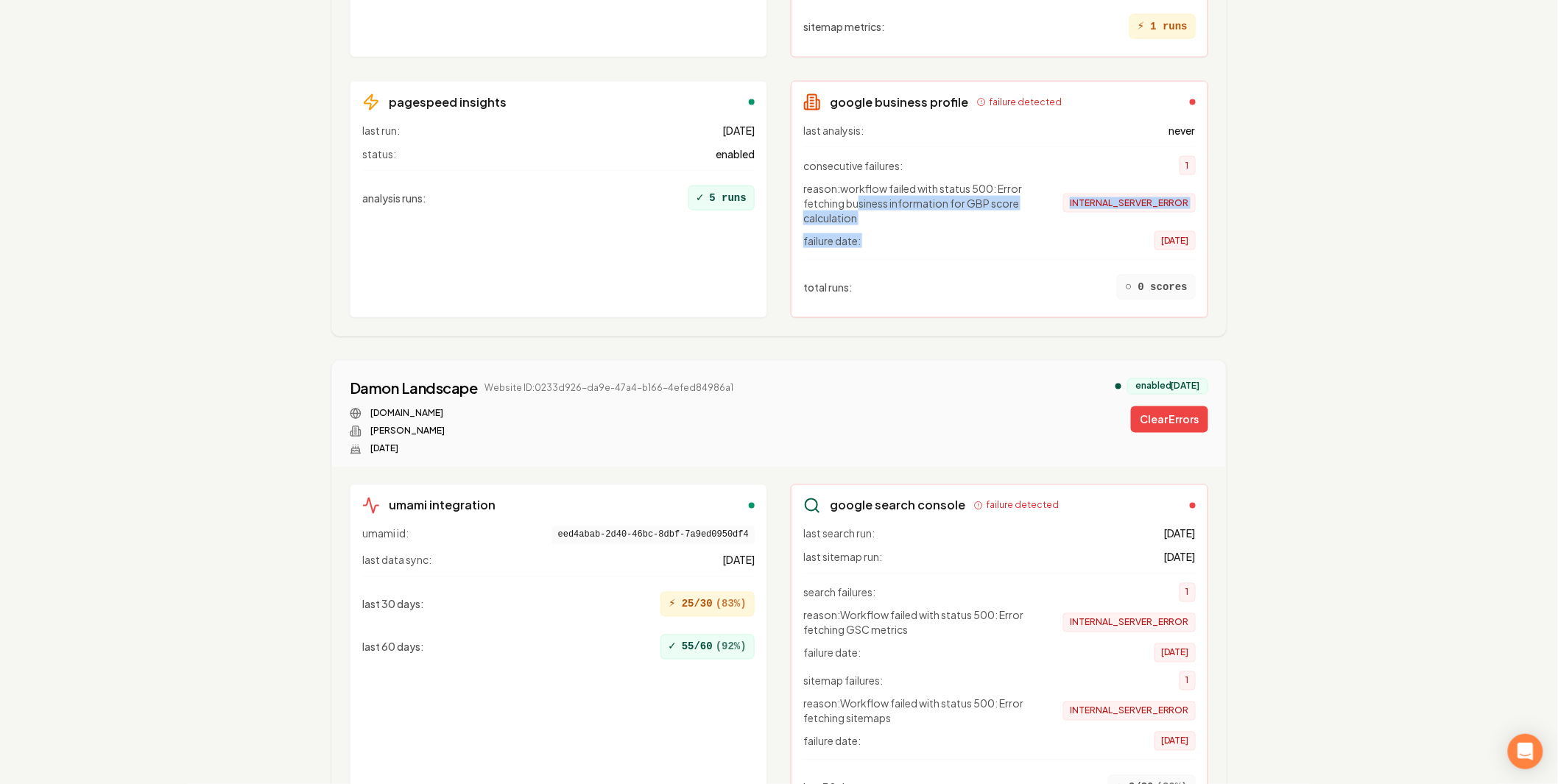
drag, startPoint x: 858, startPoint y: 172, endPoint x: 1011, endPoint y: 205, distance: 156.5
click at [1011, 205] on div "consecutive failures: 1 reason: workflow failed with status 500: Error fetching…" at bounding box center [999, 198] width 392 height 104
click at [1011, 231] on div "failure date: [DATE]" at bounding box center [999, 241] width 392 height 19
drag, startPoint x: 970, startPoint y: 181, endPoint x: 789, endPoint y: 132, distance: 187.5
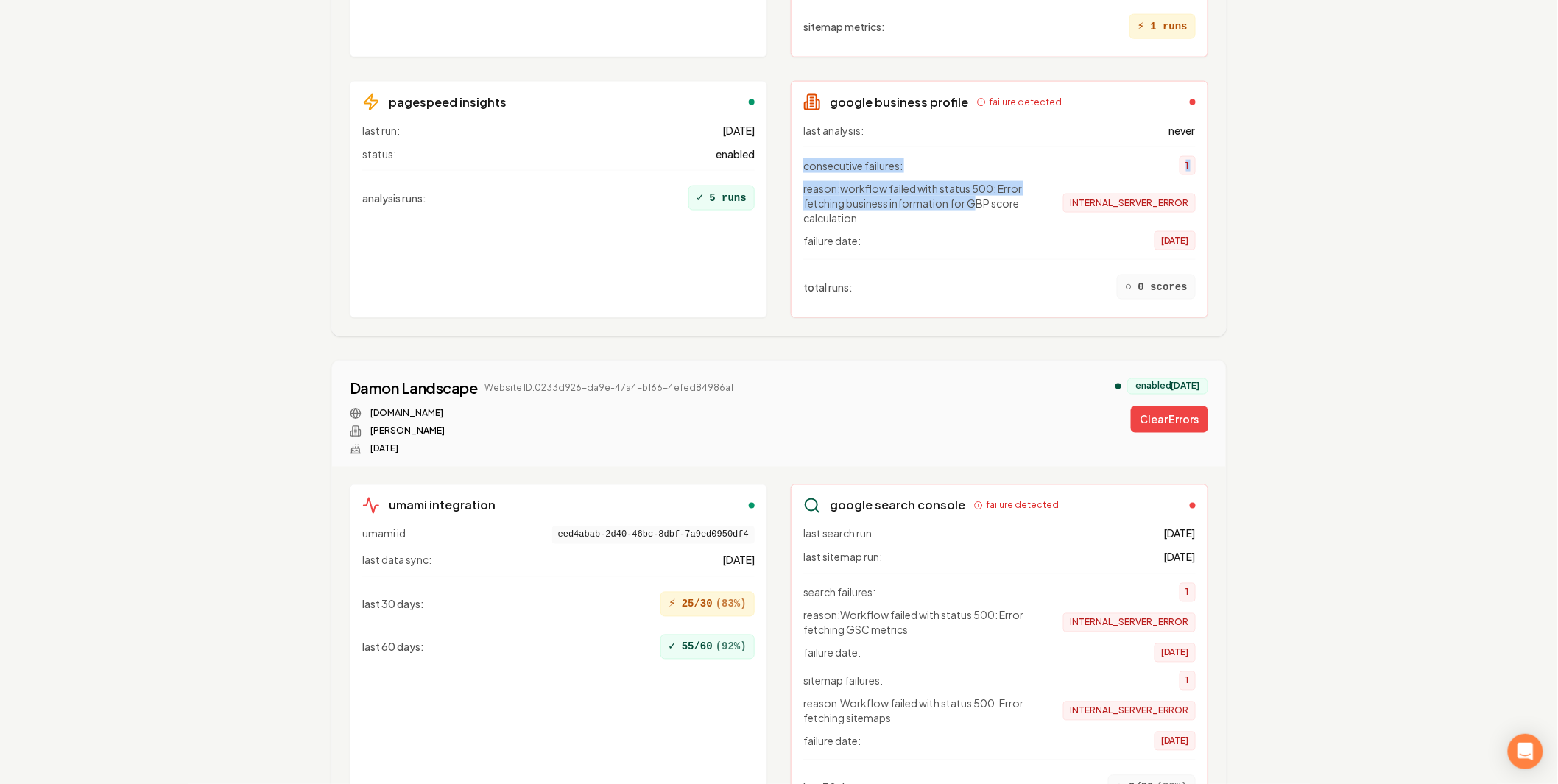
click at [995, 181] on span "reason: workflow failed with status 500: Error fetching business information fo…" at bounding box center [920, 203] width 235 height 44
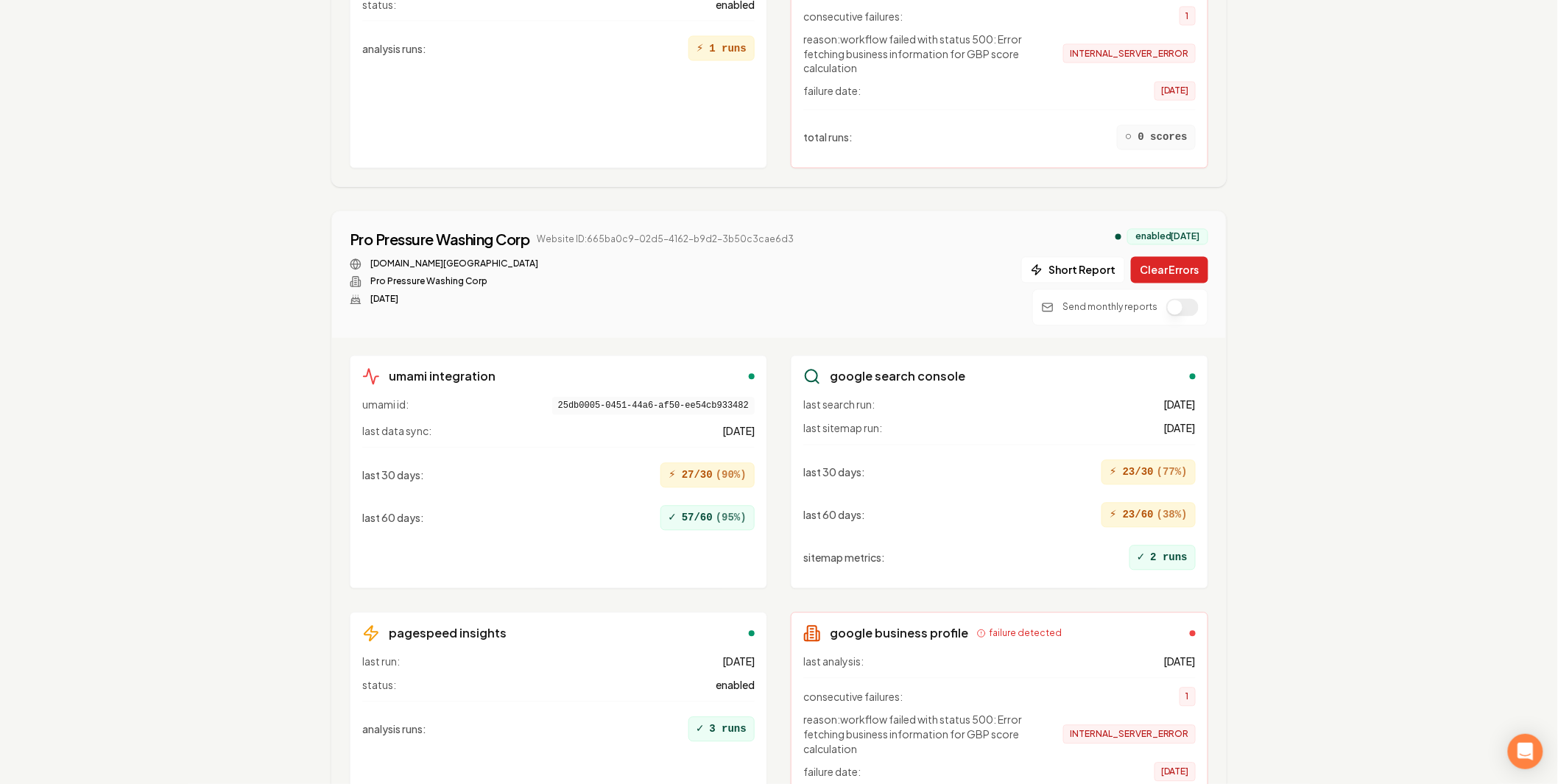
scroll to position [3408, 0]
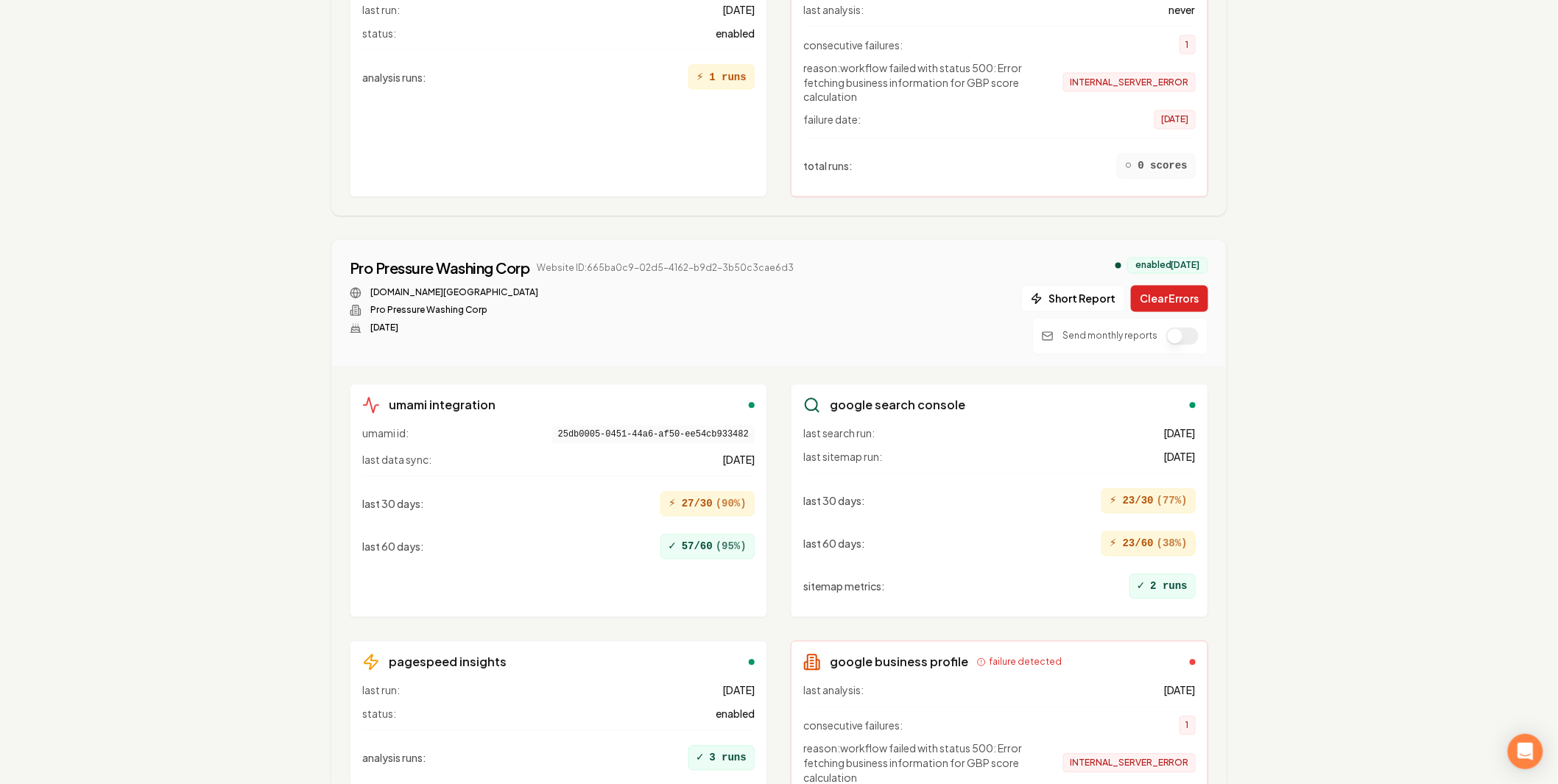
click at [1167, 286] on button "Clear Errors" at bounding box center [1170, 299] width 77 height 27
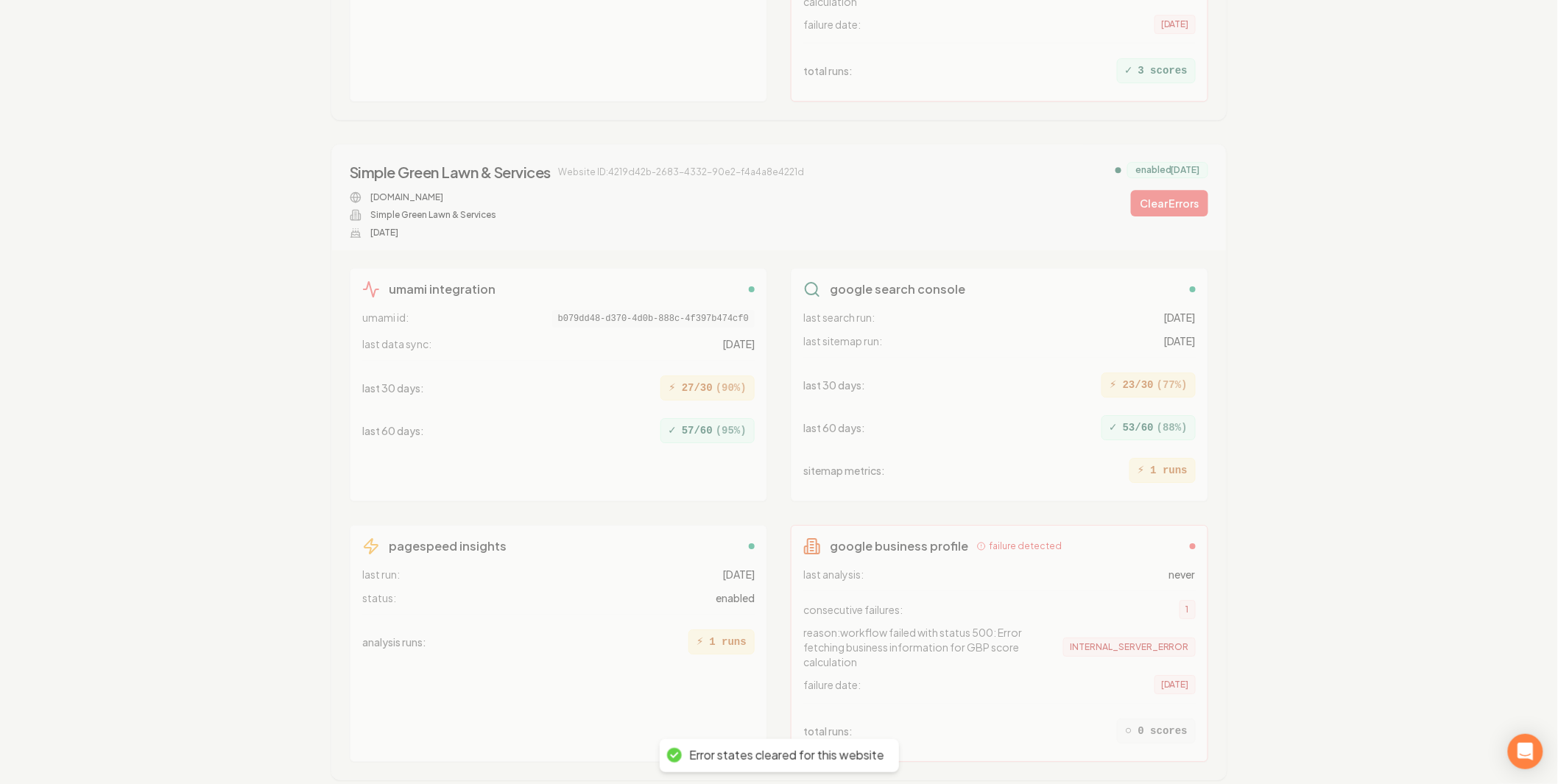
scroll to position [4226, 0]
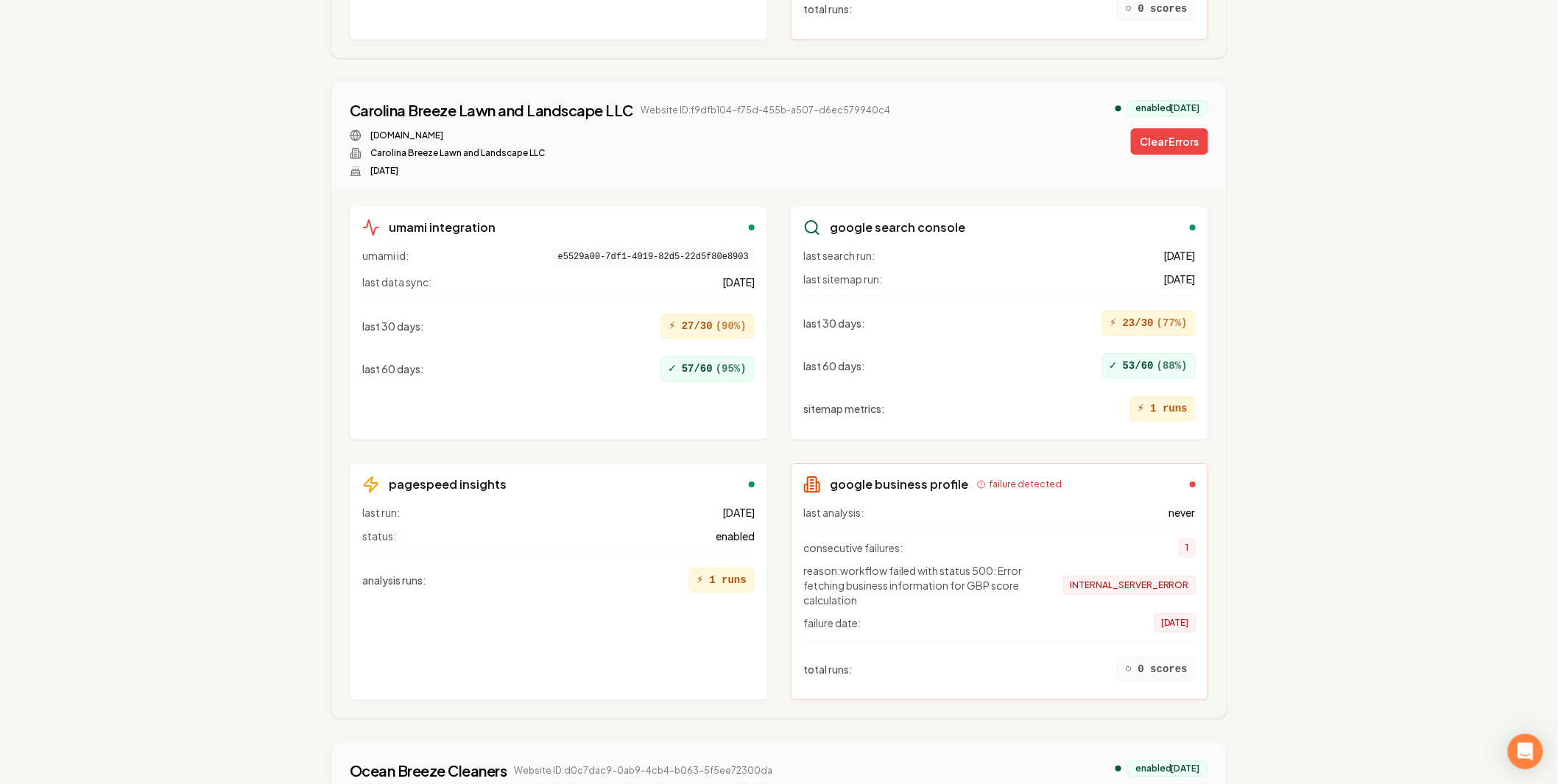
scroll to position [3544, 0]
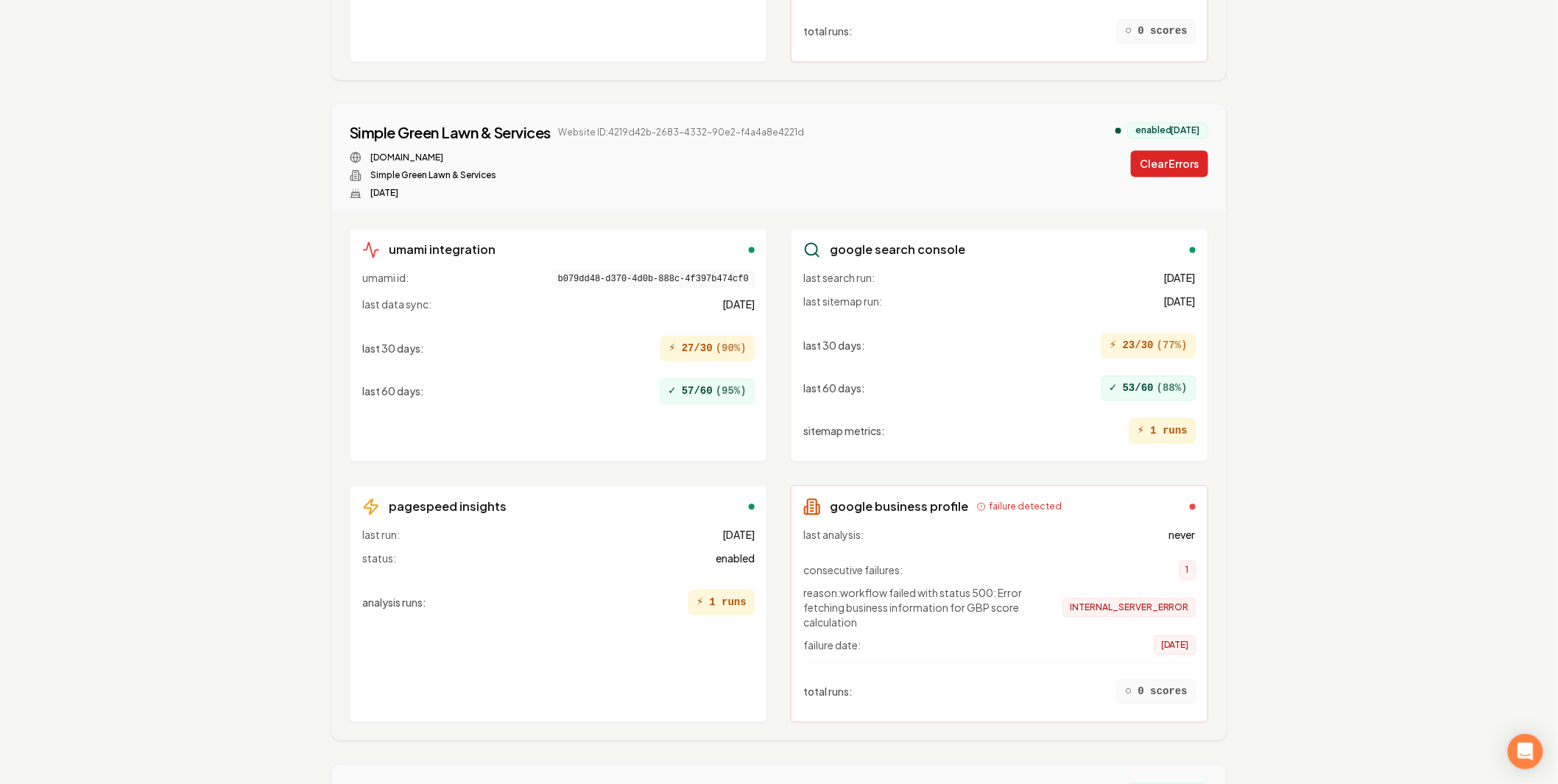
click at [1145, 152] on button "Clear Errors" at bounding box center [1170, 163] width 77 height 27
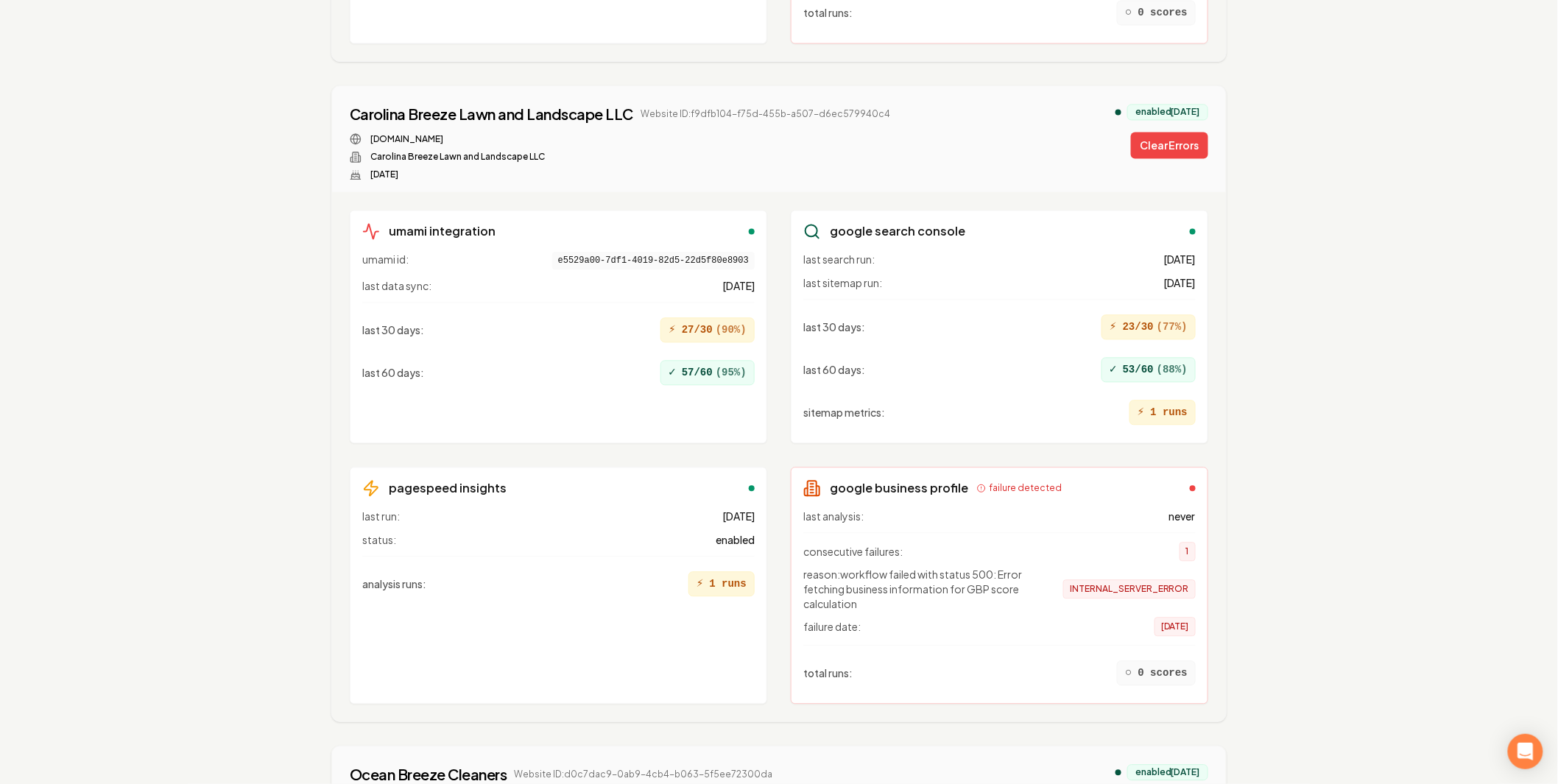
scroll to position [3536, 0]
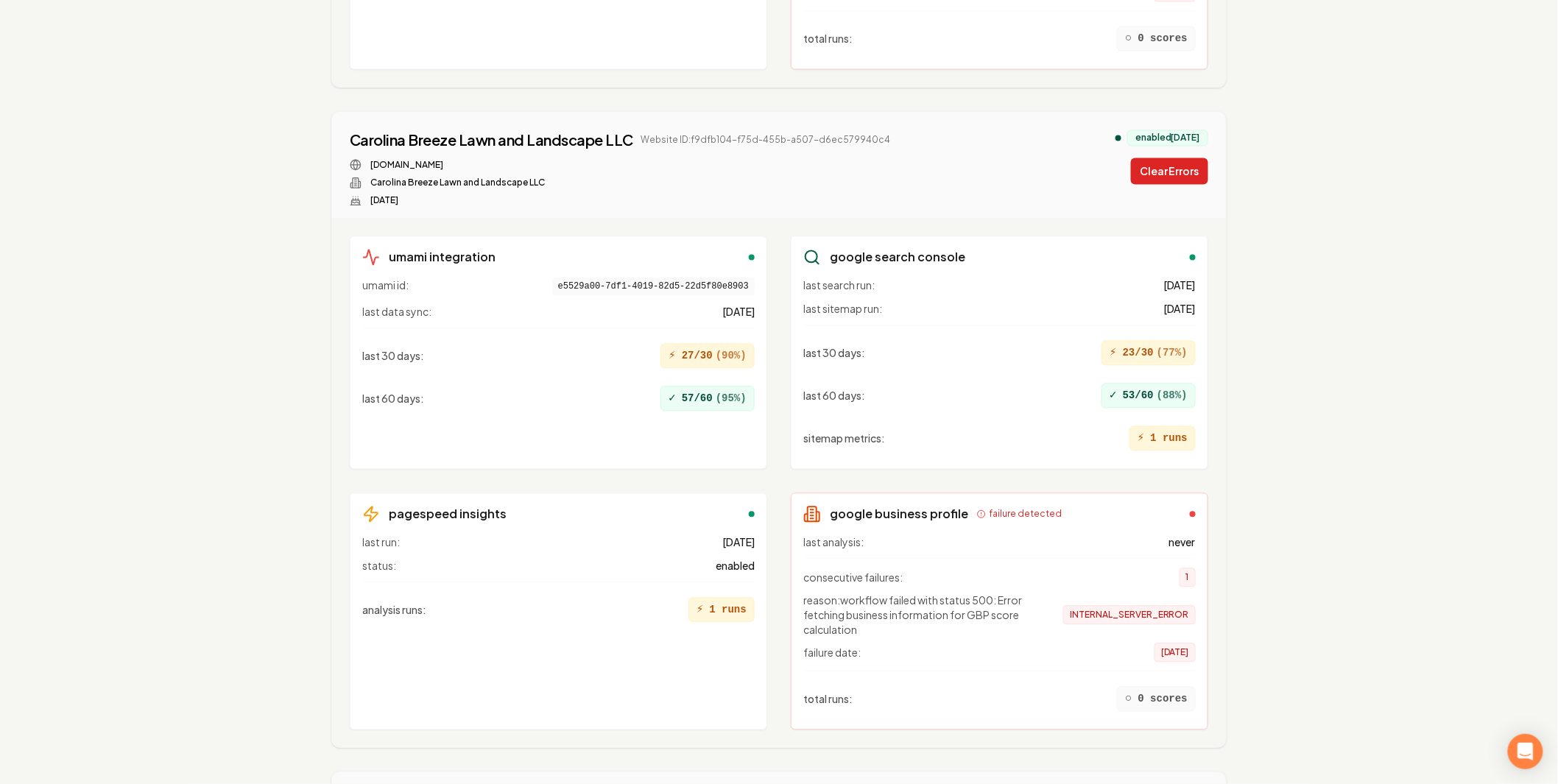
click at [1167, 157] on button "Clear Errors" at bounding box center [1170, 171] width 77 height 27
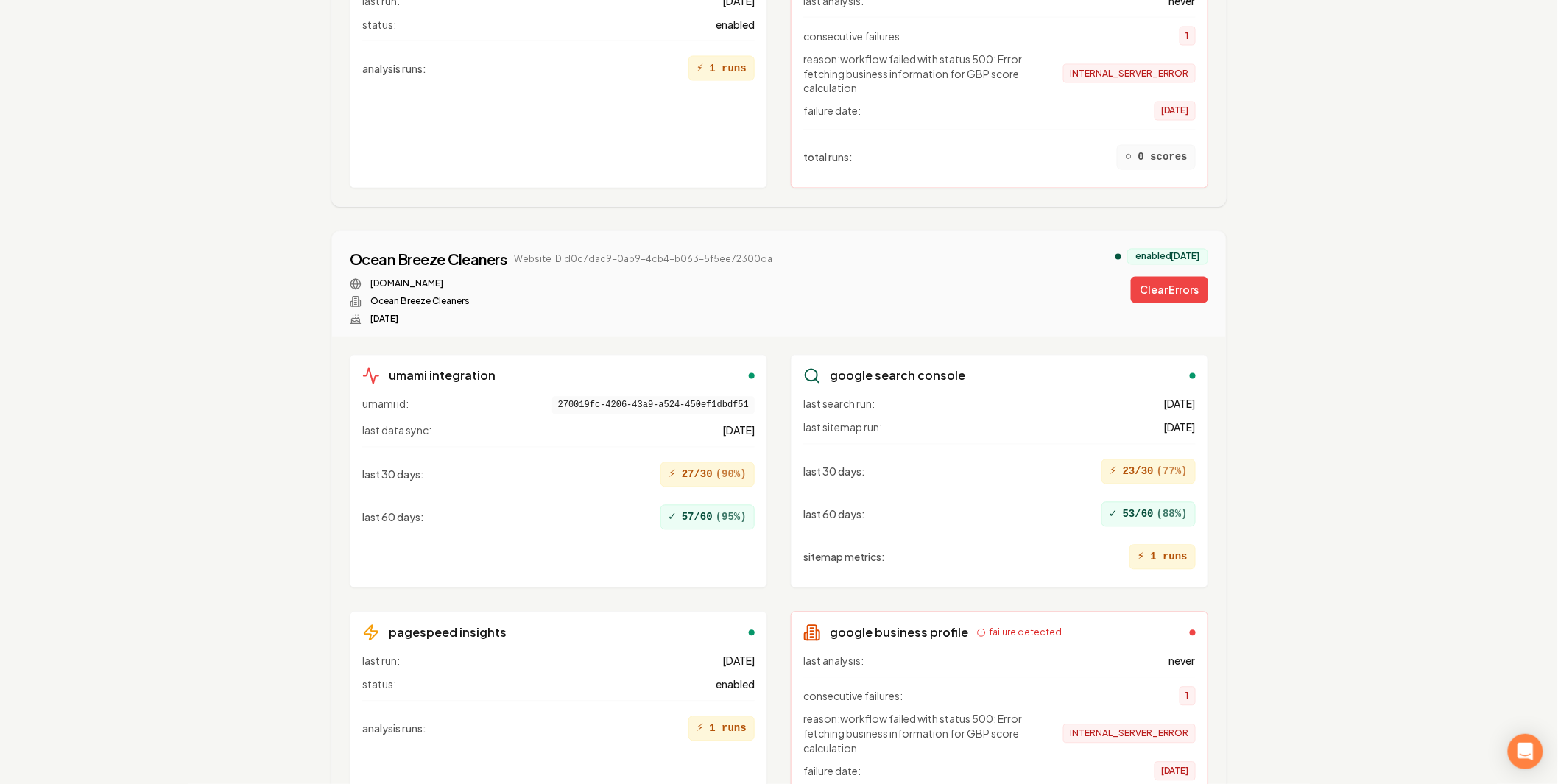
scroll to position [3447, 0]
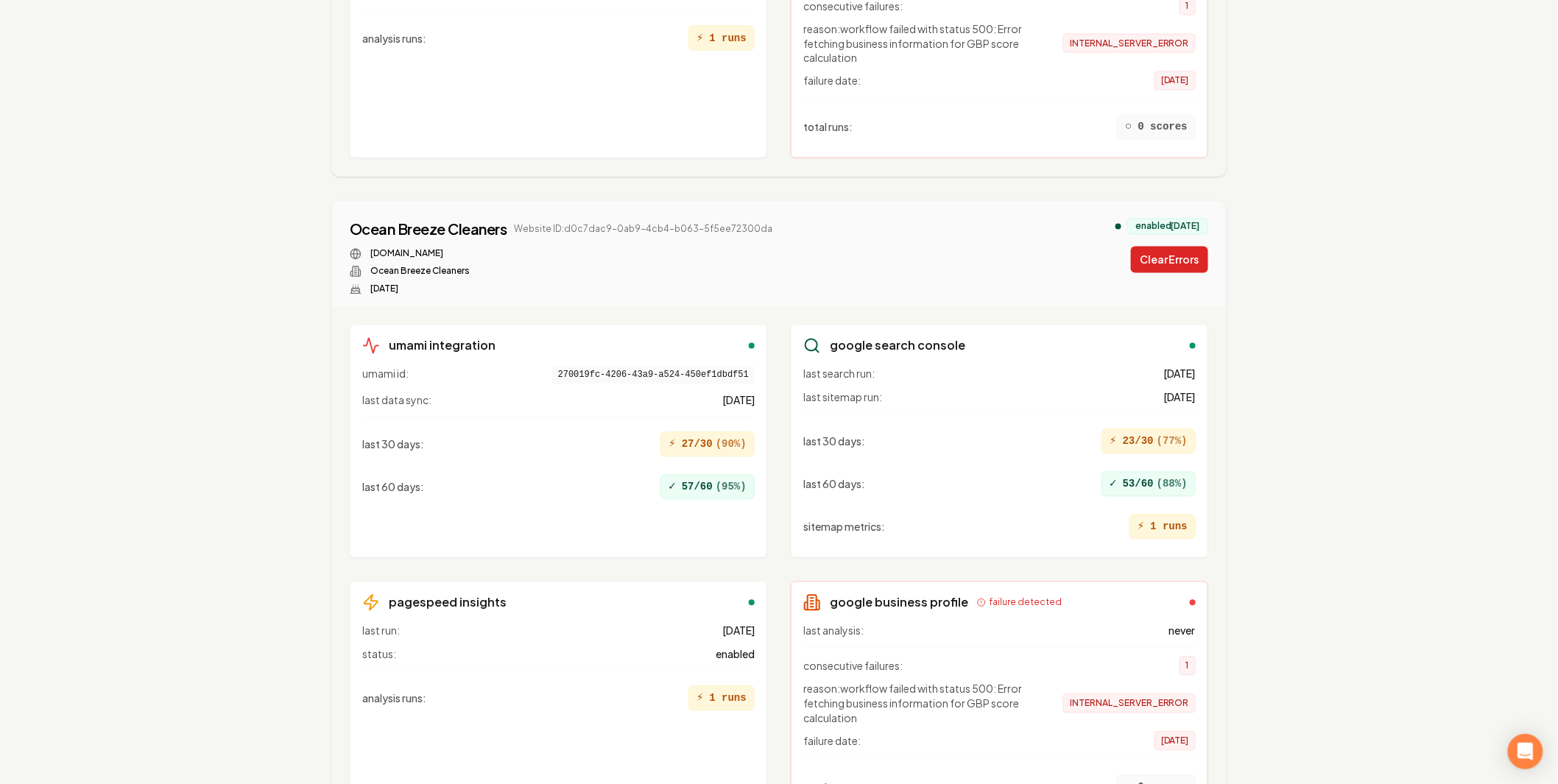
click at [1139, 246] on button "Clear Errors" at bounding box center [1170, 260] width 77 height 27
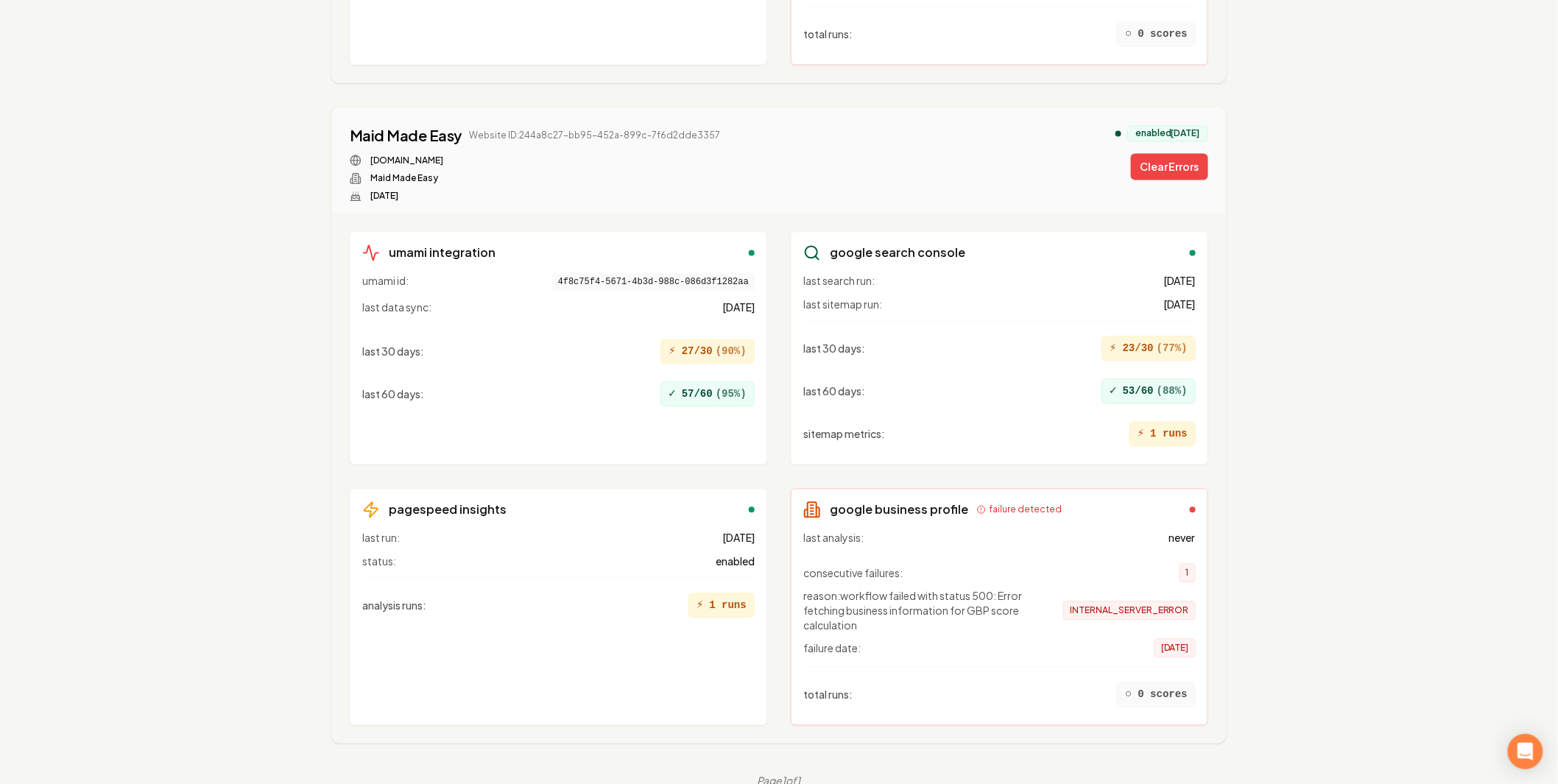
scroll to position [3548, 0]
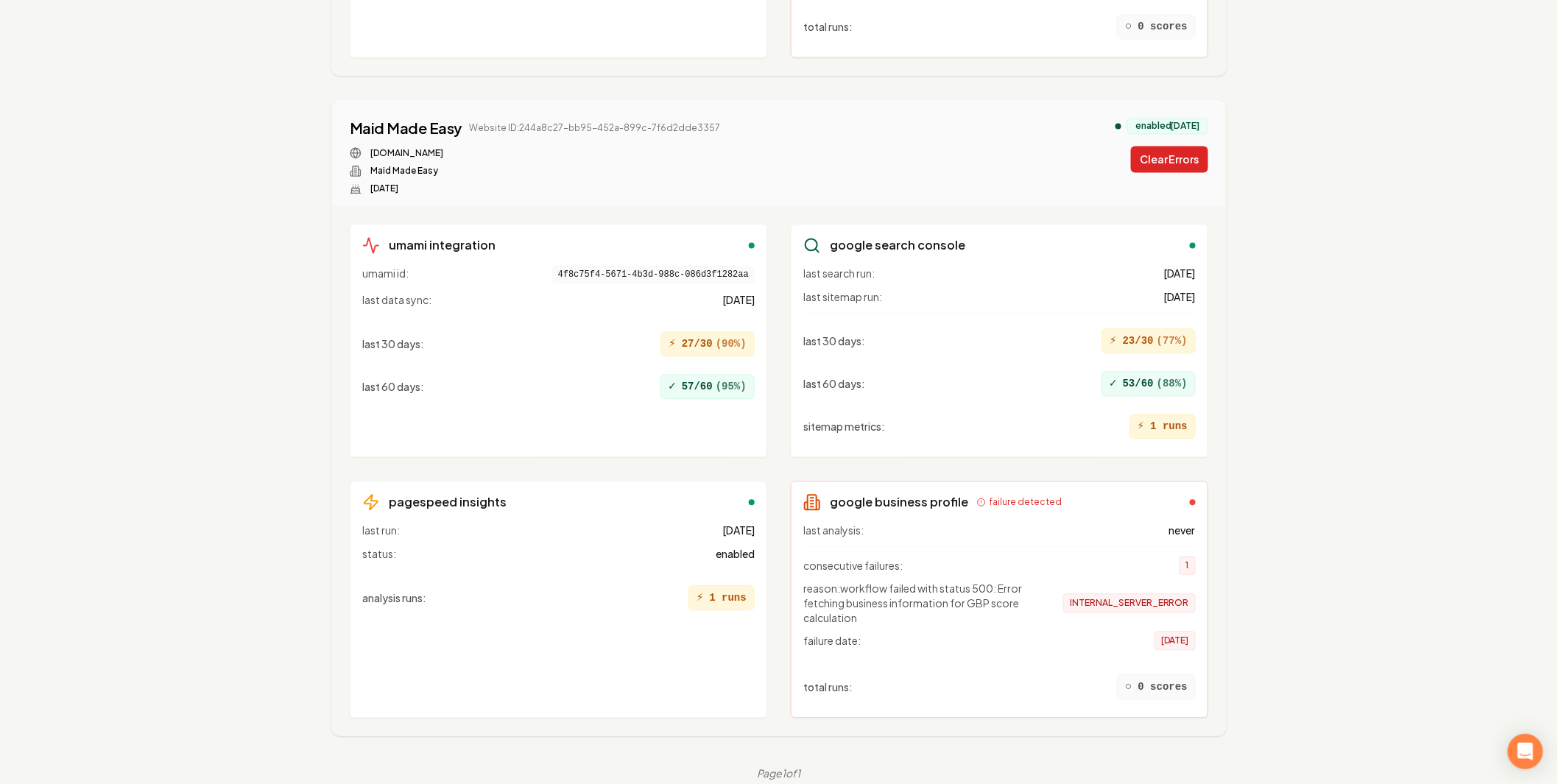
click at [1152, 148] on button "Clear Errors" at bounding box center [1170, 159] width 77 height 27
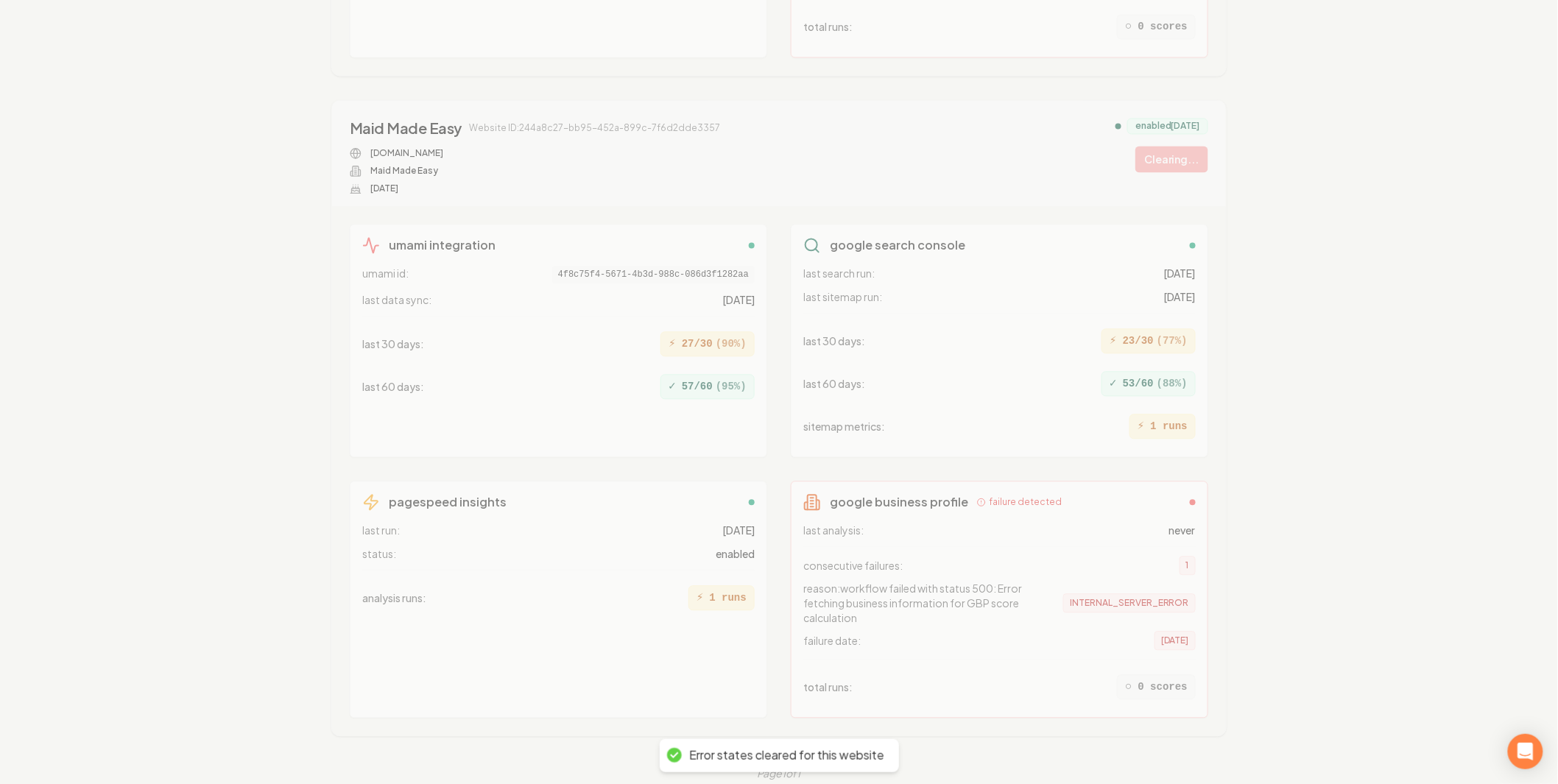
drag, startPoint x: 1389, startPoint y: 400, endPoint x: 1335, endPoint y: 503, distance: 116.3
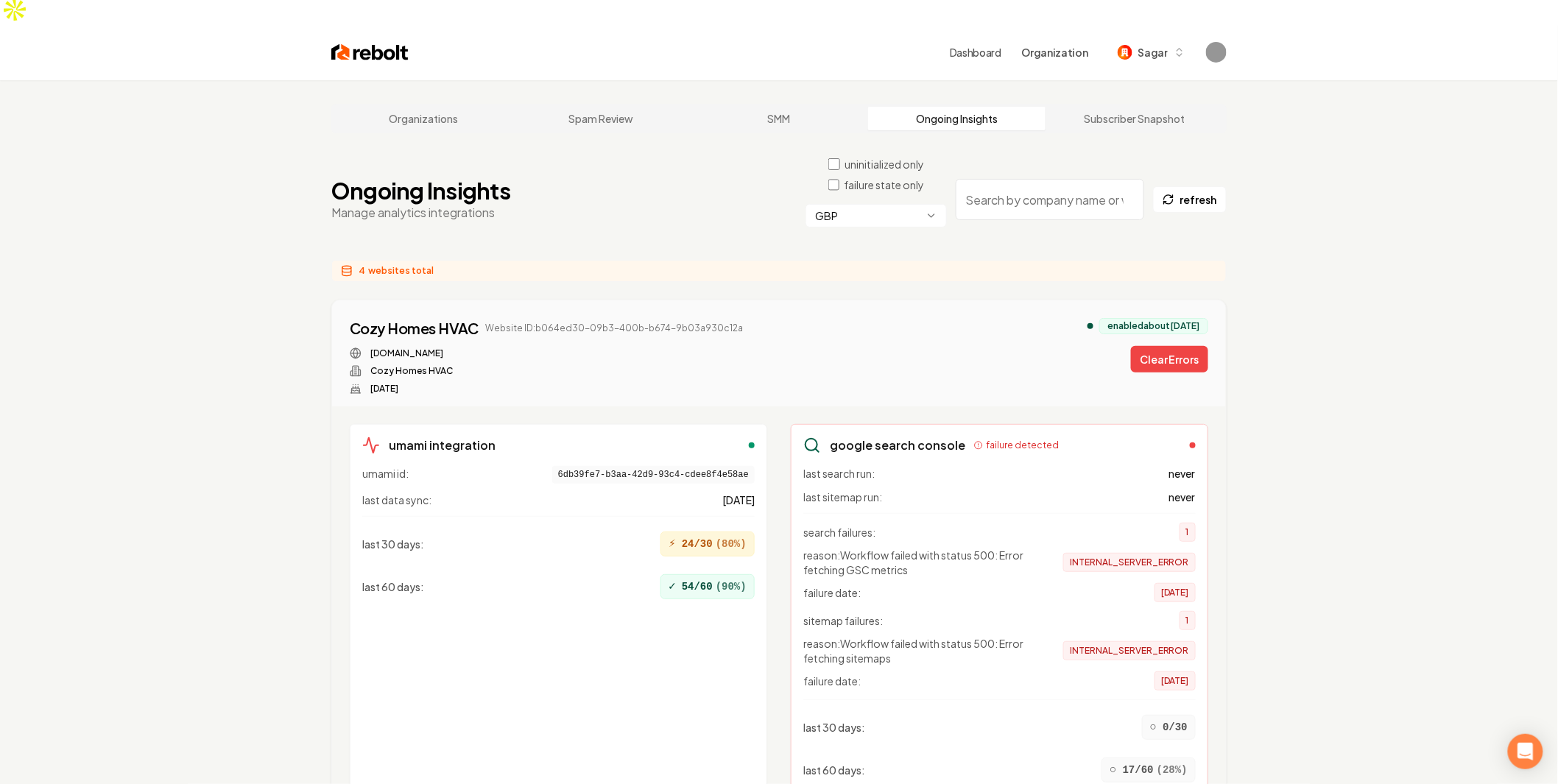
scroll to position [0, 0]
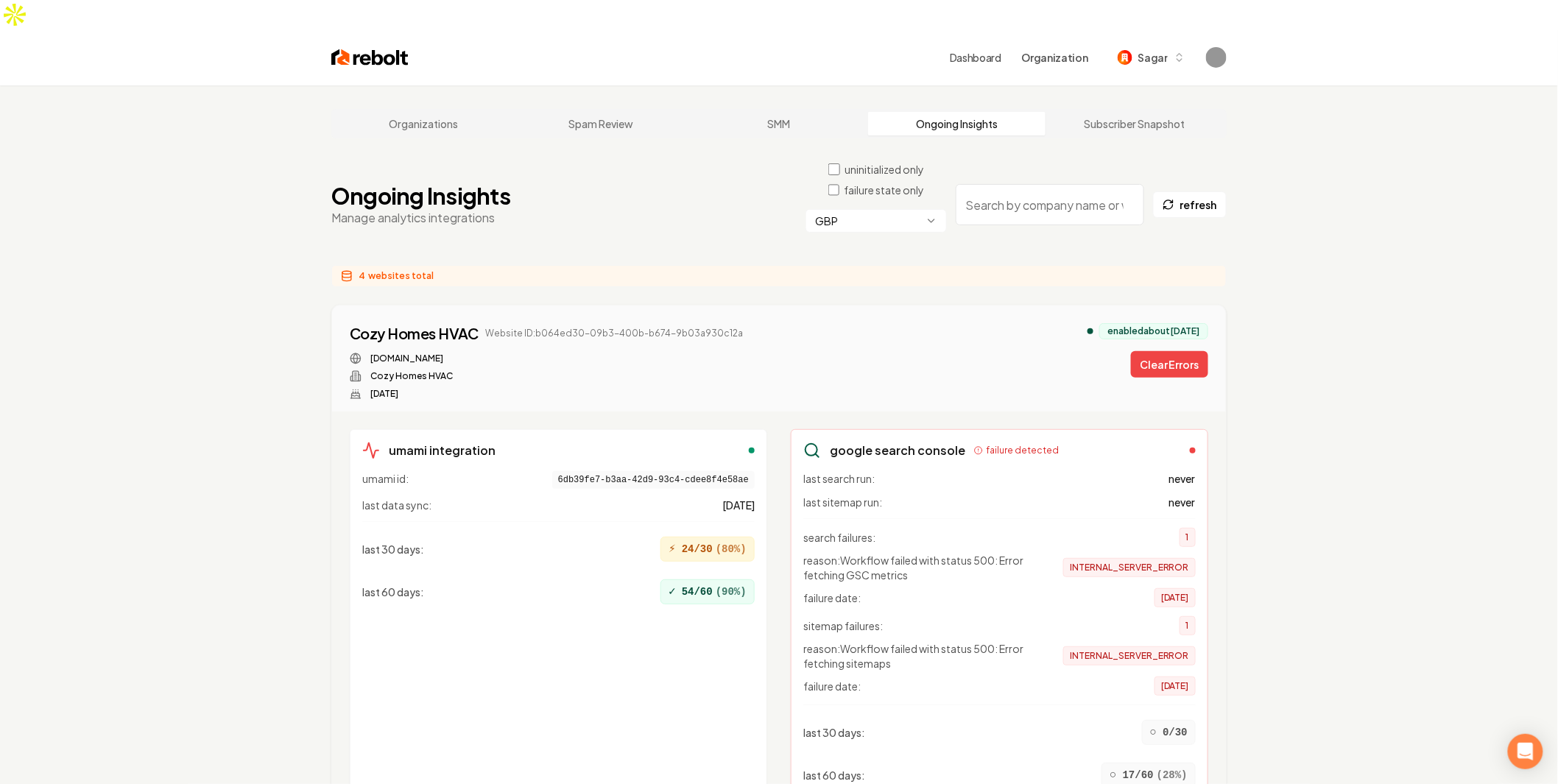
click at [857, 183] on label "failure state only" at bounding box center [884, 190] width 80 height 15
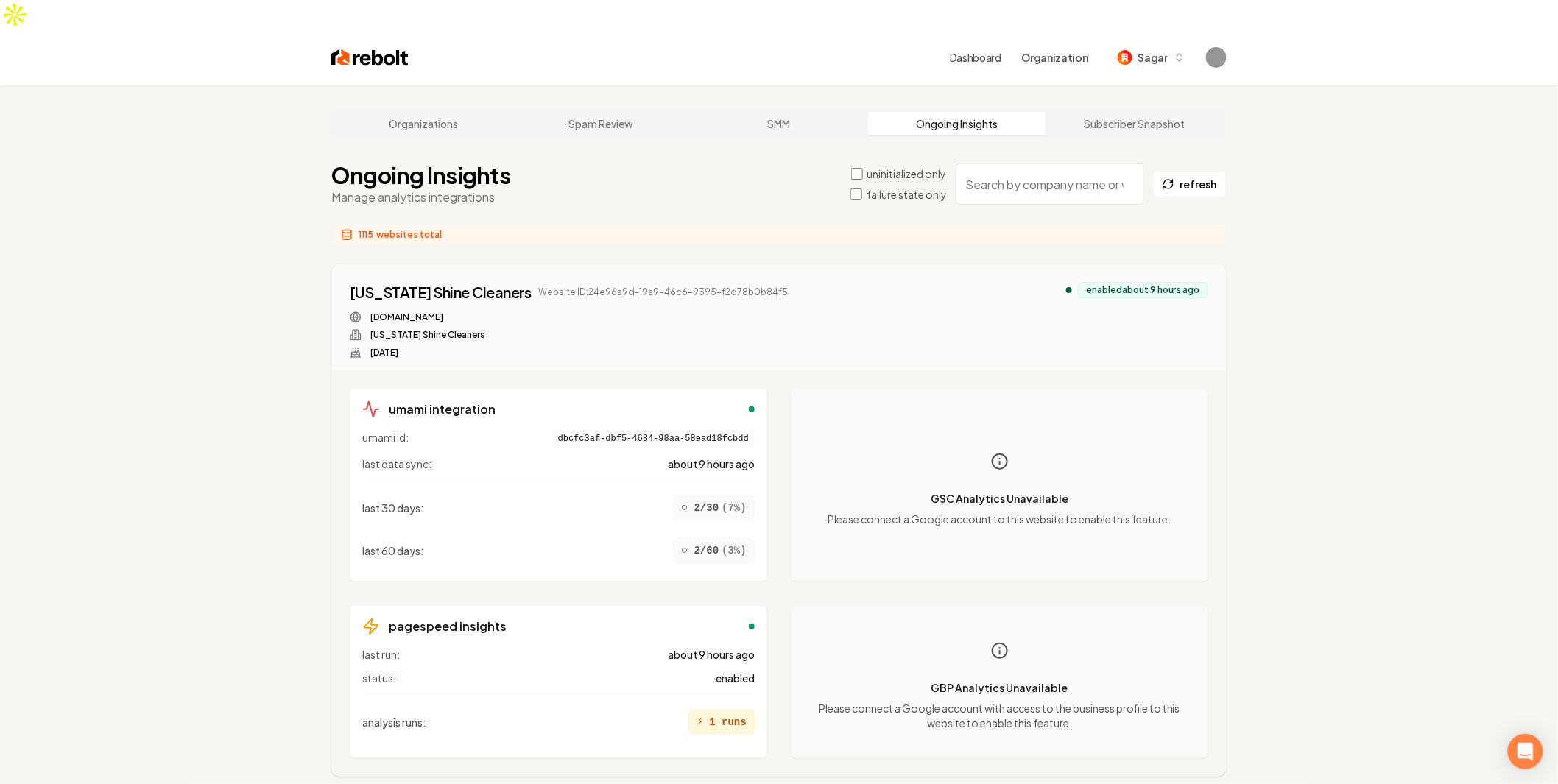
drag, startPoint x: 870, startPoint y: 159, endPoint x: 898, endPoint y: 170, distance: 30.1
click at [870, 187] on label "failure state only" at bounding box center [907, 195] width 80 height 15
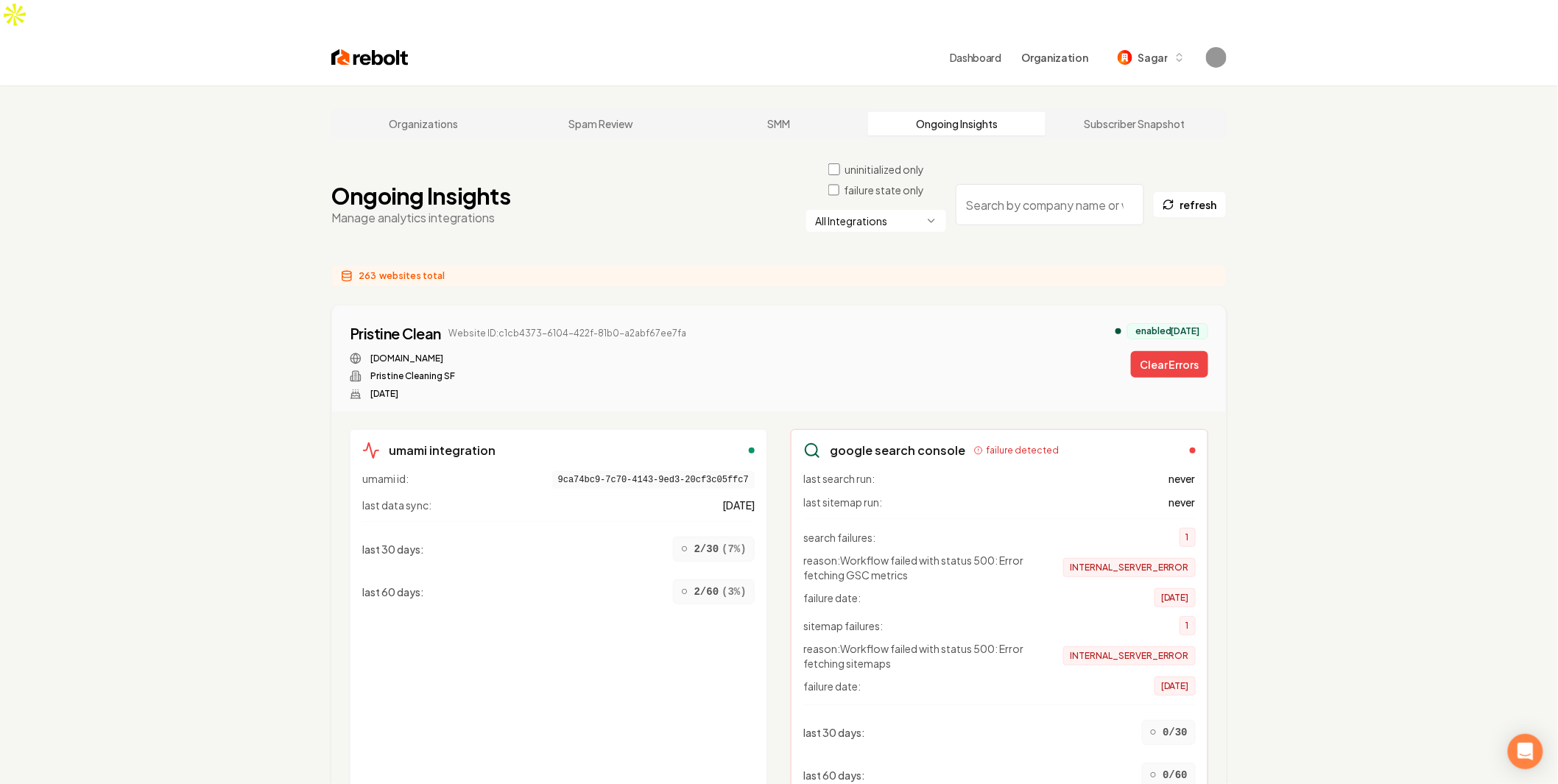
click at [913, 195] on html "Dashboard Organization Sagar Organizations Spam Review SMM Ongoing Insights Sub…" at bounding box center [779, 392] width 1558 height 784
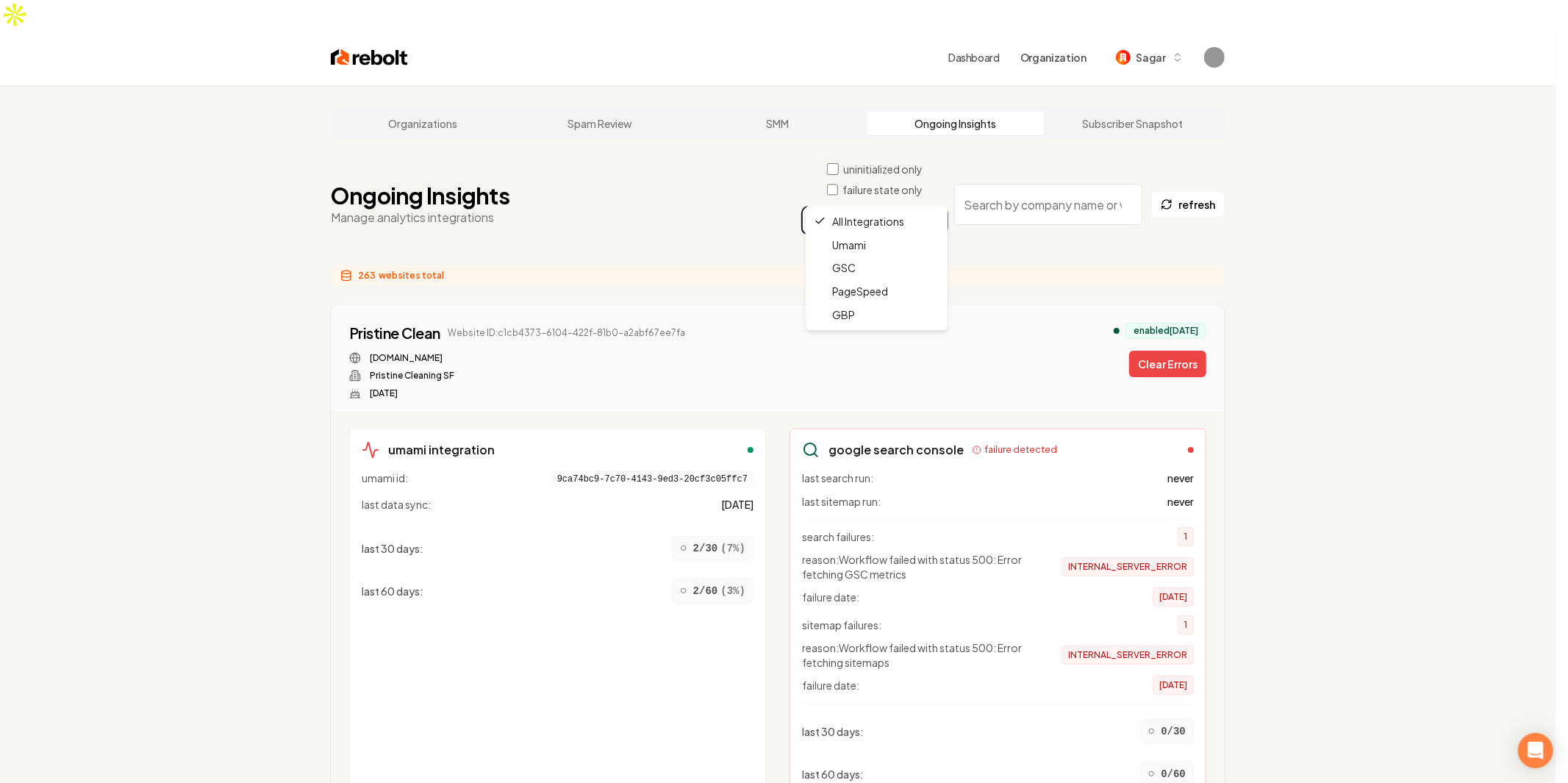
click at [583, 210] on html "Dashboard Organization Sagar Organizations Spam Review SMM Ongoing Insights Sub…" at bounding box center [784, 392] width 1568 height 783
